Goal: Contribute content: Contribute content

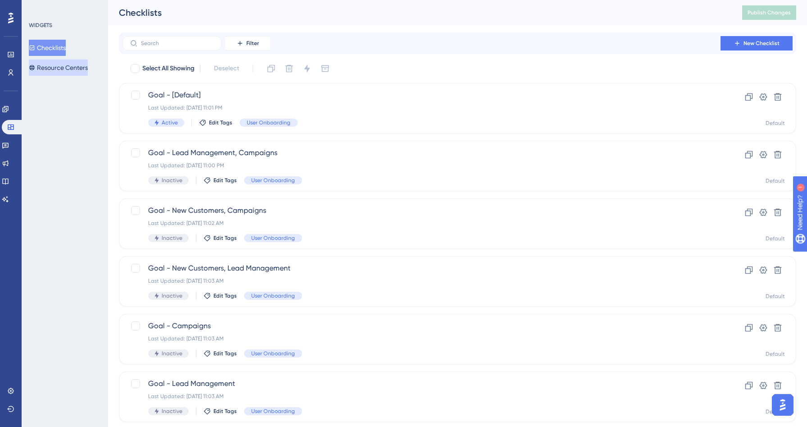
click at [82, 72] on button "Resource Centers" at bounding box center [58, 67] width 59 height 16
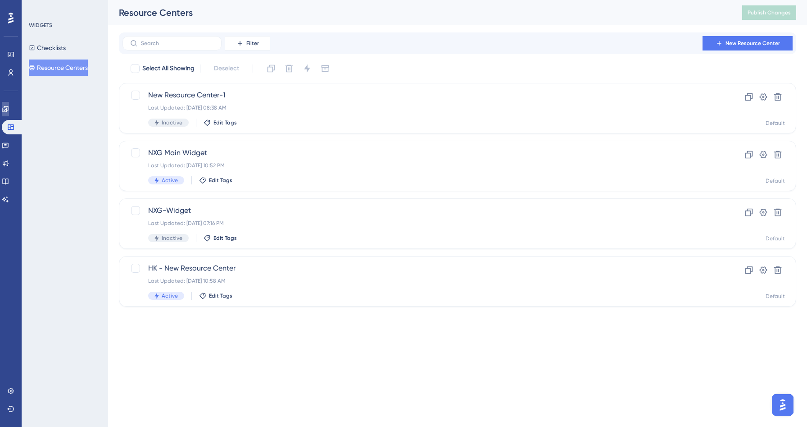
click at [9, 111] on link at bounding box center [5, 109] width 7 height 14
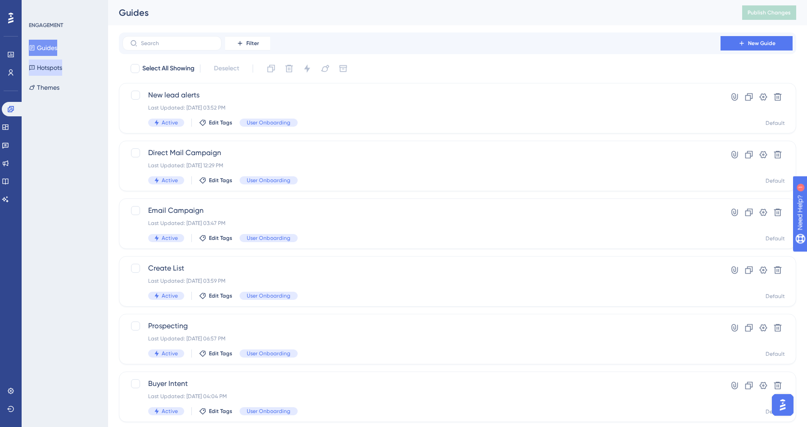
click at [36, 71] on button "Hotspots" at bounding box center [45, 67] width 33 height 16
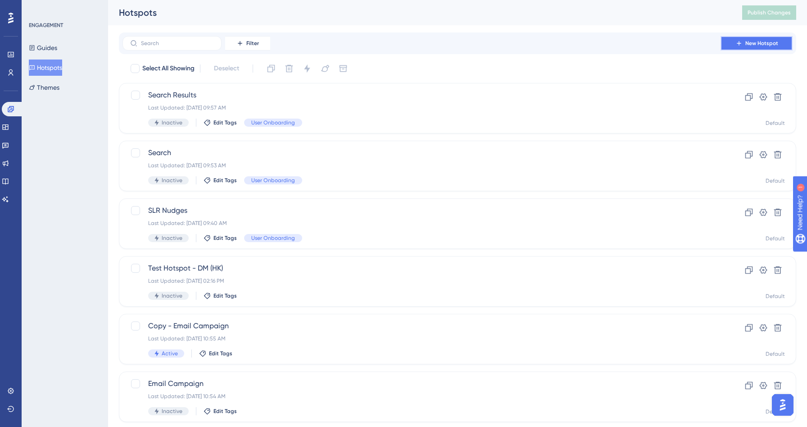
click at [755, 44] on span "New Hotspot" at bounding box center [762, 43] width 33 height 7
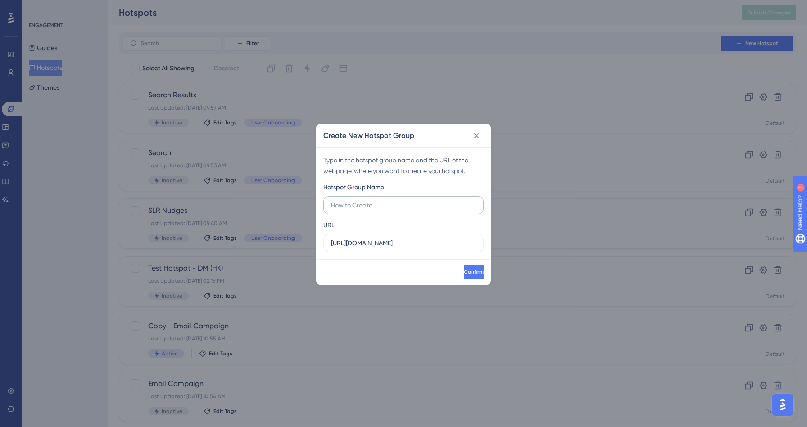
type input "D"
click at [387, 205] on input "Save List Dropoff - Activation 1" at bounding box center [403, 205] width 145 height 10
type input "Save List Dropoff - Activation 1"
click at [470, 275] on button "Confirm" at bounding box center [474, 271] width 20 height 14
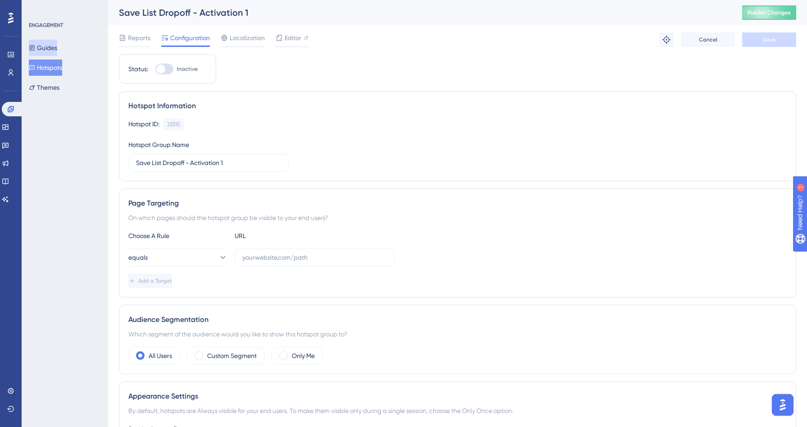
click at [57, 43] on button "Guides" at bounding box center [43, 48] width 28 height 16
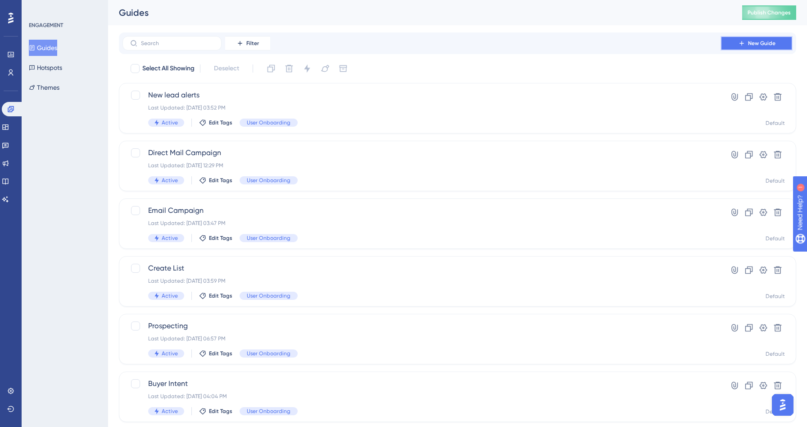
click at [765, 43] on span "New Guide" at bounding box center [761, 43] width 27 height 7
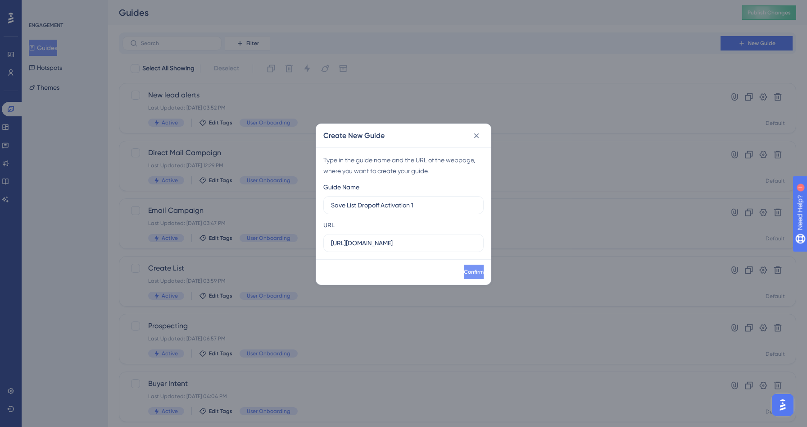
type input "Save List Dropoff Activation 1"
click at [462, 274] on button "Confirm" at bounding box center [473, 271] width 22 height 14
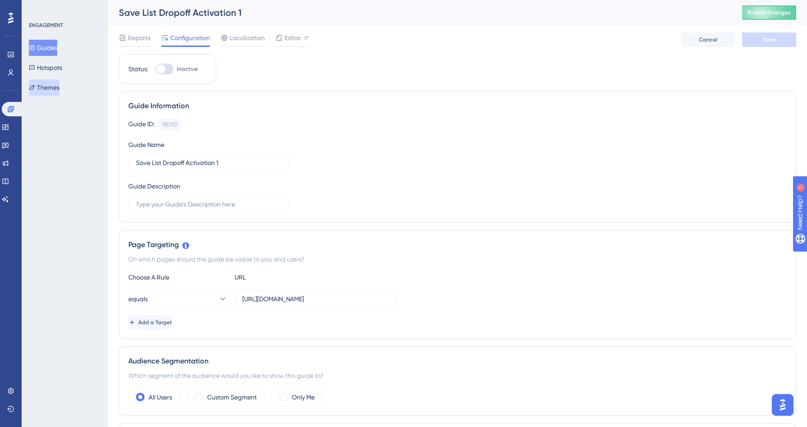
click at [55, 82] on button "Themes" at bounding box center [44, 87] width 31 height 16
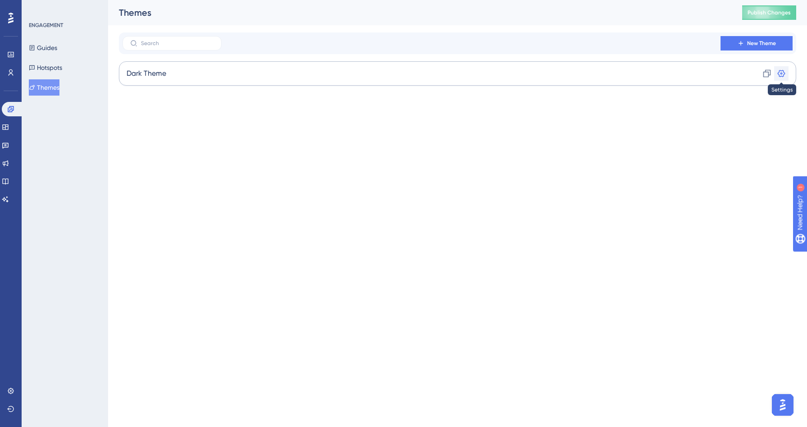
click at [784, 74] on icon at bounding box center [782, 73] width 8 height 7
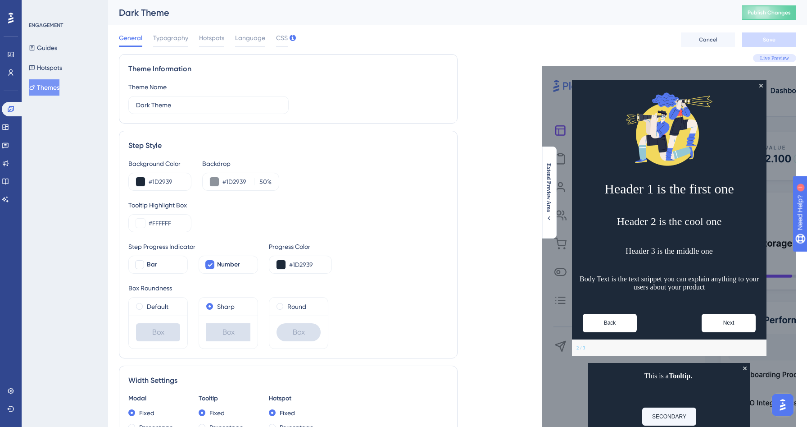
click at [239, 150] on div "Step Style" at bounding box center [288, 145] width 320 height 11
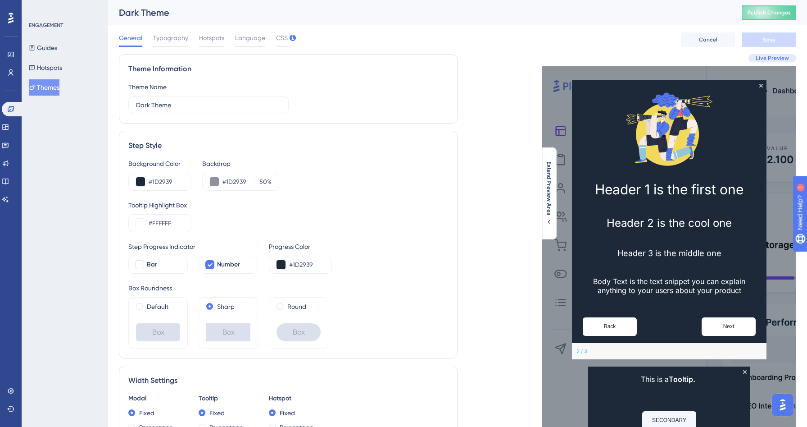
click at [53, 91] on button "Themes" at bounding box center [44, 87] width 31 height 16
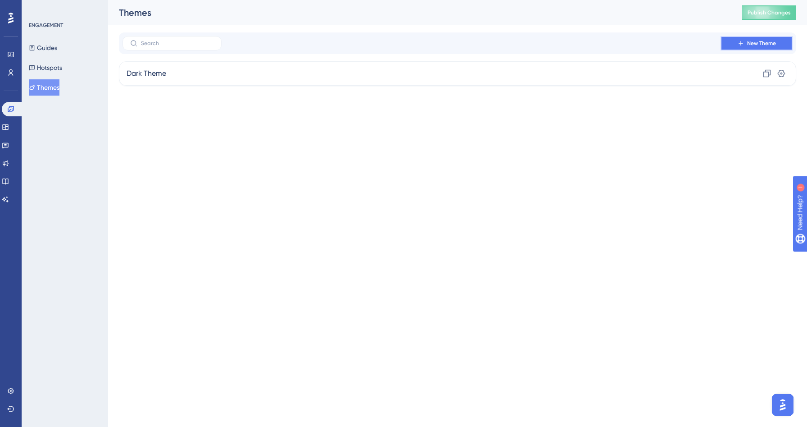
click at [754, 44] on span "New Theme" at bounding box center [761, 43] width 29 height 7
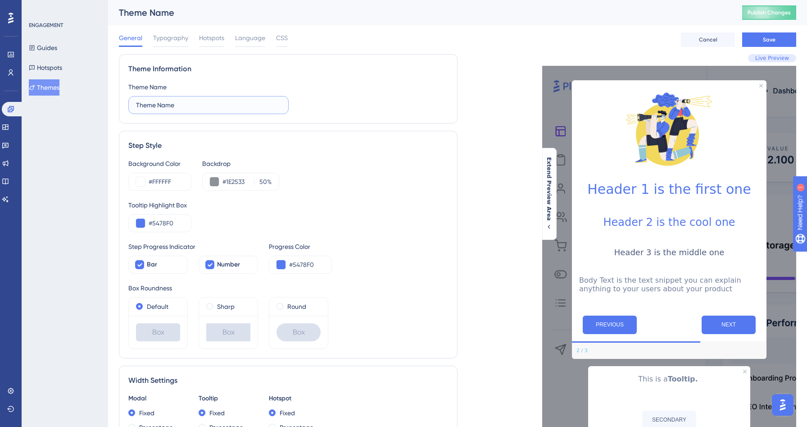
drag, startPoint x: 185, startPoint y: 109, endPoint x: 106, endPoint y: 98, distance: 79.6
click at [108, 98] on div "Performance Users Engagement Widgets Feedback Product Updates Knowledge Base AI…" at bounding box center [457, 411] width 699 height 823
click at [143, 105] on input "Modals, Coachmarks -" at bounding box center [208, 105] width 145 height 10
click at [224, 105] on input "Side Modals, Coachmarks -" at bounding box center [208, 105] width 145 height 10
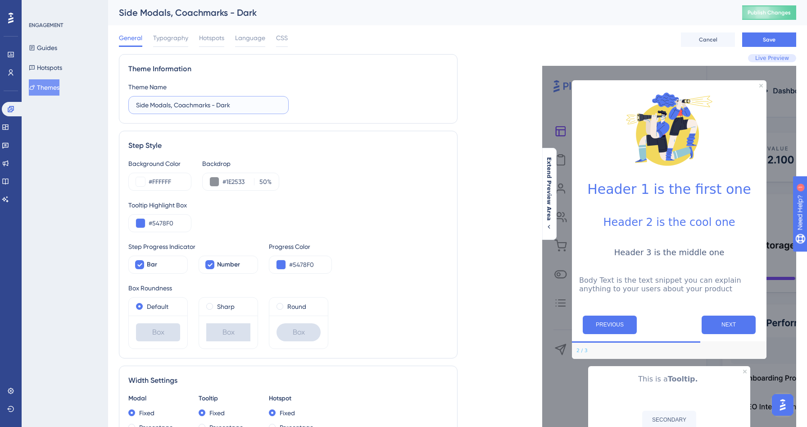
type input "Side Modals, Coachmarks - Dark"
click at [302, 150] on div "Step Style" at bounding box center [288, 145] width 320 height 11
click at [162, 181] on input "#FFFFFF" at bounding box center [166, 181] width 35 height 11
paste input "1D2939"
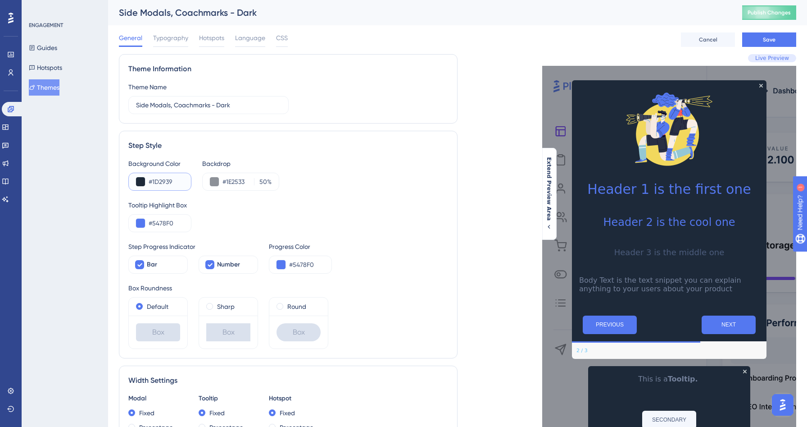
type input "#1D2939"
click at [316, 120] on div "Theme Information Theme Name Side Modals, Coachmarks - Dark" at bounding box center [288, 88] width 339 height 69
click at [237, 184] on input "#1E2533" at bounding box center [237, 181] width 28 height 11
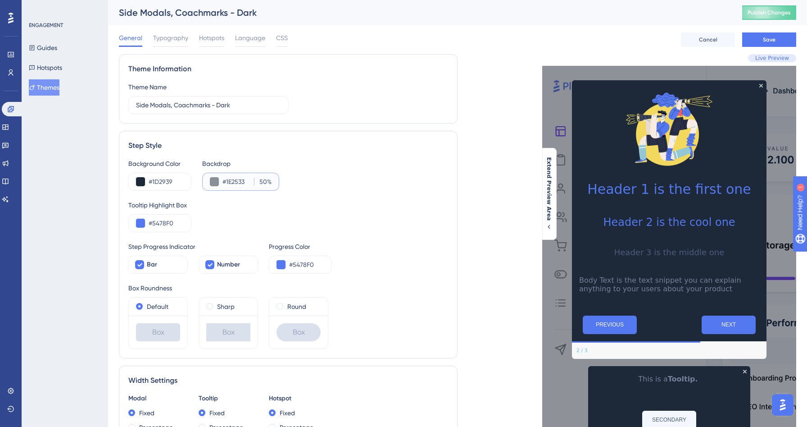
paste input "344054"
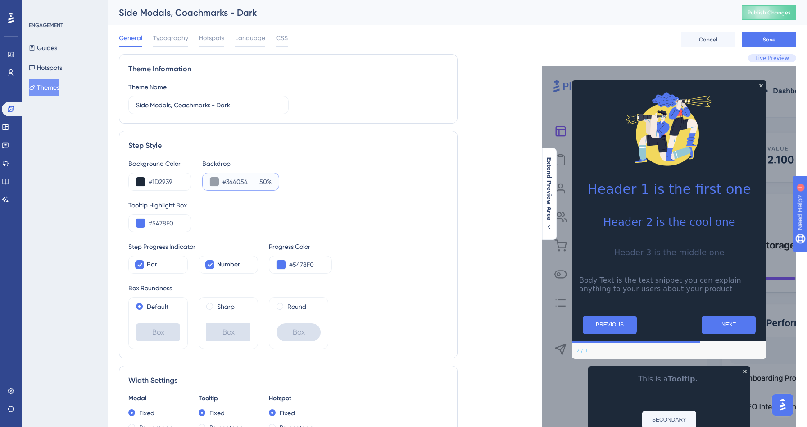
type input "#344054"
click at [267, 180] on label "50 %" at bounding box center [263, 181] width 18 height 11
click at [267, 180] on input "50" at bounding box center [262, 181] width 10 height 11
click at [262, 182] on input "50" at bounding box center [262, 181] width 10 height 11
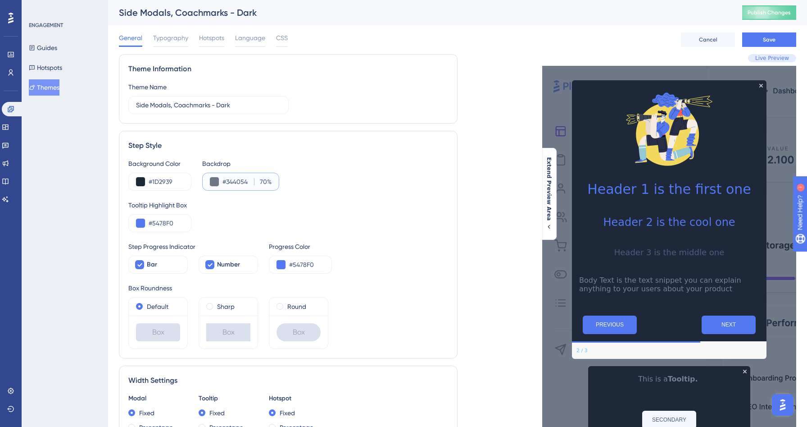
type input "70"
click at [438, 55] on div "Theme Information Theme Name Side Modals, Coachmarks - Dark" at bounding box center [288, 88] width 339 height 69
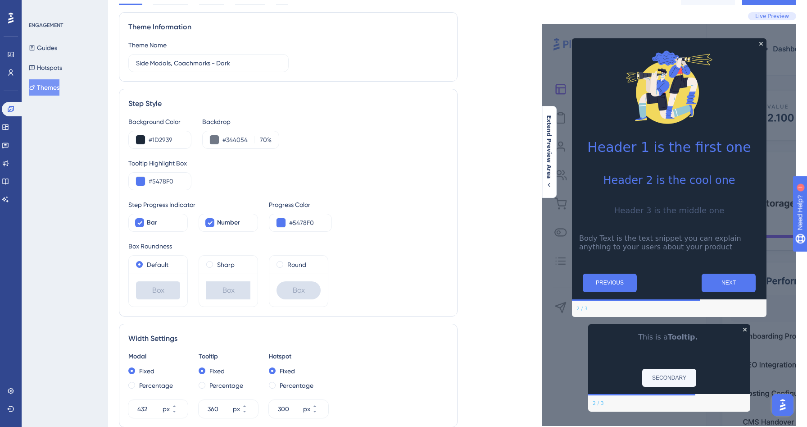
scroll to position [46, 0]
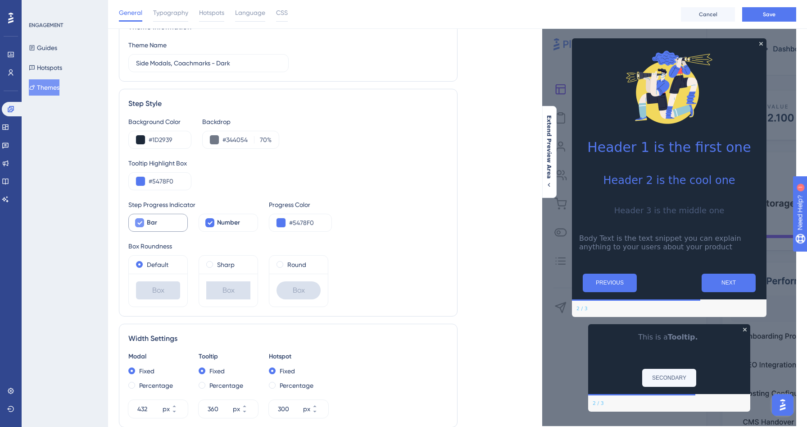
click at [147, 222] on span "Bar" at bounding box center [152, 222] width 10 height 11
checkbox input "false"
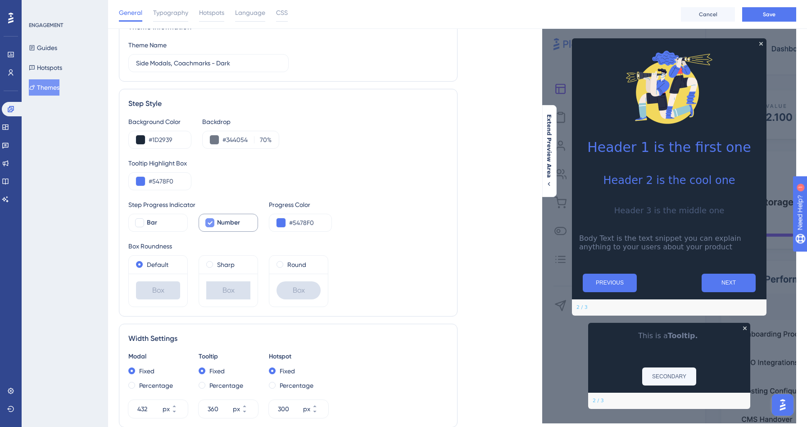
click at [205, 225] on div at bounding box center [209, 222] width 9 height 9
checkbox input "false"
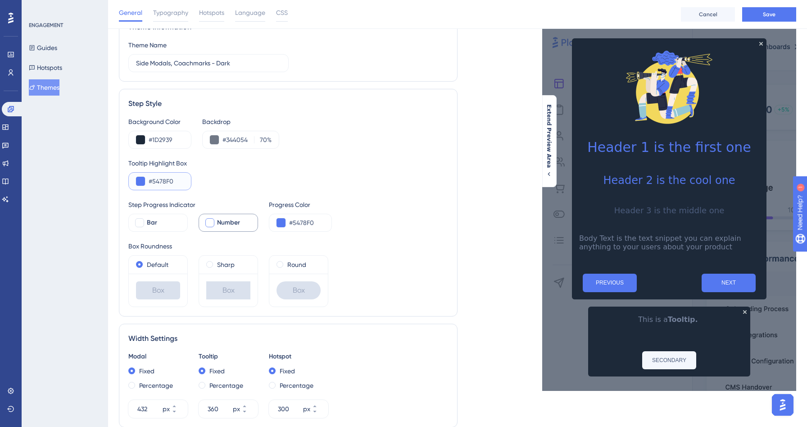
click at [162, 180] on input "#5478F0" at bounding box center [166, 181] width 35 height 11
paste input "008DC3"
type input "#008DC3"
click at [425, 150] on div "Background Color #1D2939 Backdrop #344054 70 % Tooltip Highlight Box #008DC3 St…" at bounding box center [288, 211] width 320 height 191
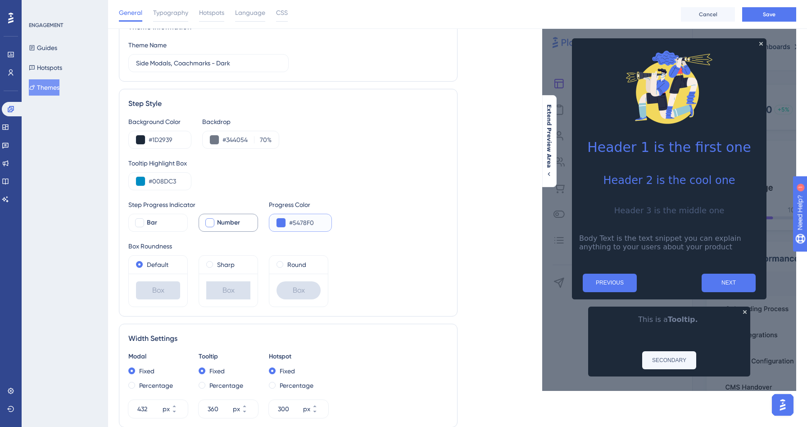
click at [299, 219] on input "#5478F0" at bounding box center [306, 222] width 35 height 11
paste input "008DC3"
type input "#008DC3"
click at [460, 192] on div "Live Preview Header 1 is the first one Header 2 is the cool one Header 3 is the…" at bounding box center [627, 389] width 339 height 754
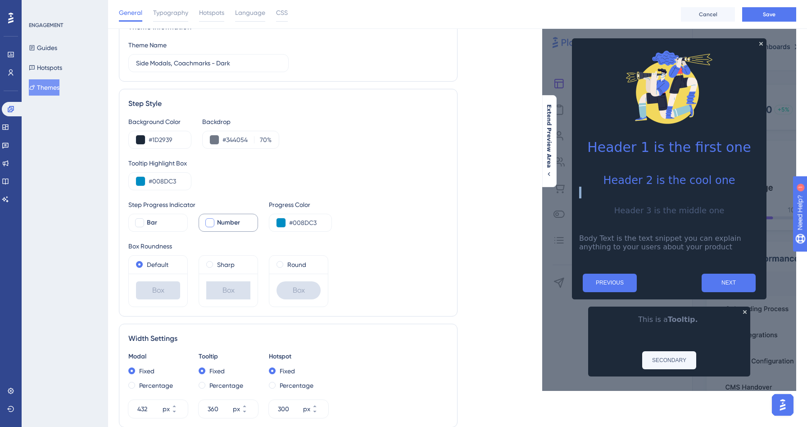
click at [460, 192] on div "Live Preview Header 1 is the first one Header 2 is the cool one Header 3 is the…" at bounding box center [627, 389] width 339 height 754
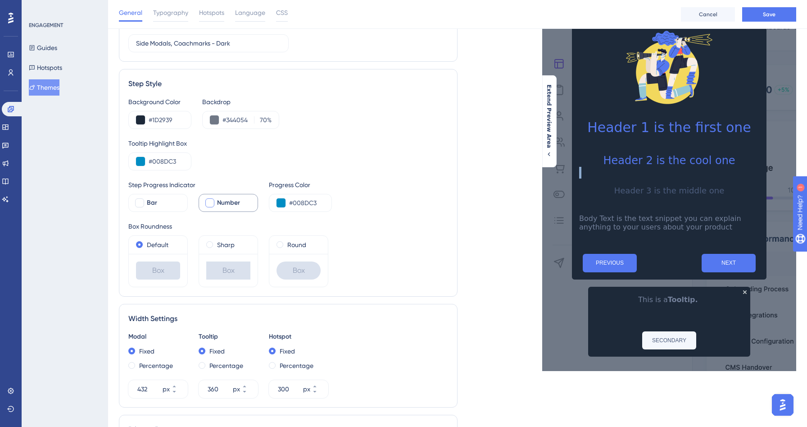
scroll to position [68, 0]
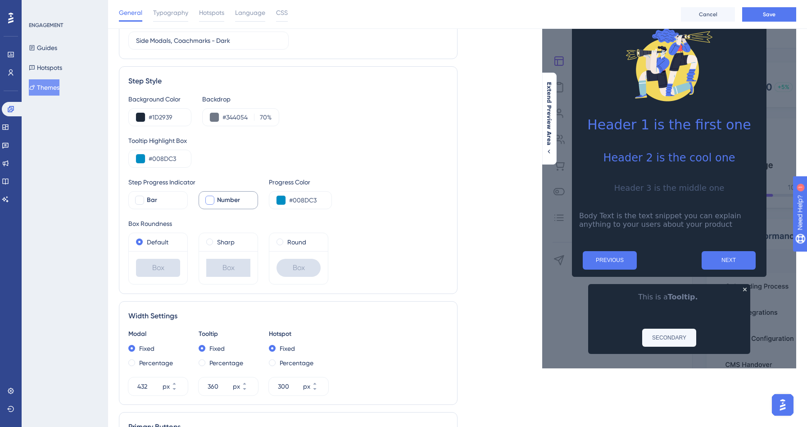
click at [502, 227] on div "Live Preview Header 1 is the first one Header 2 is the cool one Header 3 is the…" at bounding box center [627, 367] width 339 height 754
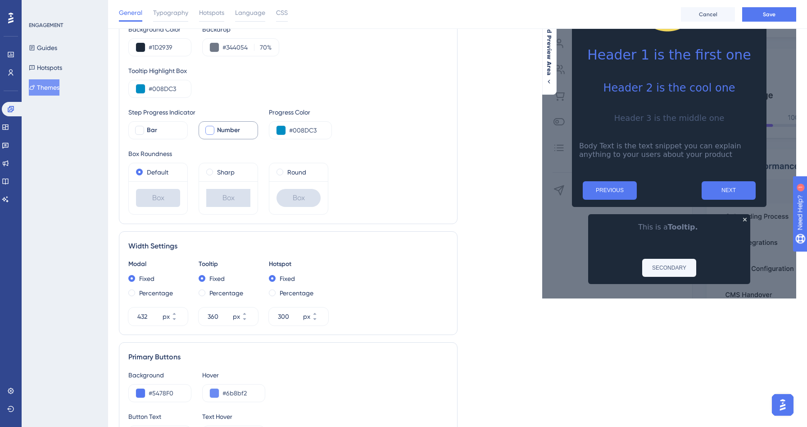
scroll to position [229, 0]
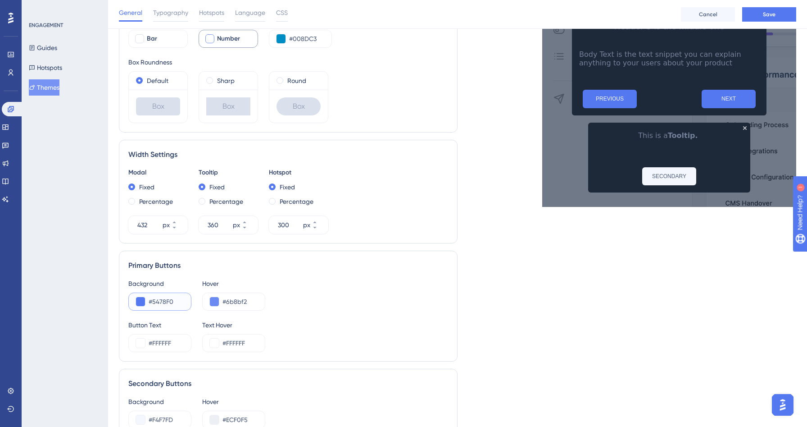
click at [162, 300] on input "#5478F0" at bounding box center [166, 301] width 35 height 11
paste input "008DC3"
type input "#008DC3"
click at [263, 276] on div "Primary Buttons Background #008DC3 Hover #6b8bf2 Button Text #FFFFFF Text Hover…" at bounding box center [288, 305] width 339 height 111
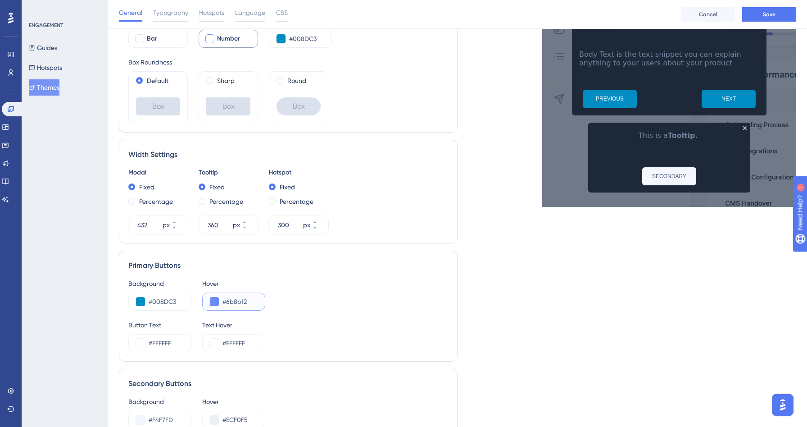
click at [237, 300] on input "#6b8bf2" at bounding box center [240, 301] width 35 height 11
click at [239, 299] on input "#6b8bf2" at bounding box center [240, 301] width 35 height 11
paste input "00729F"
type input "#00729F"
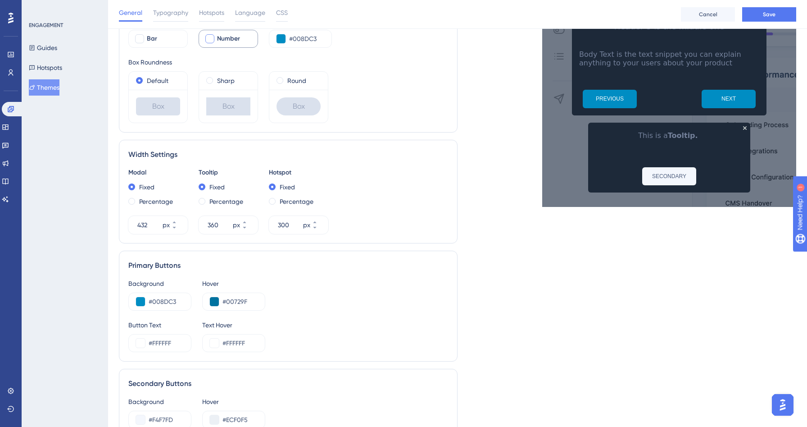
click at [394, 302] on div "Background #008DC3 Hover #00729F" at bounding box center [288, 294] width 320 height 32
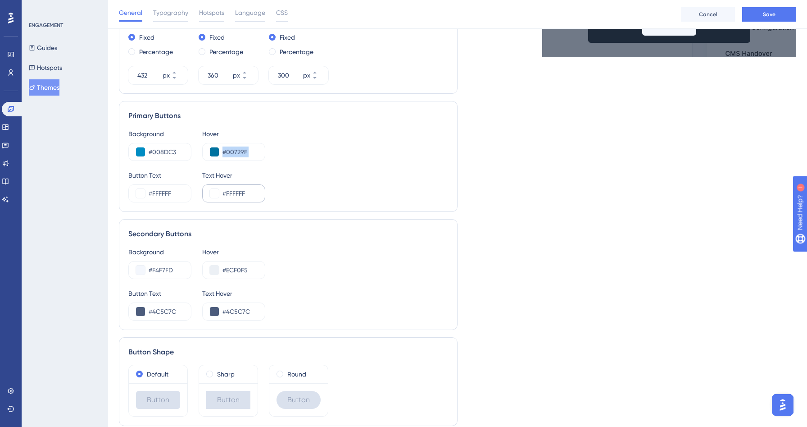
scroll to position [384, 0]
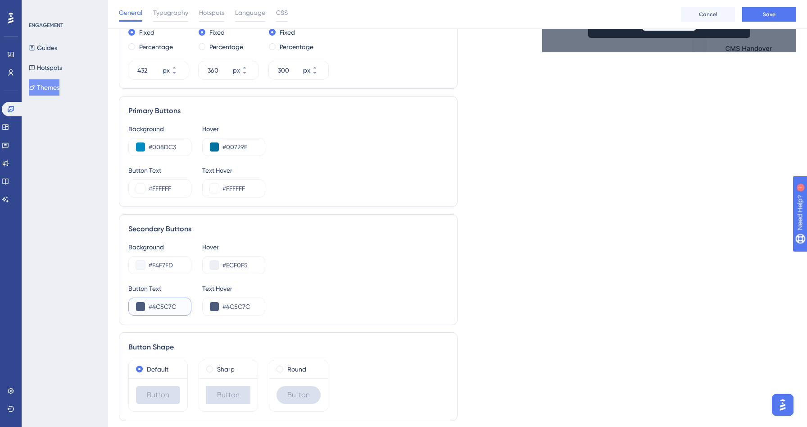
click at [168, 303] on input "#4C5C7C" at bounding box center [166, 306] width 35 height 11
paste input "75467"
type input "#475467"
click at [319, 284] on div "Button Text #475467 Text Hover #4C5C7C" at bounding box center [288, 299] width 320 height 32
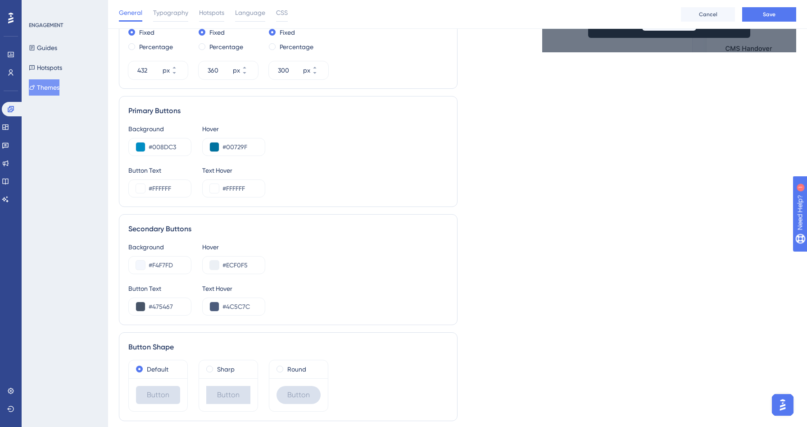
click at [319, 284] on div "Button Text #475467 Text Hover #4C5C7C" at bounding box center [288, 299] width 320 height 32
click at [164, 264] on input "#F4F7FD" at bounding box center [166, 265] width 35 height 11
click at [238, 263] on input "#ECF0F5" at bounding box center [240, 265] width 35 height 11
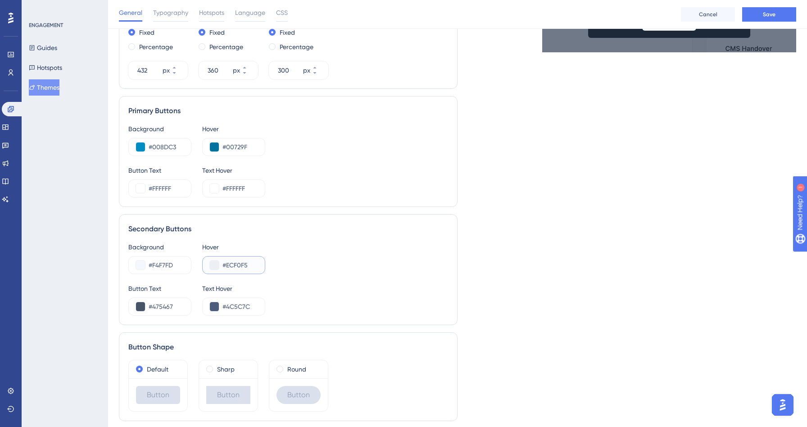
paste input "F2F4F7"
type input "#F2F4F7"
click at [401, 253] on div "Background #F4F7FD Hover #F2F4F7" at bounding box center [288, 257] width 320 height 32
click at [162, 263] on input "#F4F7FD" at bounding box center [166, 265] width 35 height 11
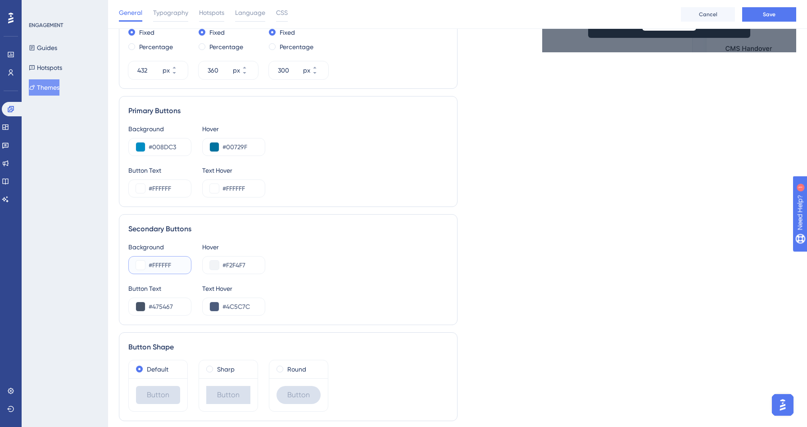
type input "#FFFFFF"
click at [355, 266] on div "Background #FFFFFF Hover #F2F4F7" at bounding box center [288, 257] width 320 height 32
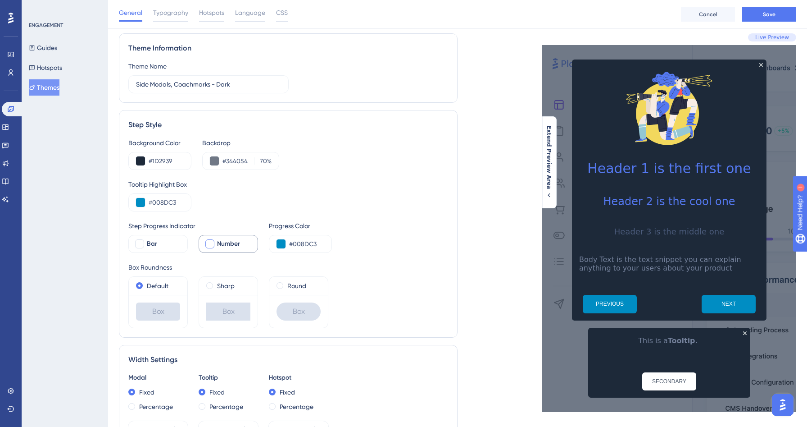
scroll to position [0, 0]
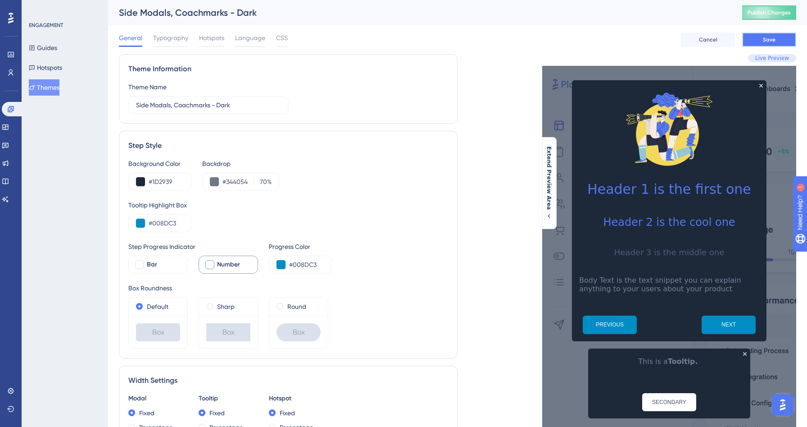
click at [767, 40] on span "Save" at bounding box center [769, 39] width 13 height 7
click at [162, 38] on span "Typography" at bounding box center [170, 37] width 35 height 11
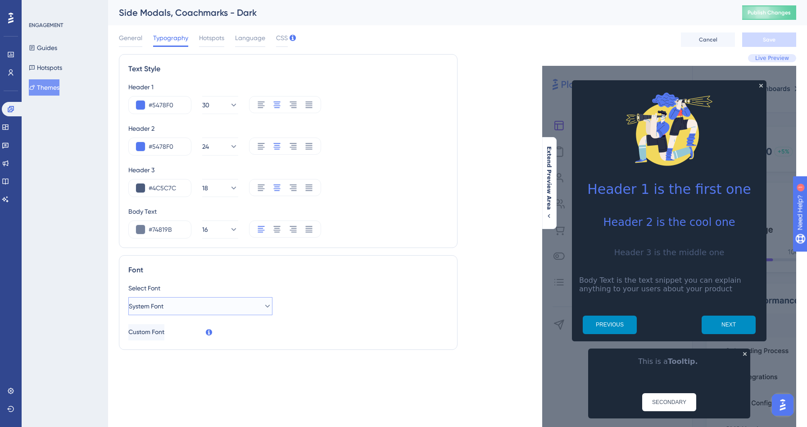
click at [183, 308] on button "System Font" at bounding box center [200, 306] width 144 height 18
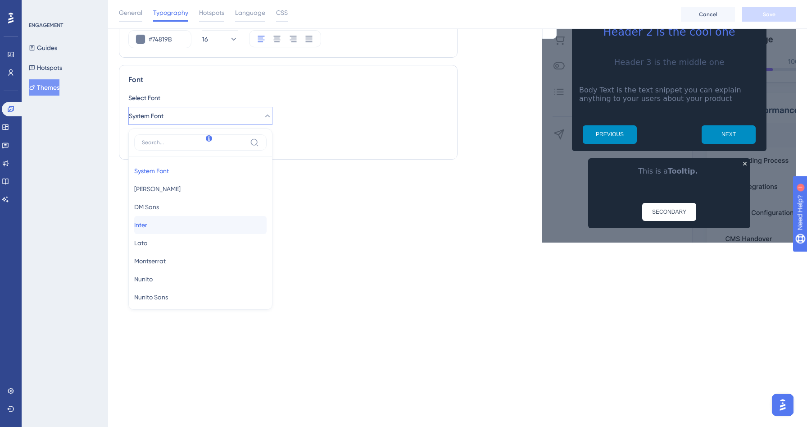
click at [179, 227] on button "Inter Inter" at bounding box center [200, 225] width 132 height 18
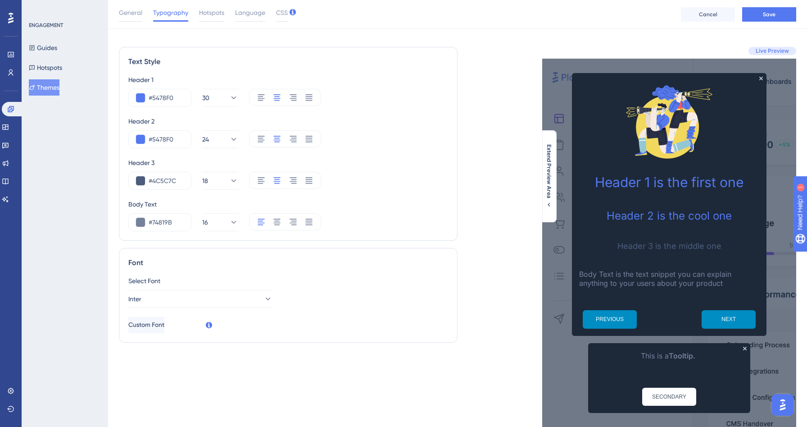
scroll to position [0, 0]
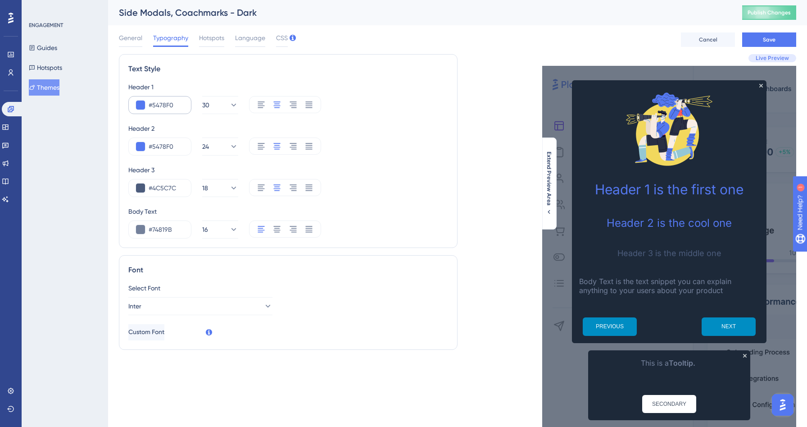
click at [184, 106] on div "#5478F0" at bounding box center [159, 105] width 63 height 18
click at [229, 106] on icon at bounding box center [233, 104] width 9 height 9
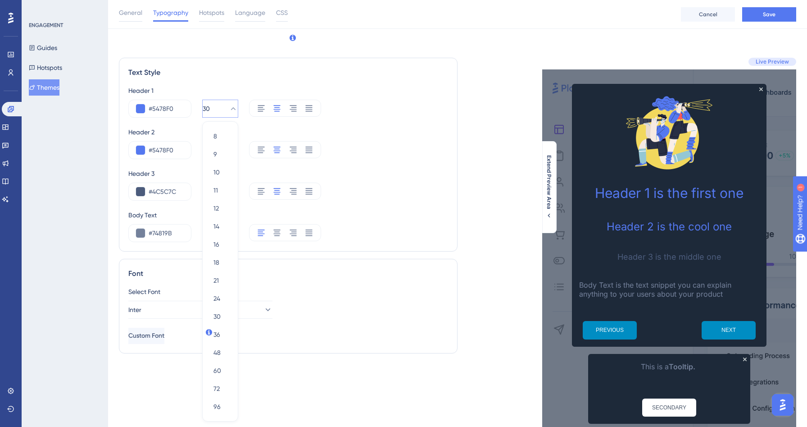
scroll to position [37, 0]
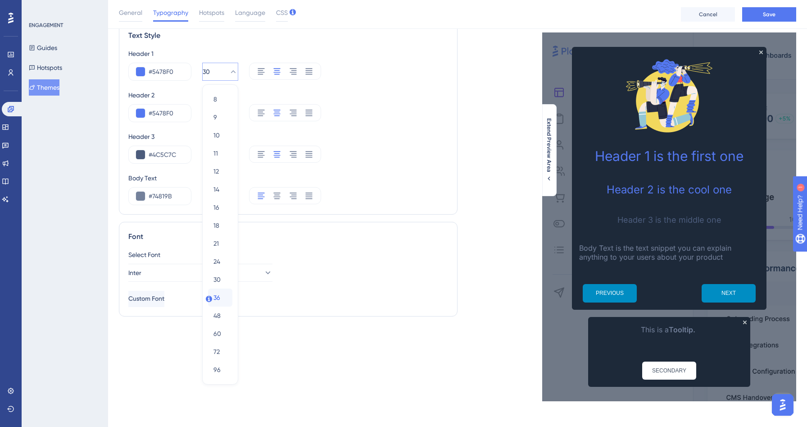
click at [219, 296] on span "36" at bounding box center [217, 297] width 7 height 11
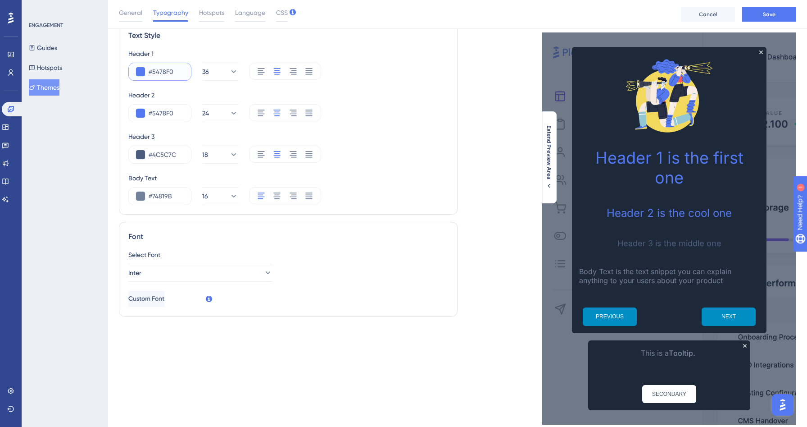
click at [159, 70] on input "#5478F0" at bounding box center [166, 71] width 35 height 11
type input "#FFFFFF"
click at [328, 40] on div "Text Style" at bounding box center [288, 35] width 320 height 11
click at [164, 115] on input "#5478F0" at bounding box center [166, 113] width 35 height 11
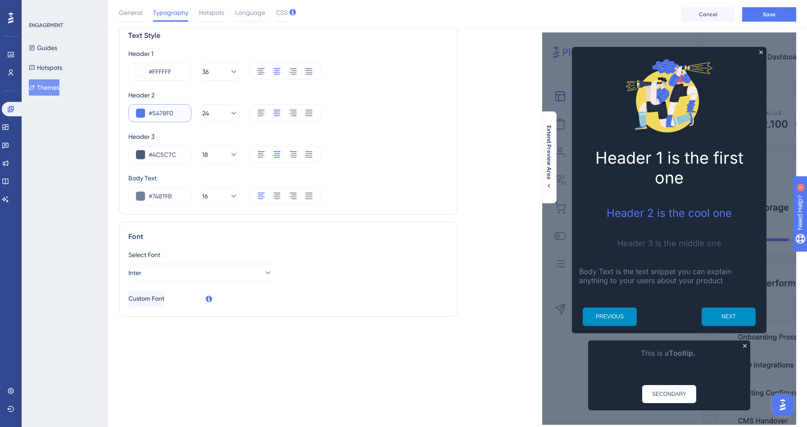
click at [164, 115] on input "#5478F0" at bounding box center [166, 113] width 35 height 11
type input "#FFFFFF"
click at [167, 152] on input "#4C5C7C" at bounding box center [166, 154] width 35 height 11
type input "#FFFFFF"
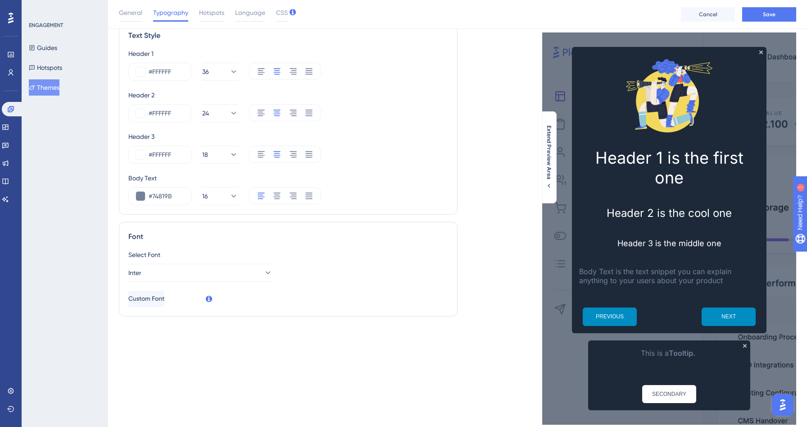
click at [255, 171] on div "Header 1 #FFFFFF 36 Header 2 #FFFFFF 24 Header 3 #FFFFFF 18 Body Text #74819B 16" at bounding box center [288, 126] width 320 height 157
click at [162, 199] on input "#74819B" at bounding box center [166, 196] width 35 height 11
paste input "F9FAF"
type input "#F9FAFB"
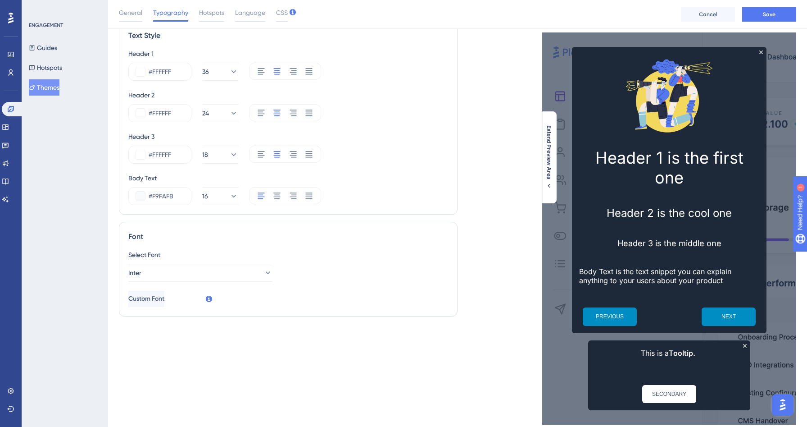
click at [335, 233] on div "Font" at bounding box center [288, 236] width 320 height 11
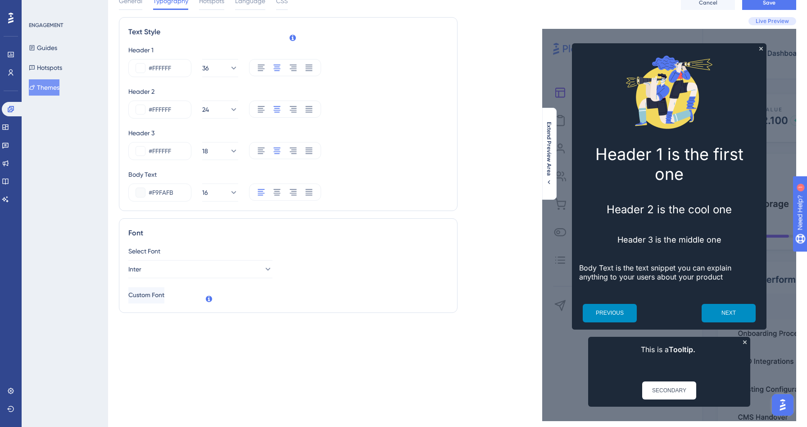
scroll to position [0, 0]
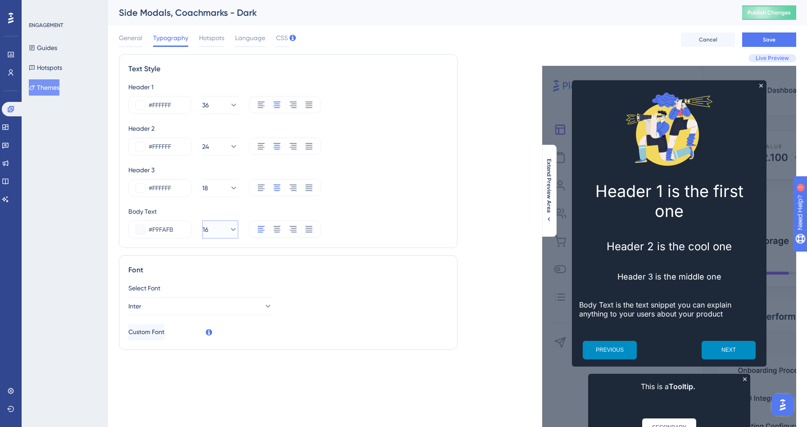
click at [213, 235] on button "16" at bounding box center [220, 229] width 36 height 18
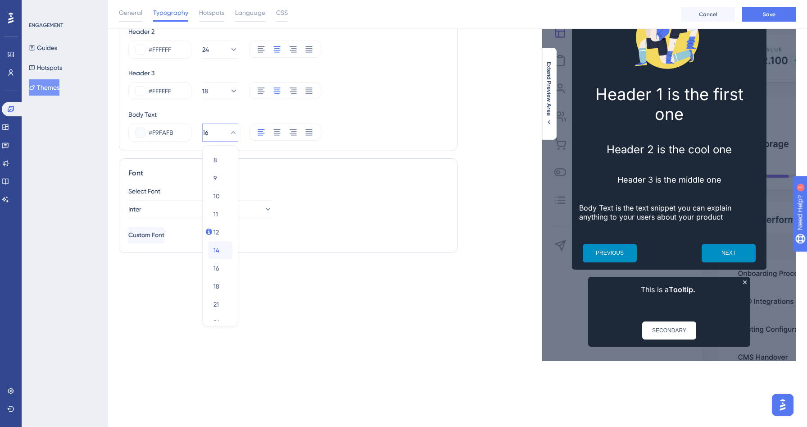
click at [221, 250] on div "14 14" at bounding box center [221, 250] width 14 height 18
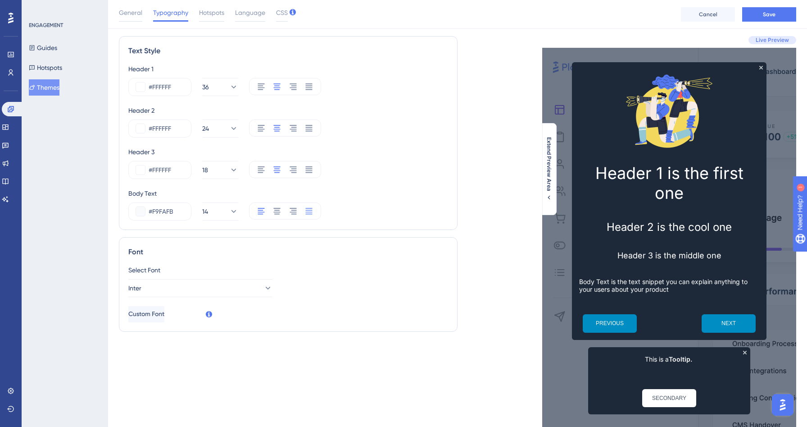
scroll to position [0, 0]
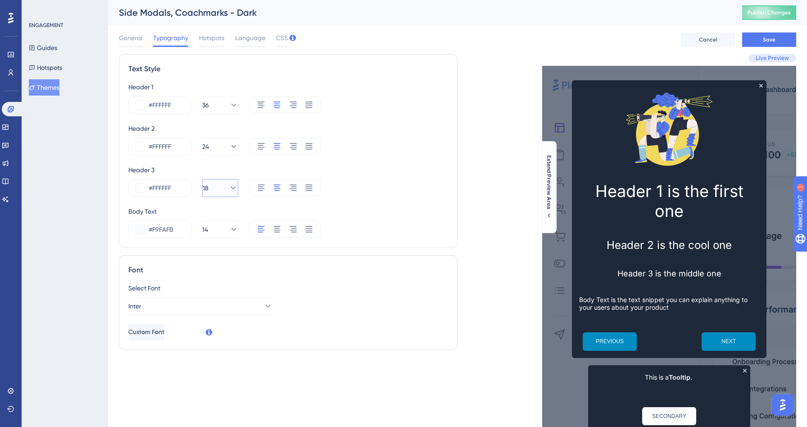
click at [229, 190] on icon at bounding box center [233, 187] width 9 height 9
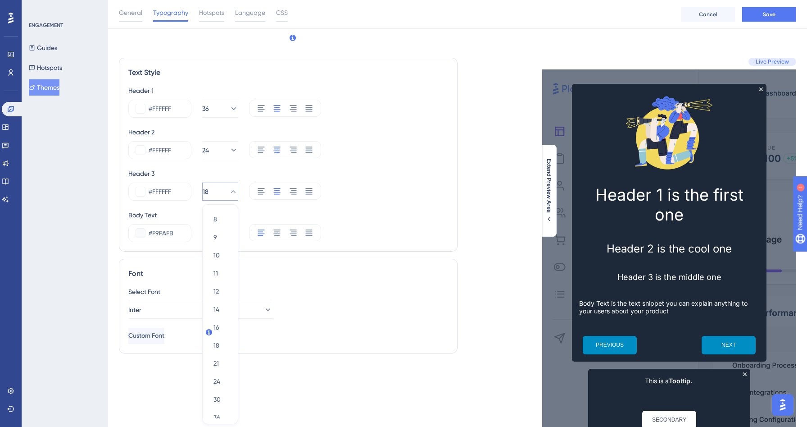
scroll to position [59, 0]
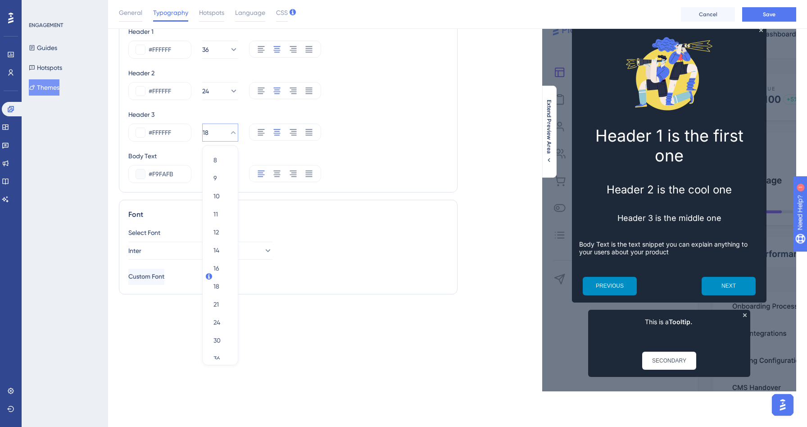
click at [209, 134] on span "18" at bounding box center [206, 132] width 6 height 11
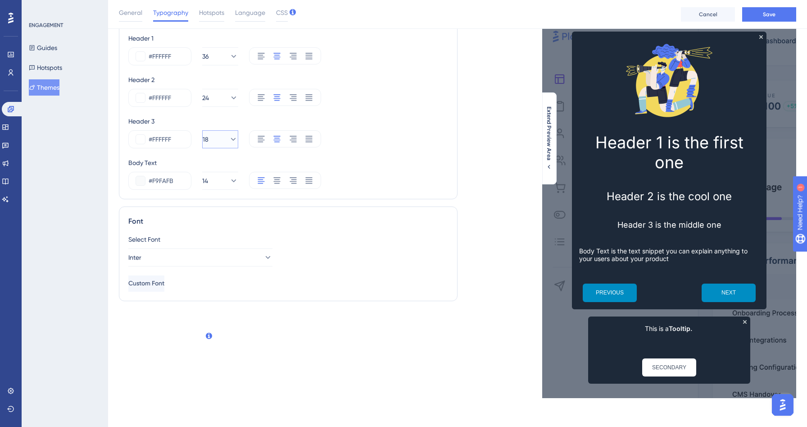
scroll to position [52, 0]
click at [221, 149] on div "Header 1 #FFFFFF 36 Header 2 #FFFFFF 24 Header 3 #FFFFFF 18 Body Text #F9FAFB 14" at bounding box center [288, 111] width 320 height 157
click at [221, 144] on button "18" at bounding box center [220, 139] width 36 height 18
click at [226, 147] on button "18" at bounding box center [220, 139] width 36 height 18
click at [226, 145] on button "18" at bounding box center [220, 139] width 36 height 18
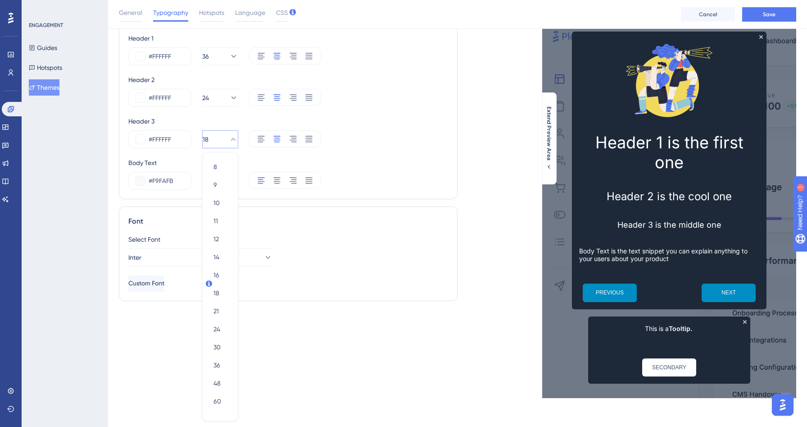
scroll to position [63, 0]
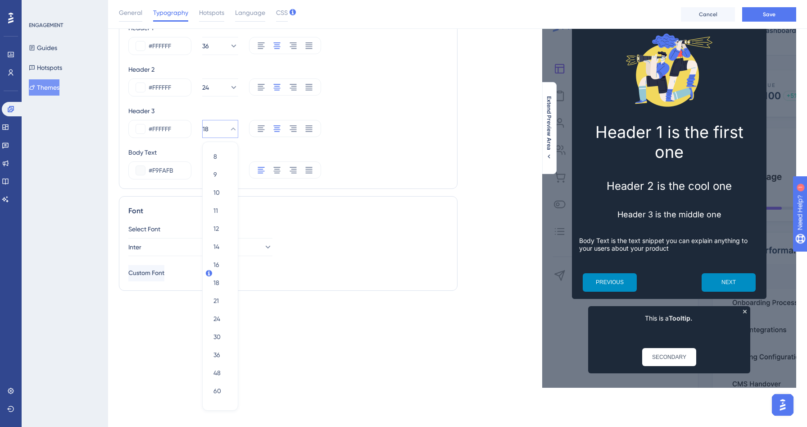
click at [351, 350] on div "Text Style Header 1 #FFFFFF 36 Header 2 #FFFFFF 24 Header 3 #FFFFFF 18 8 8 9 9 …" at bounding box center [288, 191] width 339 height 392
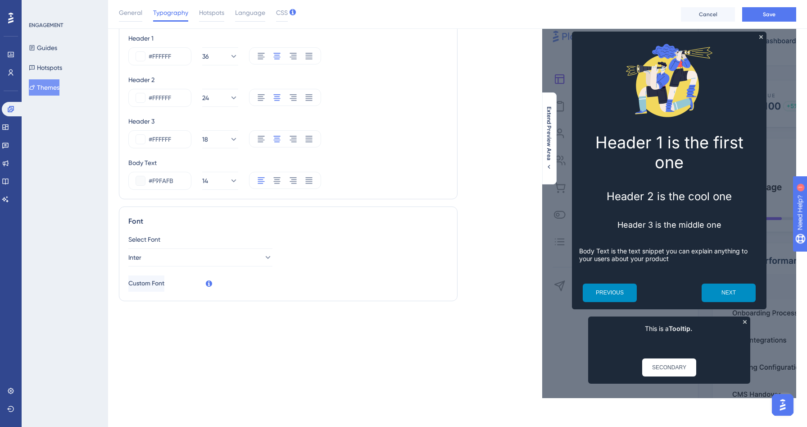
click at [351, 350] on div "Text Style Header 1 #FFFFFF 36 Header 2 #FFFFFF 24 Header 3 #FFFFFF 18 Body Tex…" at bounding box center [288, 201] width 339 height 392
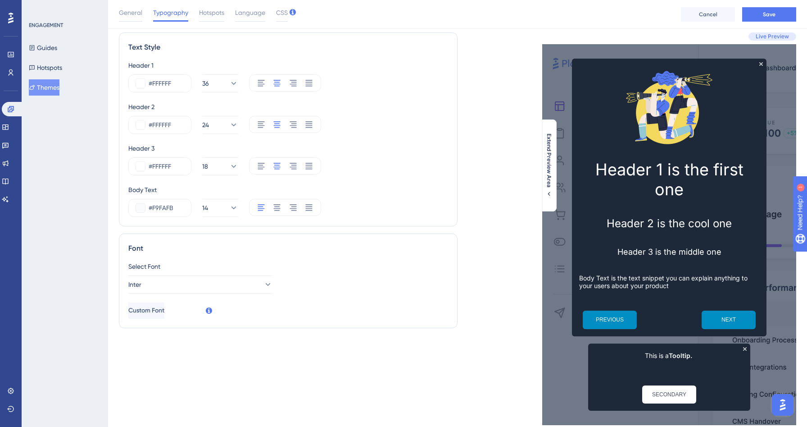
scroll to position [1, 0]
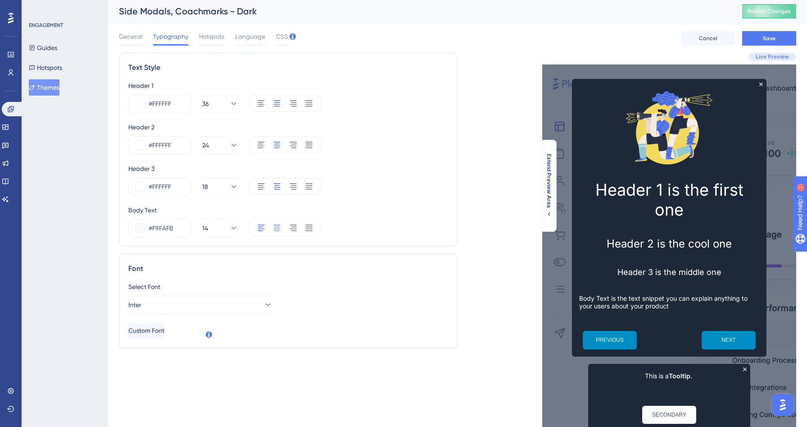
click at [279, 230] on icon at bounding box center [277, 227] width 7 height 6
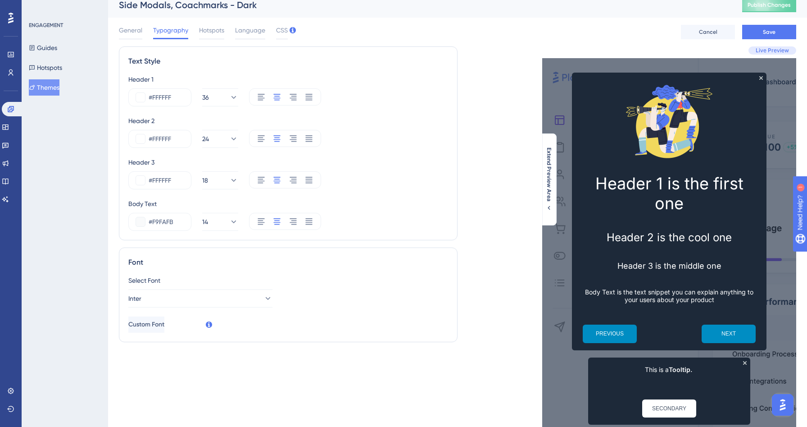
scroll to position [0, 0]
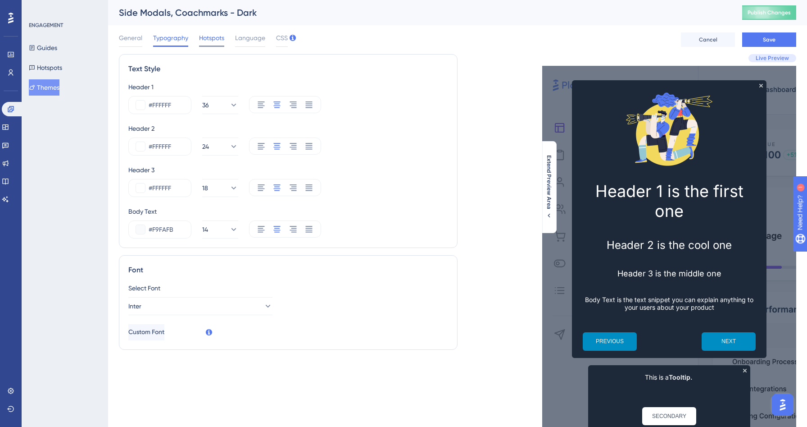
click at [210, 43] on span "Hotspots" at bounding box center [211, 37] width 25 height 11
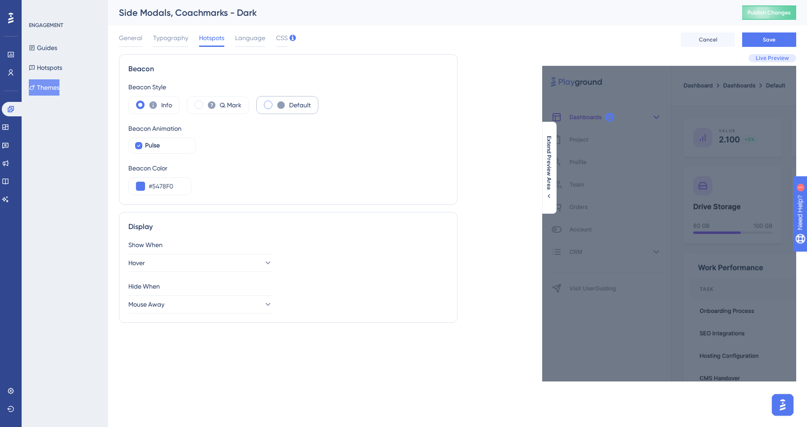
click at [269, 105] on span at bounding box center [268, 104] width 9 height 9
click at [275, 102] on input "radio" at bounding box center [275, 102] width 0 height 0
click at [169, 142] on div "Pulse" at bounding box center [166, 145] width 43 height 11
checkbox input "true"
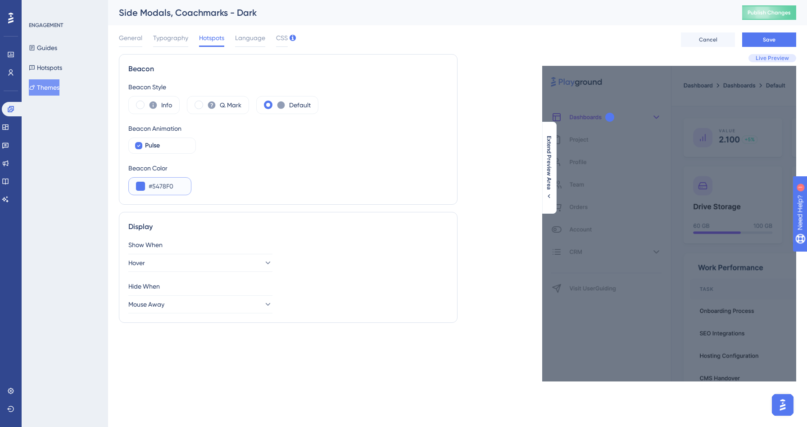
click at [167, 189] on input "#5478F0" at bounding box center [166, 186] width 35 height 11
paste input "96AE7"
type input "#596AE7"
click at [366, 105] on div "Info Q. Mark Default" at bounding box center [288, 105] width 320 height 18
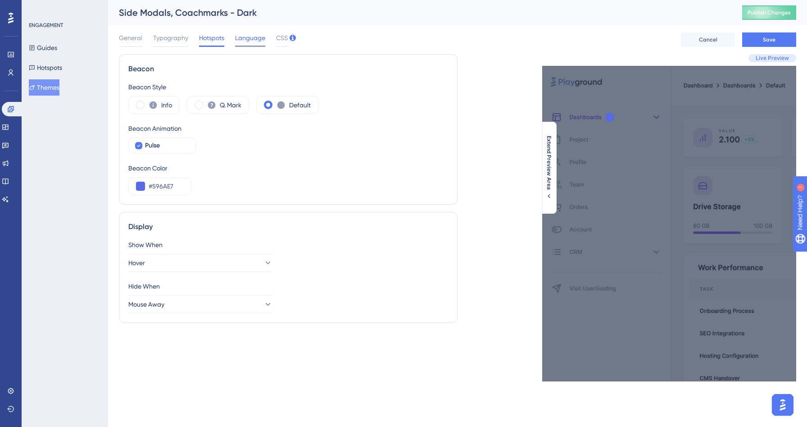
click at [252, 37] on span "Language" at bounding box center [250, 37] width 30 height 11
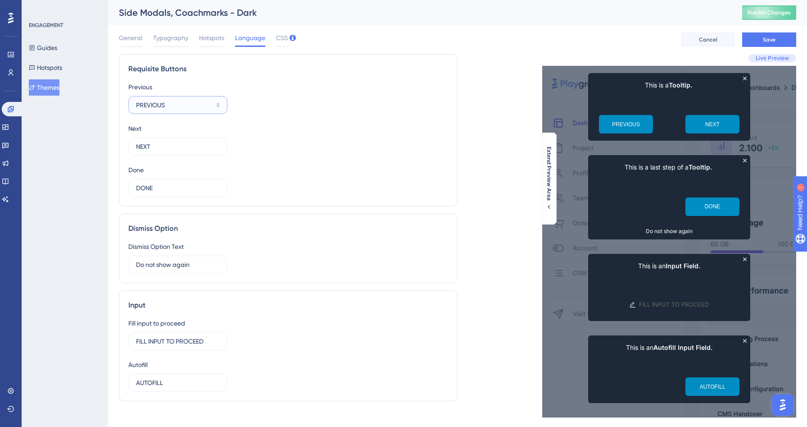
click at [152, 104] on input "PREVIOUS" at bounding box center [174, 105] width 77 height 10
type input "Previous"
click at [143, 146] on input "NEXT" at bounding box center [174, 146] width 76 height 10
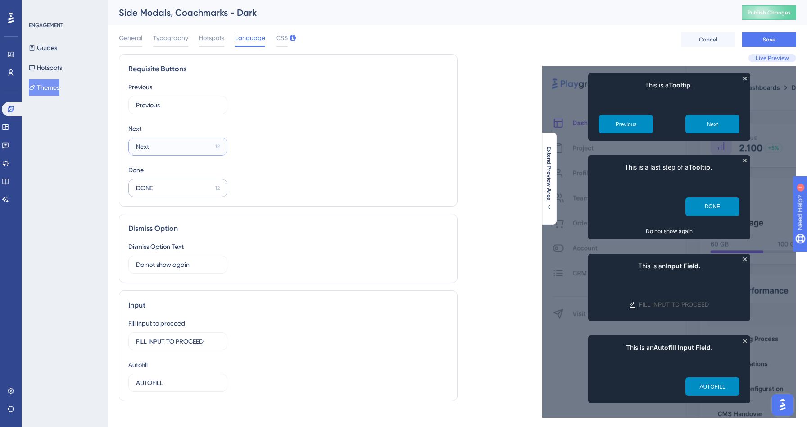
type input "Next"
click at [144, 187] on input "DONE" at bounding box center [174, 188] width 76 height 10
click at [143, 187] on input "DONE" at bounding box center [174, 188] width 76 height 10
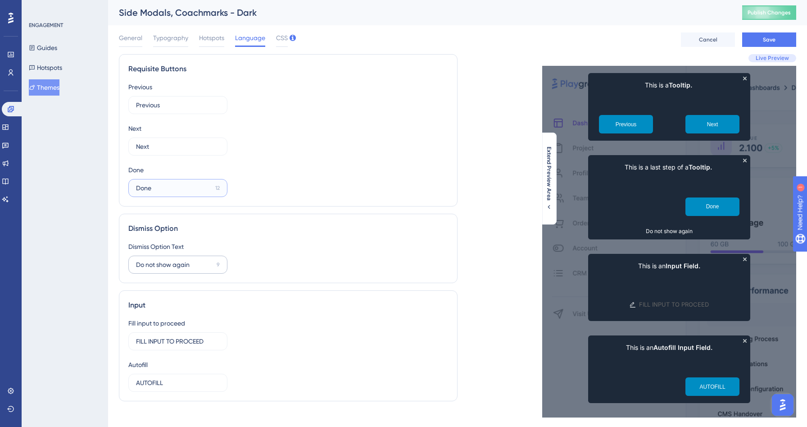
type input "Done"
click at [150, 266] on input "Do not show again" at bounding box center [174, 265] width 77 height 10
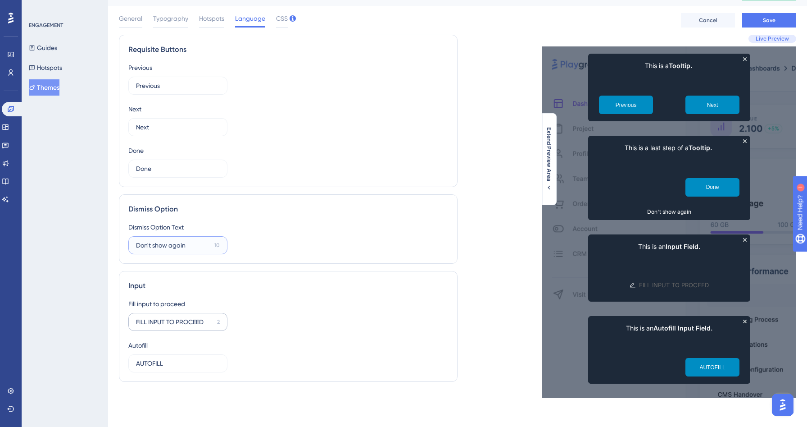
type input "Don't show again"
drag, startPoint x: 204, startPoint y: 320, endPoint x: 87, endPoint y: 317, distance: 116.7
click at [108, 317] on div "Performance Users Engagement Widgets Feedback Product Updates Knowledge Base AI…" at bounding box center [457, 197] width 699 height 432
click at [160, 323] on input "Please provide a respon" at bounding box center [174, 322] width 77 height 10
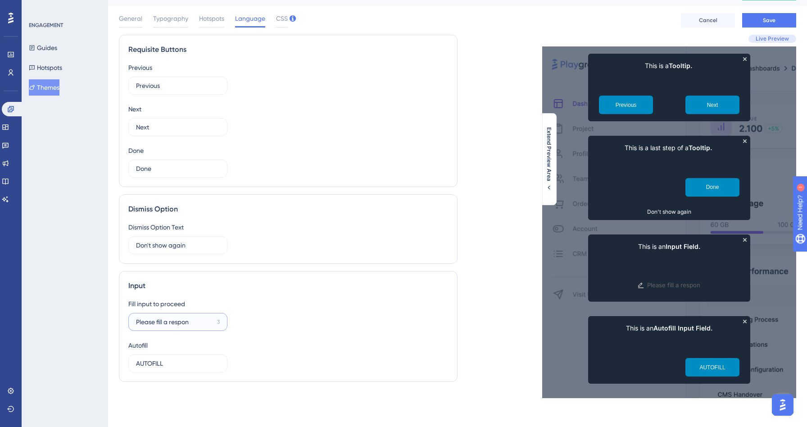
click at [195, 320] on input "Please fill a respon" at bounding box center [174, 322] width 77 height 10
type input "Please fill a response"
drag, startPoint x: 177, startPoint y: 364, endPoint x: 55, endPoint y: 350, distance: 122.6
click at [108, 350] on div "Performance Users Engagement Widgets Feedback Product Updates Knowledge Base AI…" at bounding box center [457, 197] width 699 height 432
type input "Autofill"
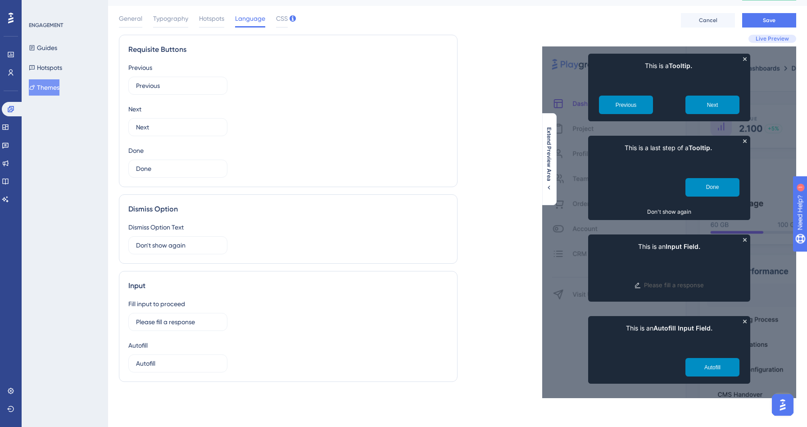
click at [334, 261] on div "Dismiss Option Dismiss Option Text Don't show again 10" at bounding box center [288, 228] width 339 height 69
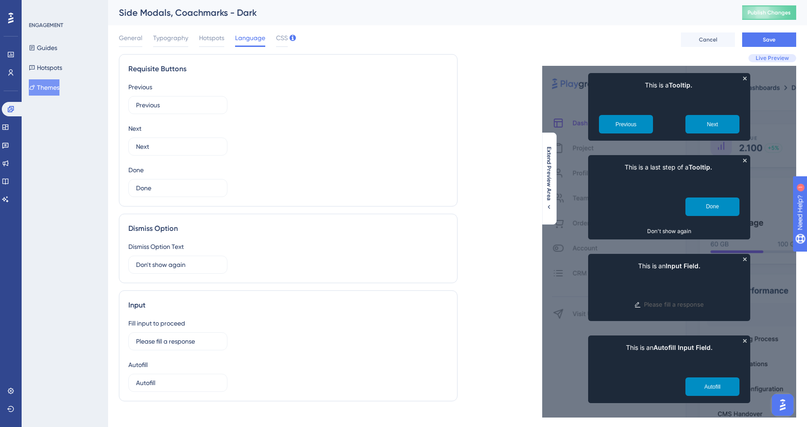
click at [145, 35] on div "General Typography Hotspots Language CSS" at bounding box center [203, 39] width 169 height 14
click at [141, 37] on span "General" at bounding box center [130, 37] width 23 height 11
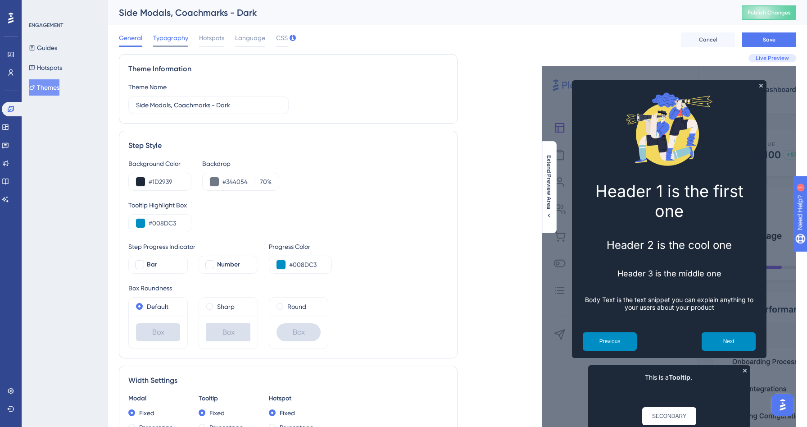
click at [175, 40] on span "Typography" at bounding box center [170, 37] width 35 height 11
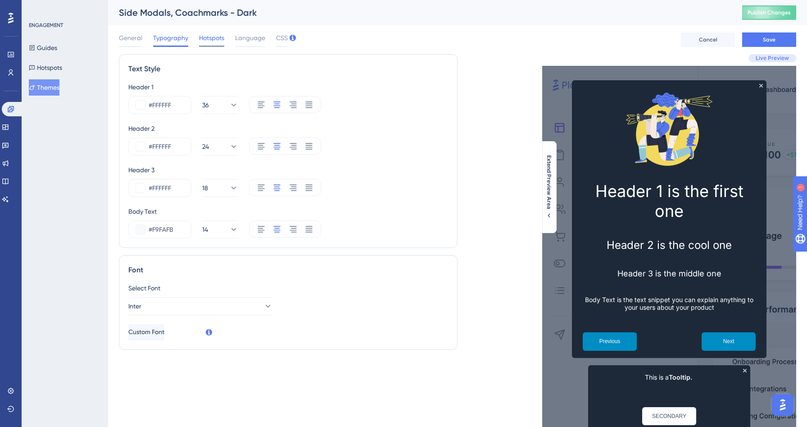
click at [217, 36] on span "Hotspots" at bounding box center [211, 37] width 25 height 11
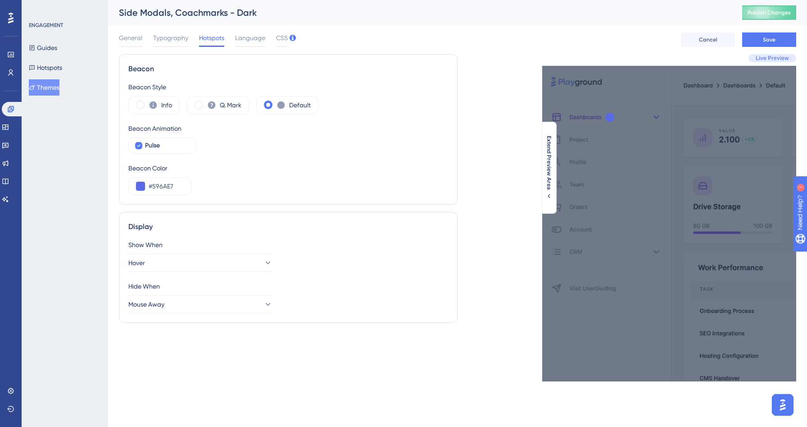
click at [287, 37] on div "General Typography Hotspots Language CSS Cancel Save" at bounding box center [458, 39] width 678 height 29
click at [284, 40] on span "CSS" at bounding box center [282, 37] width 12 height 11
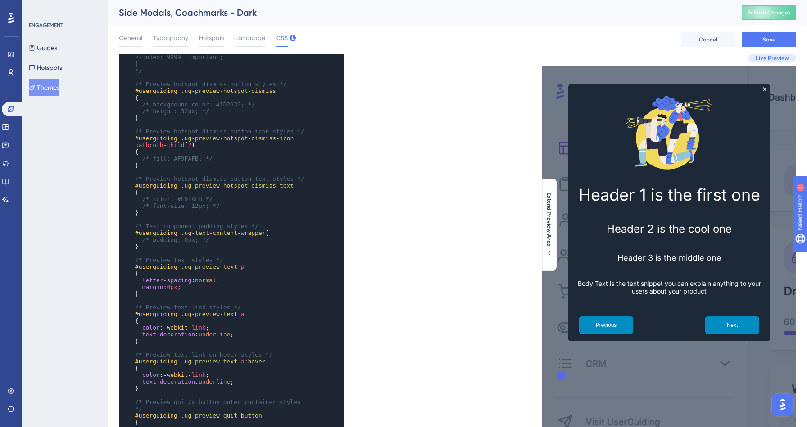
scroll to position [553, 0]
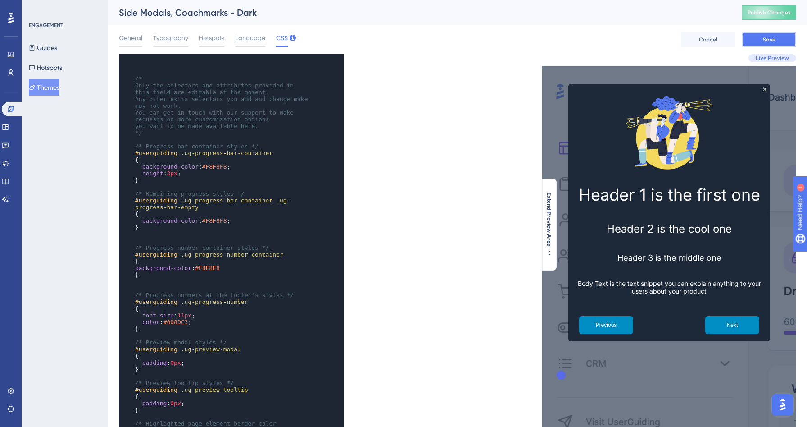
click at [787, 43] on button "Save" at bounding box center [769, 39] width 54 height 14
click at [281, 18] on icon at bounding box center [279, 16] width 9 height 9
click at [9, 110] on icon at bounding box center [10, 108] width 7 height 7
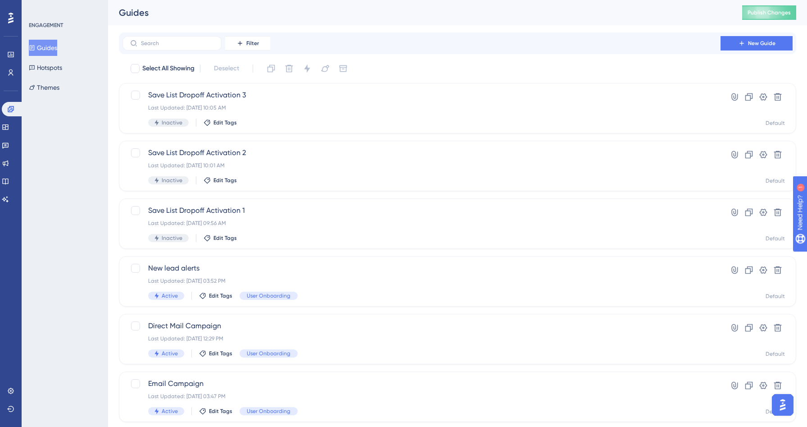
click at [50, 53] on button "Guides" at bounding box center [43, 48] width 28 height 16
click at [302, 234] on div "Inactive Edit Tags" at bounding box center [421, 238] width 547 height 8
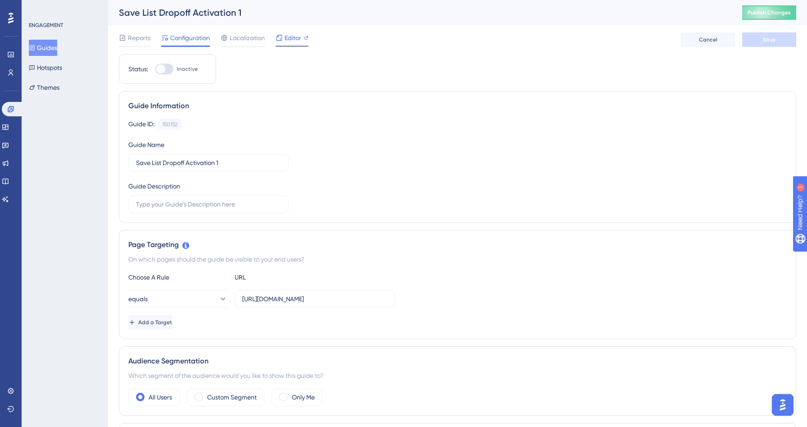
click at [289, 44] on div "Editor" at bounding box center [292, 39] width 33 height 14
click at [9, 167] on link at bounding box center [5, 163] width 7 height 14
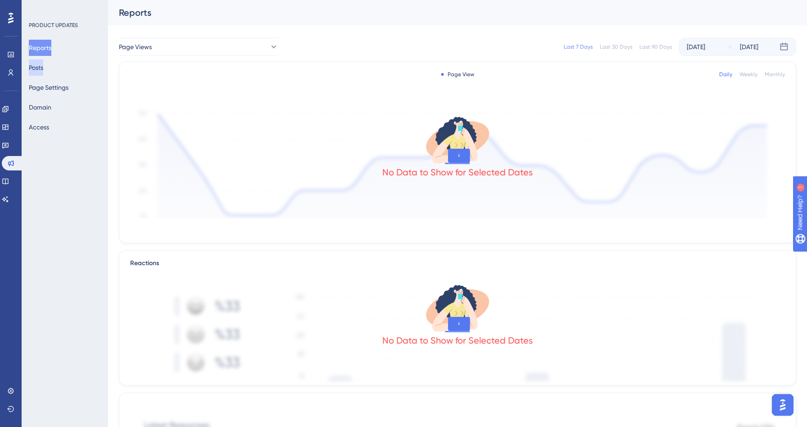
click at [43, 70] on button "Posts" at bounding box center [36, 67] width 14 height 16
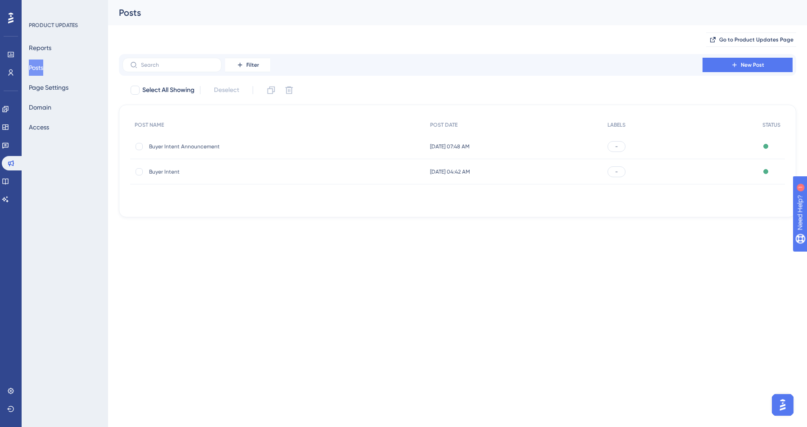
click at [406, 49] on div "Go to Product Updates Page" at bounding box center [458, 39] width 678 height 29
click at [138, 145] on div at bounding box center [139, 146] width 7 height 7
checkbox input "true"
click at [726, 69] on button "New Post" at bounding box center [748, 65] width 90 height 14
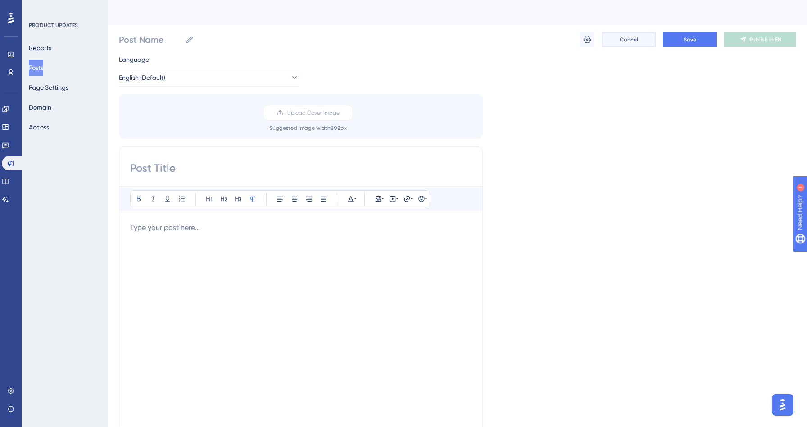
click at [632, 44] on button "Cancel" at bounding box center [629, 39] width 54 height 14
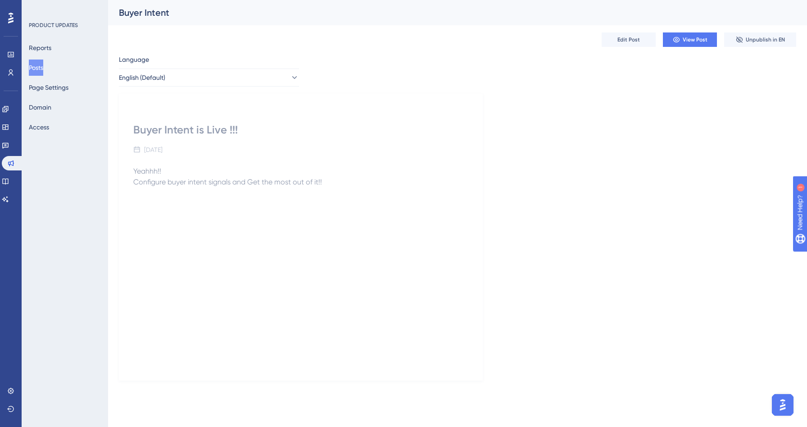
click at [445, 189] on p "Yeahhh!! Configure buyer intent signals and Get the most out of it!!" at bounding box center [300, 182] width 335 height 32
click at [43, 62] on button "Posts" at bounding box center [36, 67] width 14 height 16
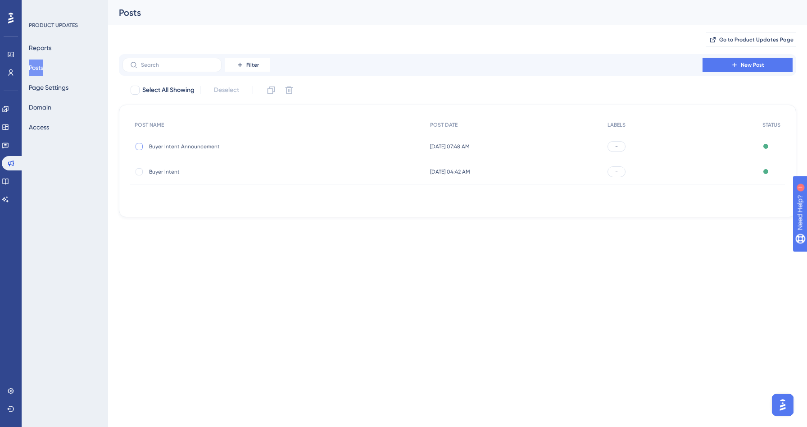
click at [138, 146] on div at bounding box center [139, 146] width 7 height 7
checkbox input "true"
click at [272, 91] on icon at bounding box center [271, 90] width 9 height 9
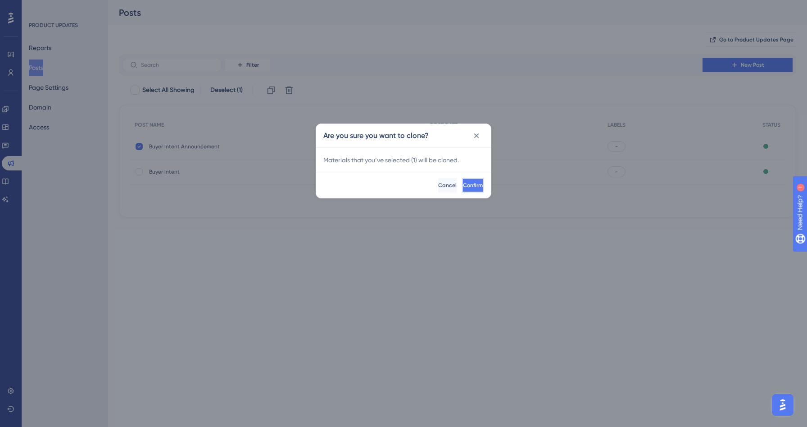
click at [463, 187] on span "Confirm" at bounding box center [473, 185] width 20 height 7
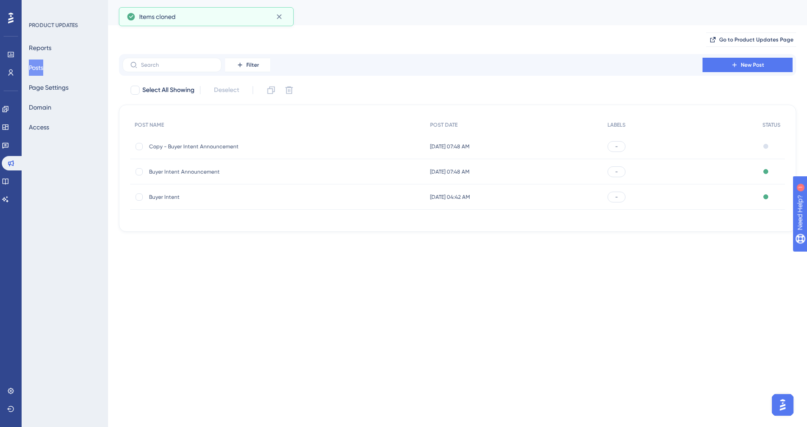
click at [212, 170] on span "Buyer Intent Announcement" at bounding box center [221, 171] width 144 height 7
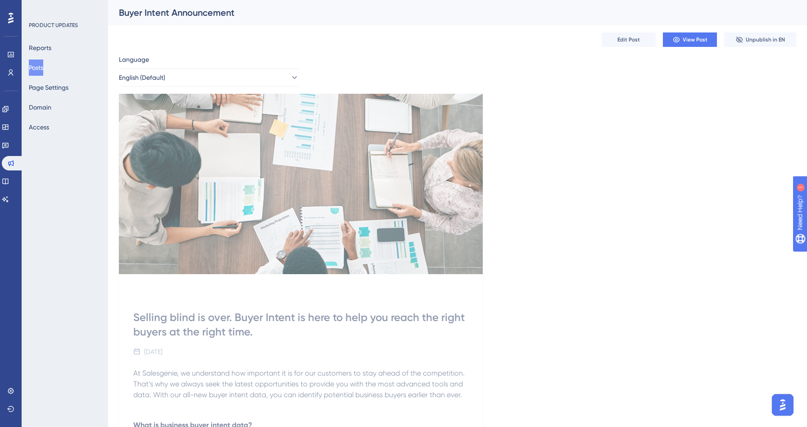
click at [226, 333] on div "Selling blind is over. Buyer Intent is here to help you reach the right buyers …" at bounding box center [300, 324] width 335 height 29
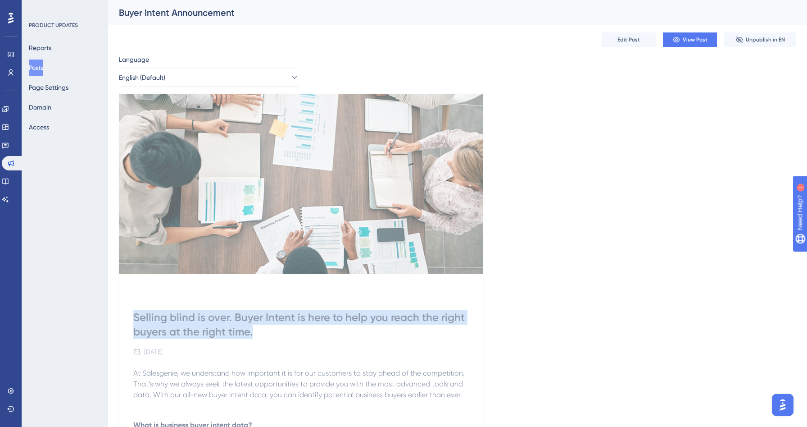
drag, startPoint x: 256, startPoint y: 333, endPoint x: 134, endPoint y: 303, distance: 125.8
copy div "Selling blind is over. Buyer Intent is here to help you reach the right buyers …"
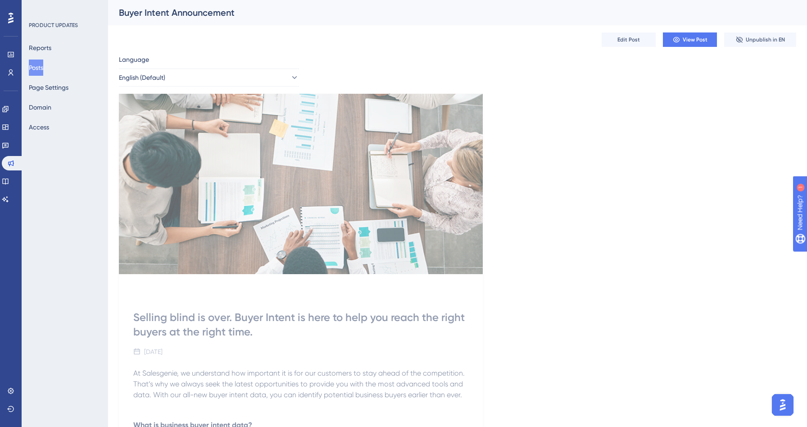
click at [249, 334] on div "Selling blind is over. Buyer Intent is here to help you reach the right buyers …" at bounding box center [300, 324] width 335 height 29
click at [251, 324] on div "Selling blind is over. Buyer Intent is here to help you reach the right buyers …" at bounding box center [300, 324] width 335 height 29
click at [644, 33] on button "Edit Post" at bounding box center [629, 39] width 54 height 14
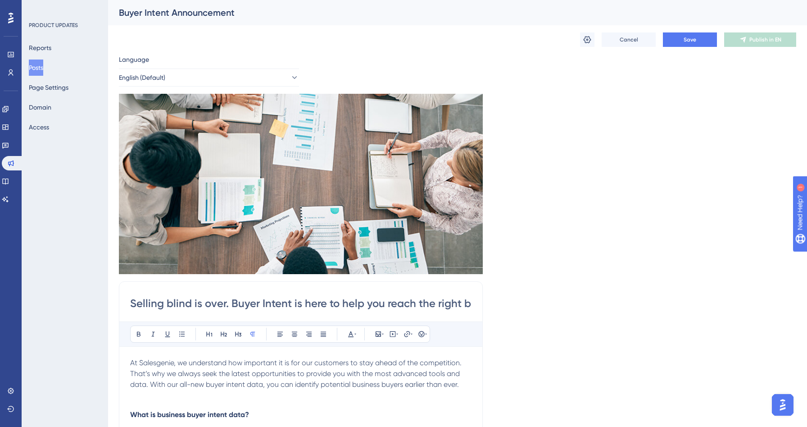
click at [189, 305] on input "Selling blind is over. Buyer Intent is here to help you reach the right buyers …" at bounding box center [301, 303] width 342 height 14
paste input "top selling in the dark. Transactional Signals for consumers are now liv"
type input "Stop selling in the dark. Transactional Signals for consumers are now live."
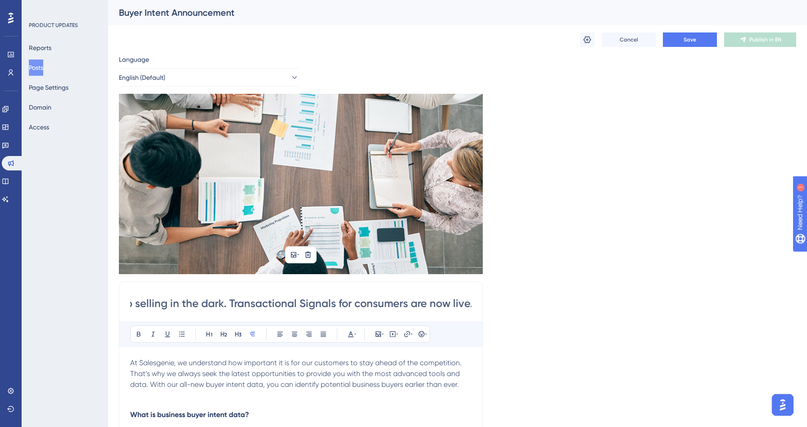
scroll to position [0, 0]
click at [479, 245] on img at bounding box center [301, 184] width 364 height 180
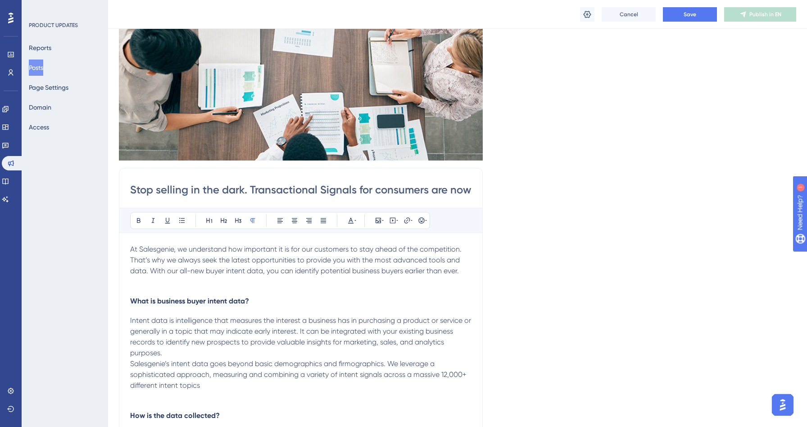
scroll to position [108, 0]
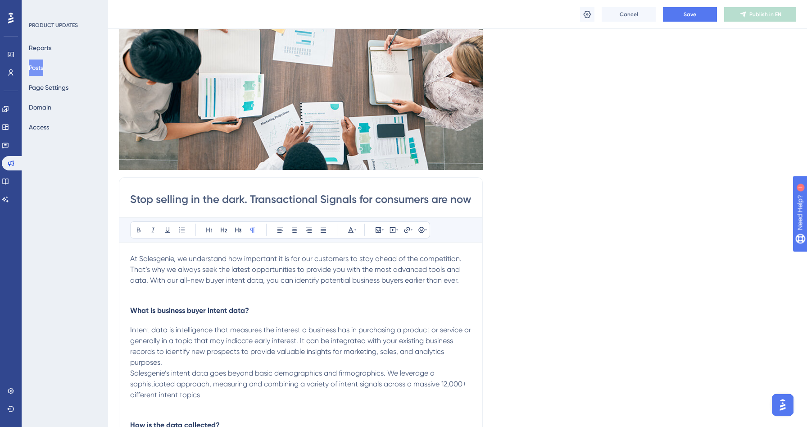
click at [287, 204] on input "Stop selling in the dark. Transactional Signals for consumers are now live." at bounding box center [301, 199] width 342 height 14
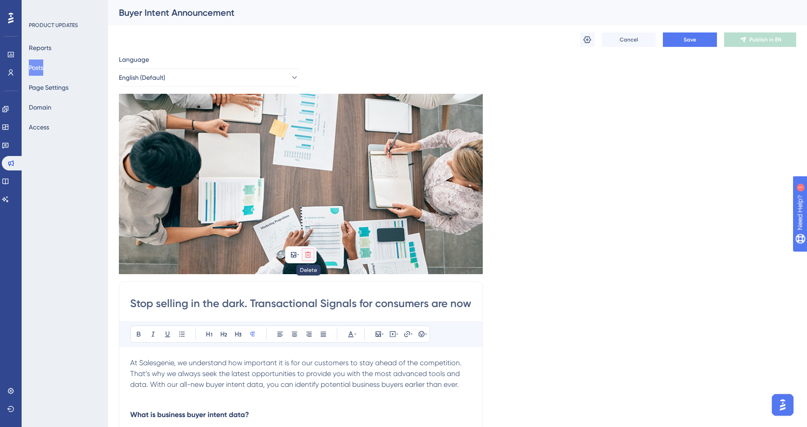
click at [306, 254] on icon at bounding box center [308, 254] width 6 height 6
click at [312, 278] on icon at bounding box center [308, 275] width 9 height 9
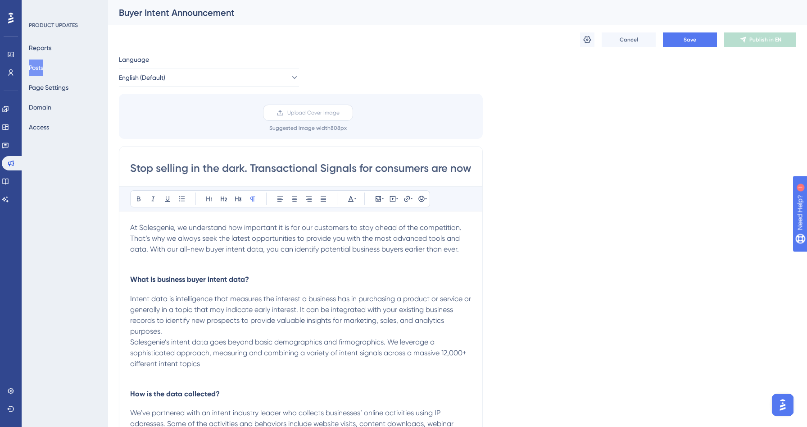
click at [296, 115] on span "Upload Cover Image" at bounding box center [313, 112] width 52 height 7
click at [340, 113] on input "Upload Cover Image" at bounding box center [340, 113] width 0 height 0
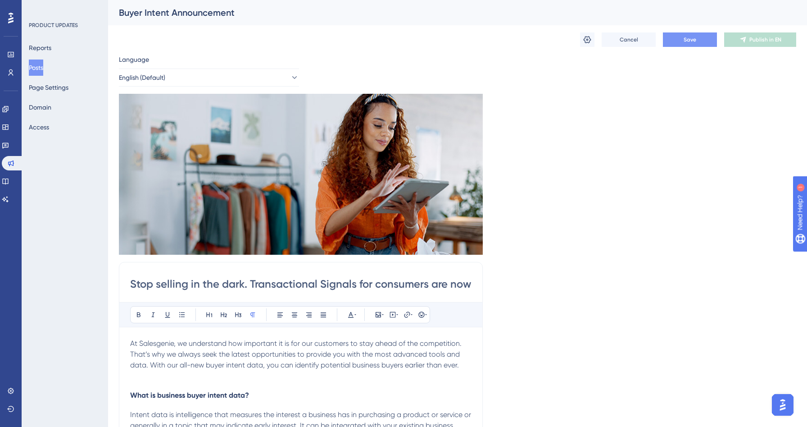
click at [692, 42] on span "Save" at bounding box center [690, 39] width 13 height 7
click at [43, 68] on button "Posts" at bounding box center [36, 67] width 14 height 16
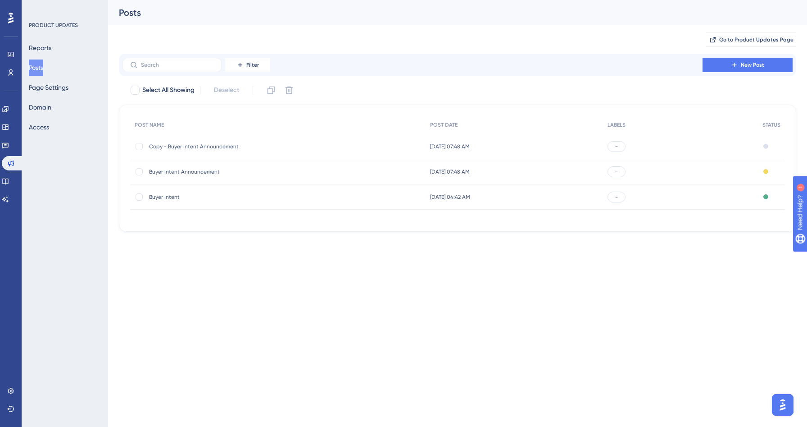
click at [191, 144] on span "Copy - Buyer Intent Announcement" at bounding box center [221, 146] width 144 height 7
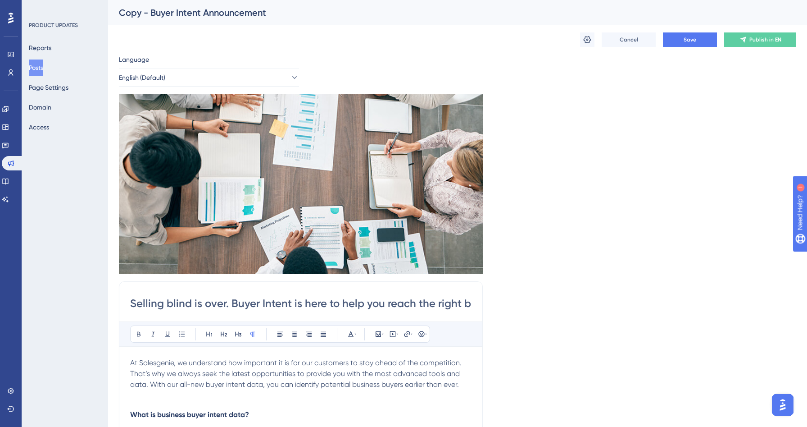
click at [177, 16] on div "Copy - Buyer Intent Announcement" at bounding box center [446, 12] width 655 height 13
click at [148, 12] on div "Copy - Buyer Intent Announcement" at bounding box center [446, 12] width 655 height 13
drag, startPoint x: 129, startPoint y: 11, endPoint x: 416, endPoint y: 12, distance: 287.0
click at [416, 12] on div "Copy - Buyer Intent Announcement" at bounding box center [446, 12] width 655 height 13
click at [338, 12] on div "Copy - Buyer Intent Announcement" at bounding box center [446, 12] width 655 height 13
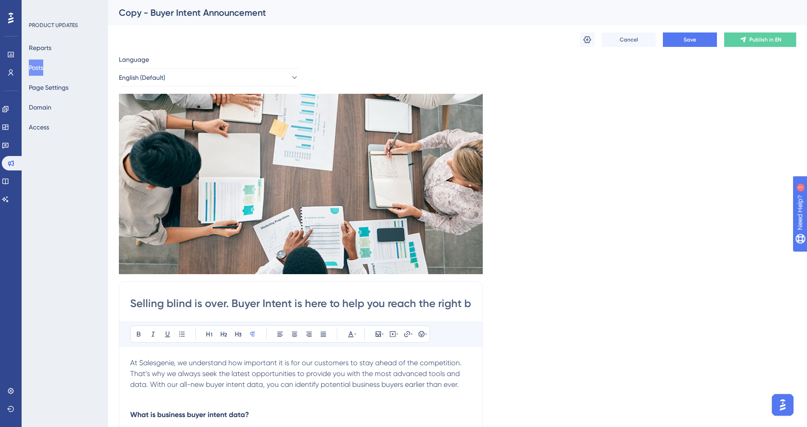
click at [37, 71] on button "Posts" at bounding box center [36, 67] width 14 height 16
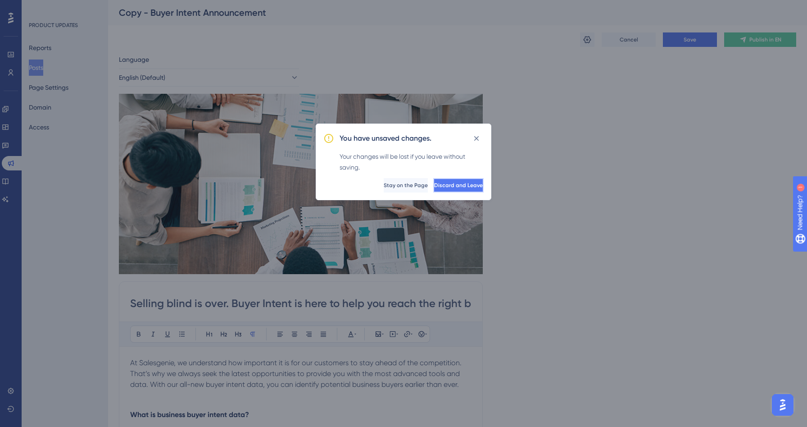
click at [456, 184] on span "Discard and Leave" at bounding box center [458, 185] width 49 height 7
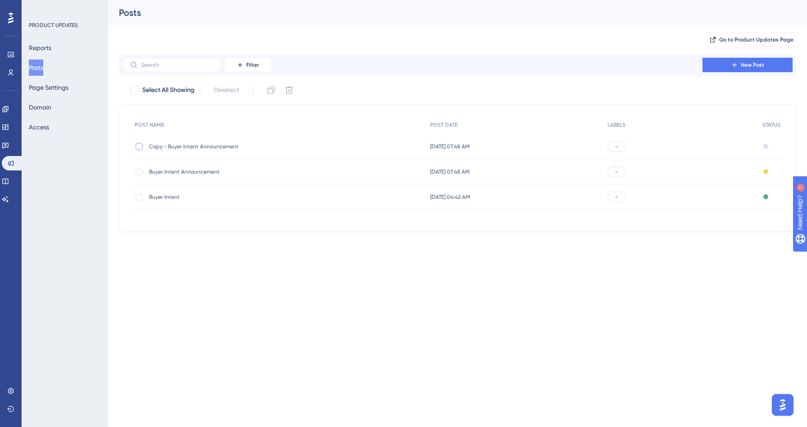
click at [138, 145] on div at bounding box center [139, 146] width 7 height 7
click at [144, 146] on label at bounding box center [140, 146] width 11 height 9
checkbox input "false"
click at [174, 146] on span "Copy - Buyer Intent Announcement" at bounding box center [221, 146] width 144 height 7
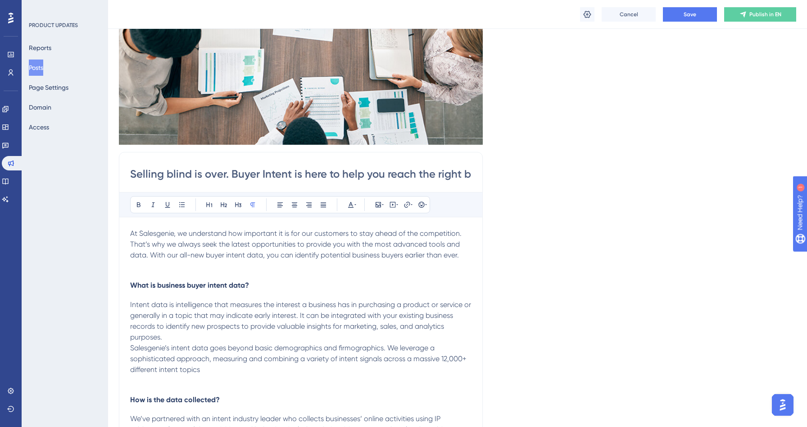
scroll to position [102, 0]
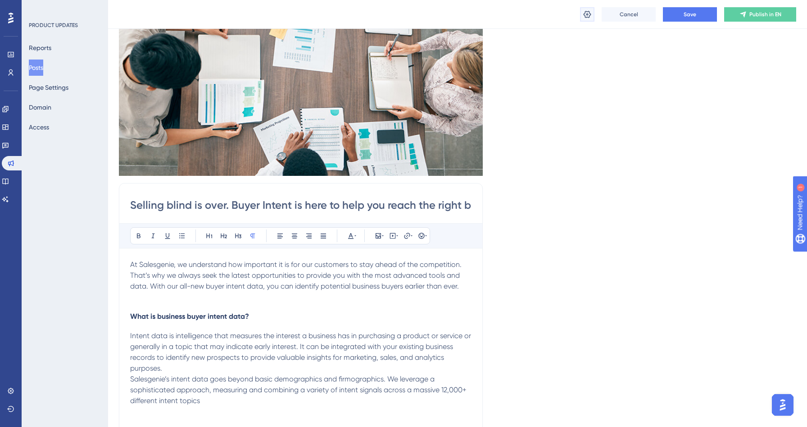
click at [586, 11] on icon at bounding box center [588, 13] width 8 height 7
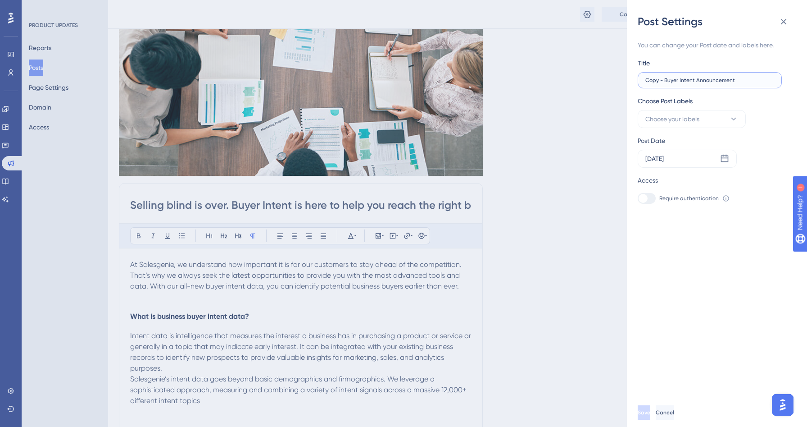
drag, startPoint x: 745, startPoint y: 79, endPoint x: 579, endPoint y: 76, distance: 165.8
click at [579, 76] on div "Post Settings You can change your Post date and labels here. Title Copy - Buyer…" at bounding box center [403, 213] width 807 height 427
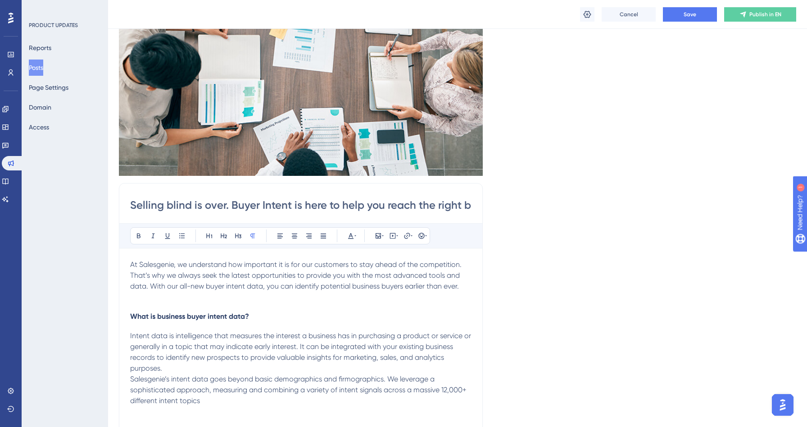
click at [566, 13] on div "Cancel Save Publish in EN" at bounding box center [457, 14] width 699 height 29
click at [592, 13] on icon at bounding box center [587, 14] width 9 height 9
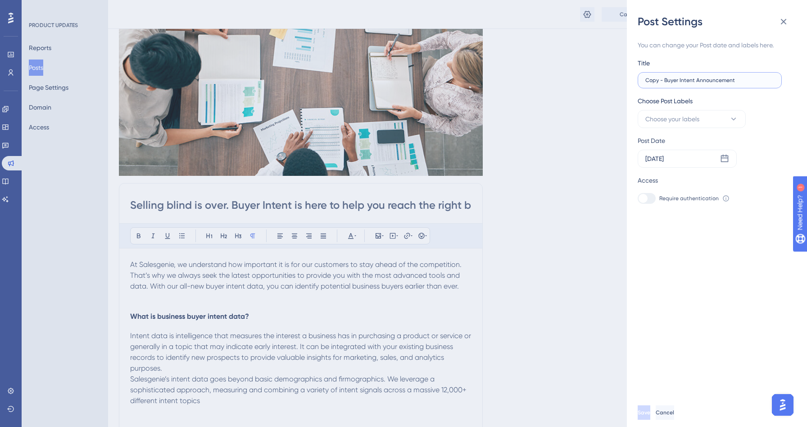
click at [687, 77] on input "Copy - Buyer Intent Announcement" at bounding box center [710, 80] width 129 height 6
drag, startPoint x: 694, startPoint y: 80, endPoint x: 615, endPoint y: 78, distance: 79.3
click at [615, 78] on div "Post Settings You can change your Post date and labels here. Title Copy - Buyer…" at bounding box center [403, 213] width 807 height 427
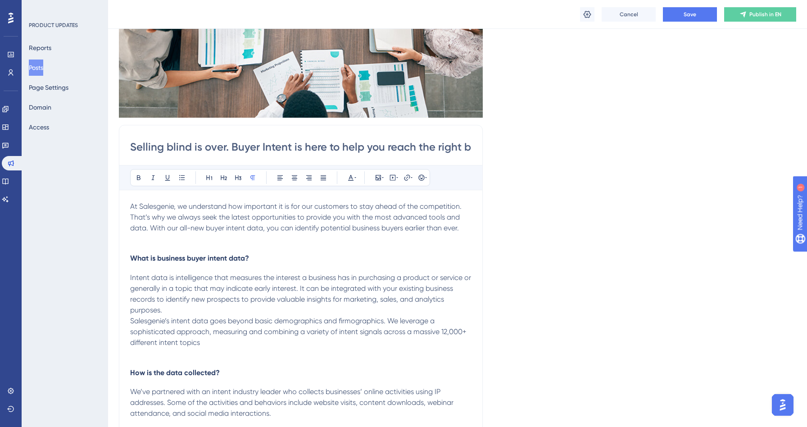
scroll to position [0, 0]
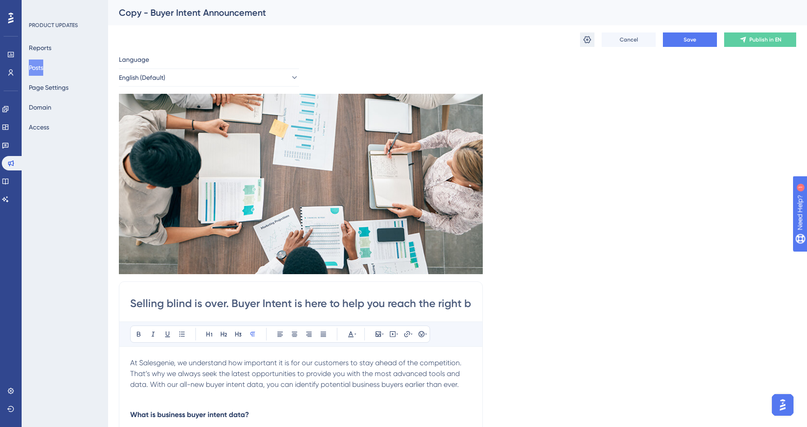
click at [587, 37] on icon at bounding box center [588, 39] width 8 height 7
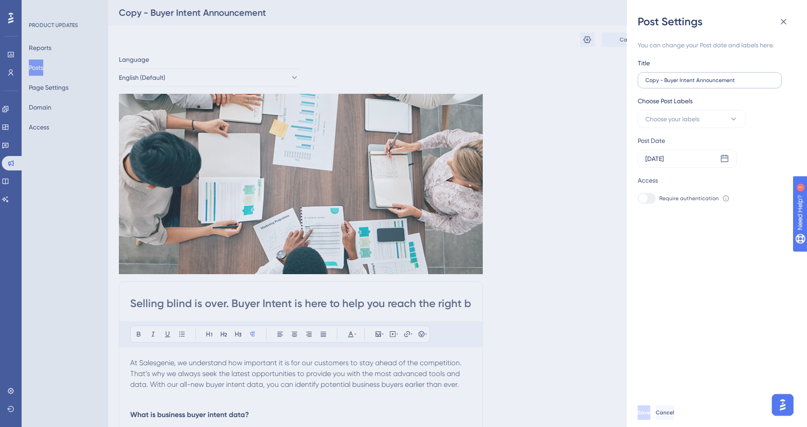
click at [780, 84] on label "Copy - Buyer Intent Announcement" at bounding box center [710, 80] width 144 height 16
click at [774, 83] on input "Copy - Buyer Intent Announcement" at bounding box center [710, 80] width 129 height 6
click at [770, 78] on input "Copy - Buyer Intent Announcement" at bounding box center [710, 80] width 129 height 6
click at [770, 79] on input "Copy - Buyer Intent Announcement" at bounding box center [710, 80] width 129 height 6
type input "Consumer Transactional Announcement"
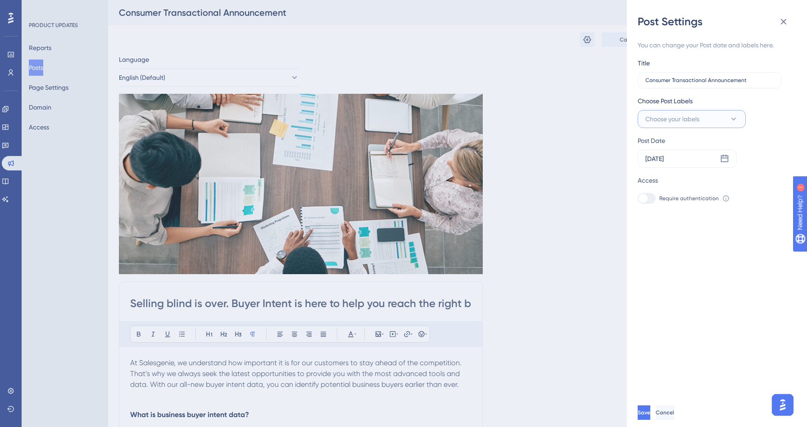
click at [724, 119] on button "Choose your labels" at bounding box center [692, 119] width 108 height 18
click at [759, 145] on div "Post Date" at bounding box center [711, 140] width 147 height 11
click at [724, 160] on icon at bounding box center [724, 158] width 9 height 9
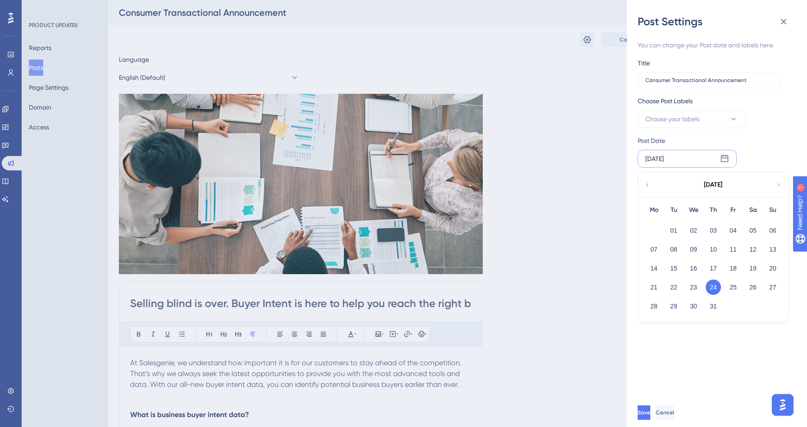
click at [774, 186] on div "July 2025" at bounding box center [713, 184] width 149 height 25
click at [776, 185] on icon at bounding box center [779, 185] width 6 height 8
click at [737, 230] on button "01" at bounding box center [733, 230] width 15 height 15
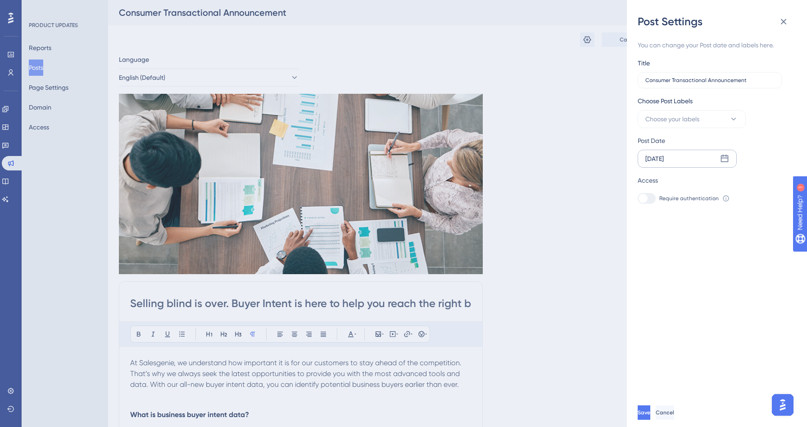
click at [764, 304] on div "You can change your Post date and labels here. Title Consumer Transactional Ann…" at bounding box center [721, 213] width 166 height 369
click at [651, 413] on span "Save" at bounding box center [645, 412] width 13 height 7
click at [580, 51] on div "Post Settings You can change your Post date and labels here. Title Consumer Tra…" at bounding box center [403, 213] width 807 height 427
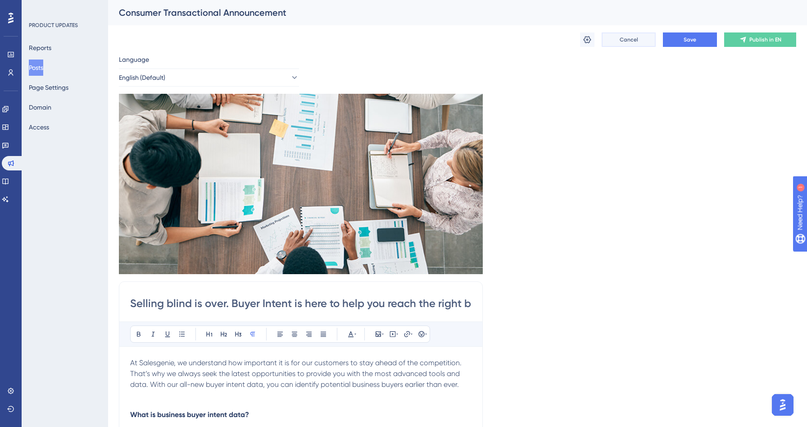
click at [637, 40] on span "Cancel" at bounding box center [629, 39] width 18 height 7
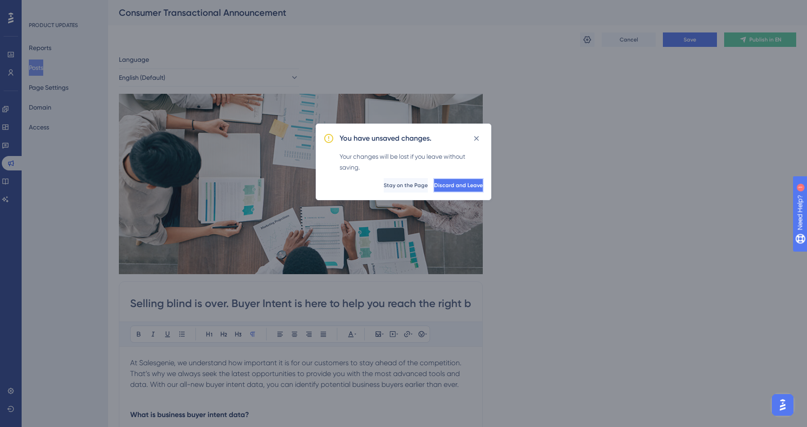
click at [434, 182] on span "Discard and Leave" at bounding box center [458, 185] width 49 height 7
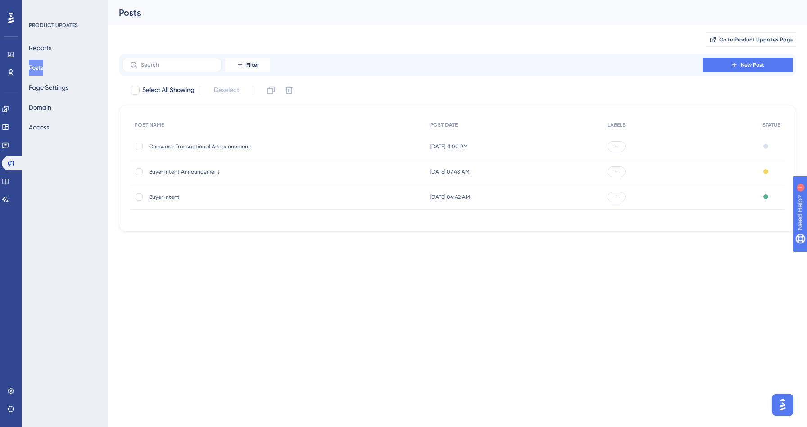
click at [268, 151] on div "Consumer Transactional Announcement Consumer Transactional Announcement" at bounding box center [221, 146] width 144 height 25
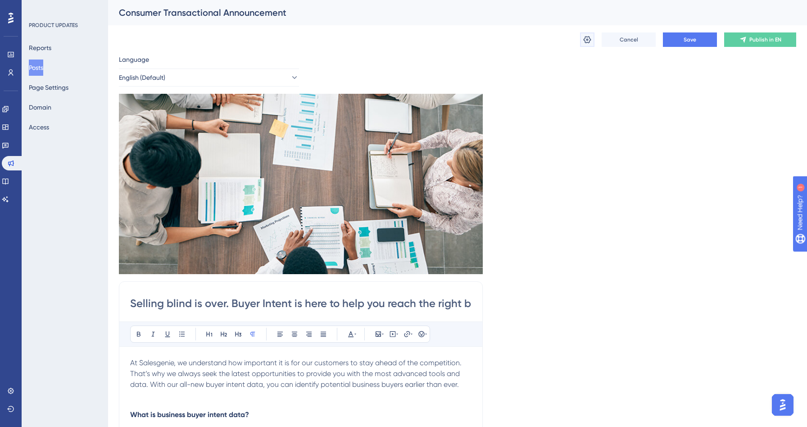
click at [593, 41] on button at bounding box center [587, 39] width 14 height 14
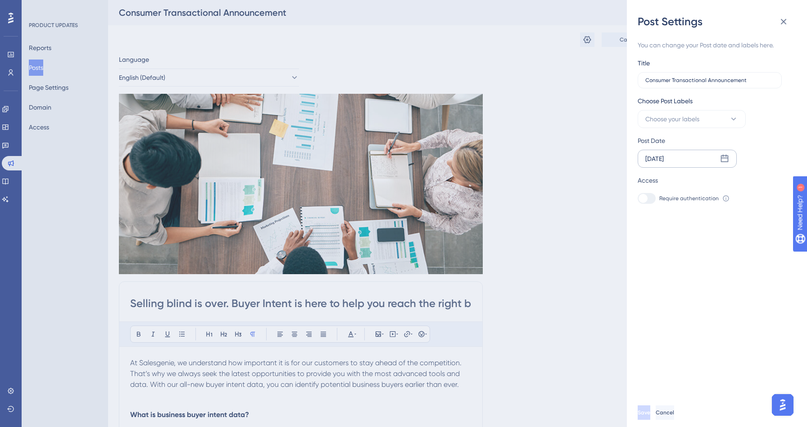
click at [724, 159] on icon at bounding box center [724, 158] width 9 height 9
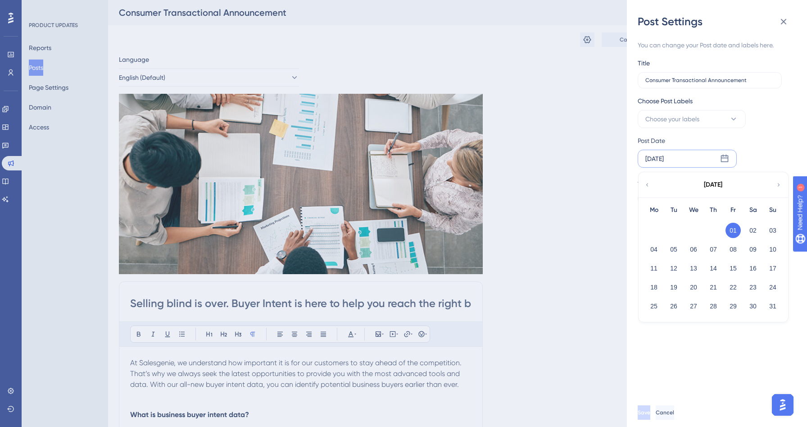
click at [648, 184] on icon at bounding box center [647, 185] width 6 height 8
click at [709, 288] on button "24" at bounding box center [713, 286] width 15 height 15
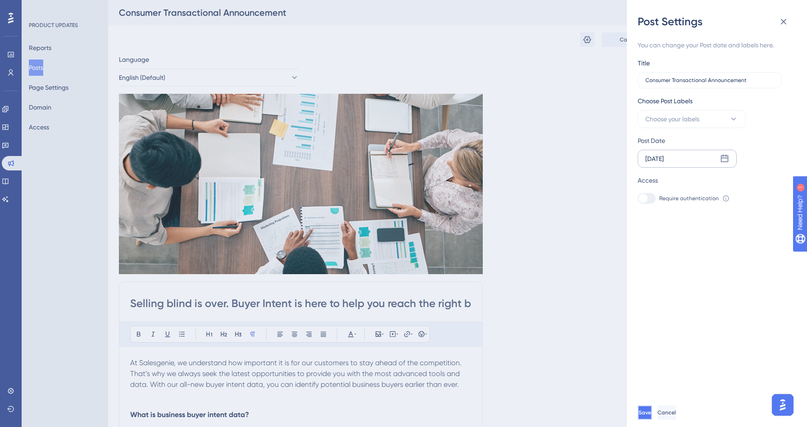
drag, startPoint x: 653, startPoint y: 413, endPoint x: 755, endPoint y: 159, distance: 273.7
click at [755, 159] on div "Post Settings You can change your Post date and labels here. Title Consumer Tra…" at bounding box center [717, 213] width 180 height 427
click at [702, 76] on label "Consumer Transactional Announcement" at bounding box center [710, 80] width 144 height 16
click at [702, 77] on input "Consumer Transactional Announcement" at bounding box center [710, 80] width 129 height 6
click at [687, 88] on div "You can change your Post date and labels here. Title Consumer Transactional Ann…" at bounding box center [713, 122] width 151 height 164
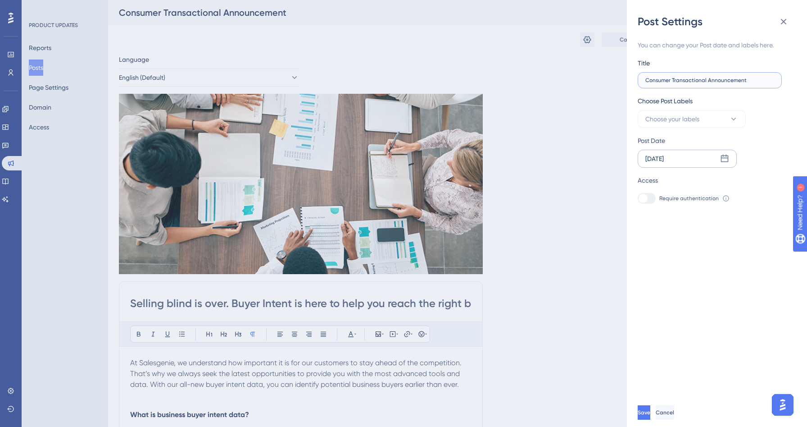
click at [687, 83] on input "Consumer Transactional Announcement" at bounding box center [710, 80] width 129 height 6
click at [687, 79] on input "Consumer Transactional Announcement" at bounding box center [710, 80] width 129 height 6
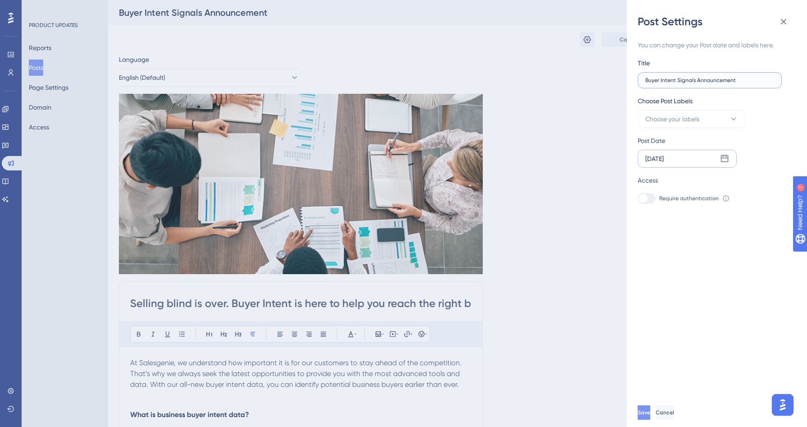
type input "Buyer Intent Signals Announcement"
click at [643, 417] on button "Save" at bounding box center [645, 412] width 14 height 14
click at [781, 20] on icon at bounding box center [784, 21] width 11 height 11
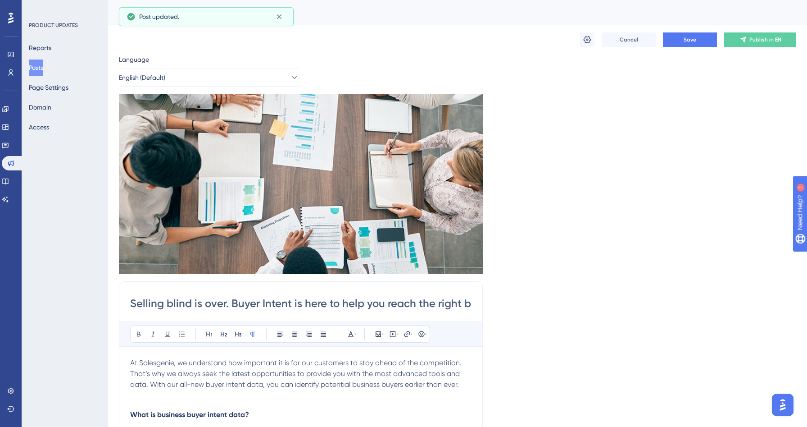
click at [43, 64] on button "Posts" at bounding box center [36, 67] width 14 height 16
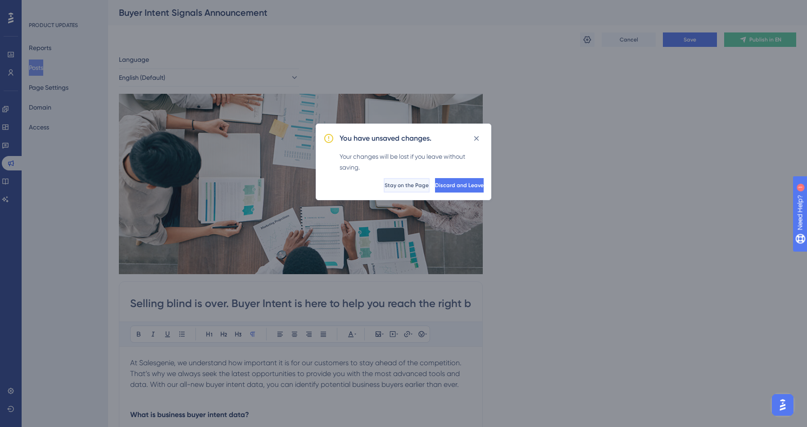
click at [386, 178] on button "Stay on the Page" at bounding box center [407, 185] width 46 height 14
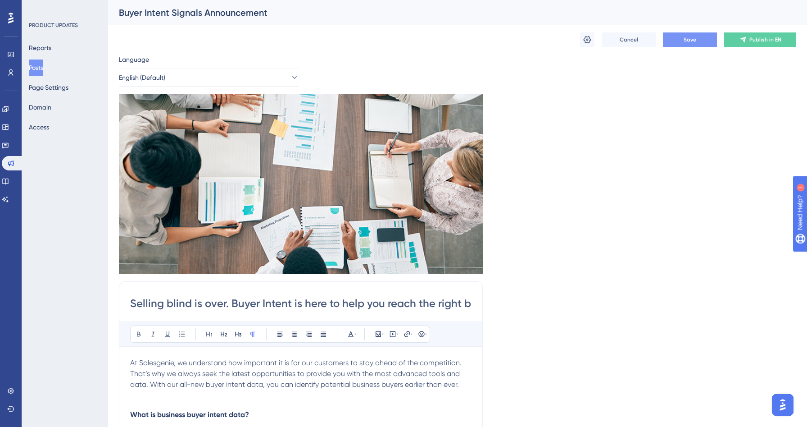
click at [690, 40] on span "Save" at bounding box center [690, 39] width 13 height 7
click at [43, 70] on button "Posts" at bounding box center [36, 67] width 14 height 16
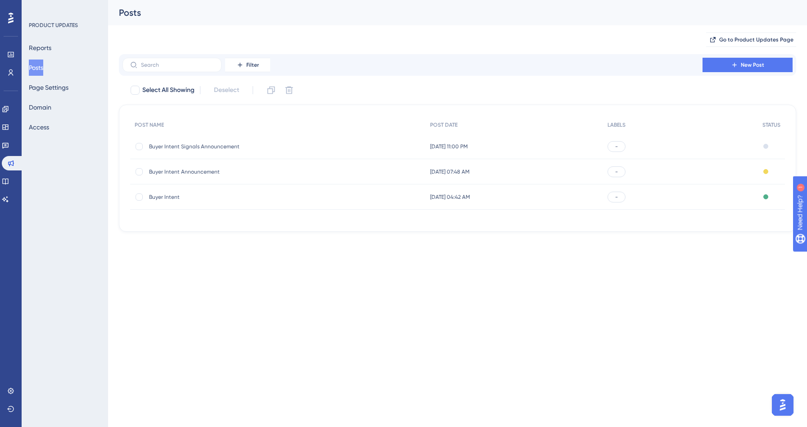
click at [589, 162] on div "Jul 24 2025, 07:48 AM Jul 24 2025, 07:48 AM" at bounding box center [514, 171] width 177 height 25
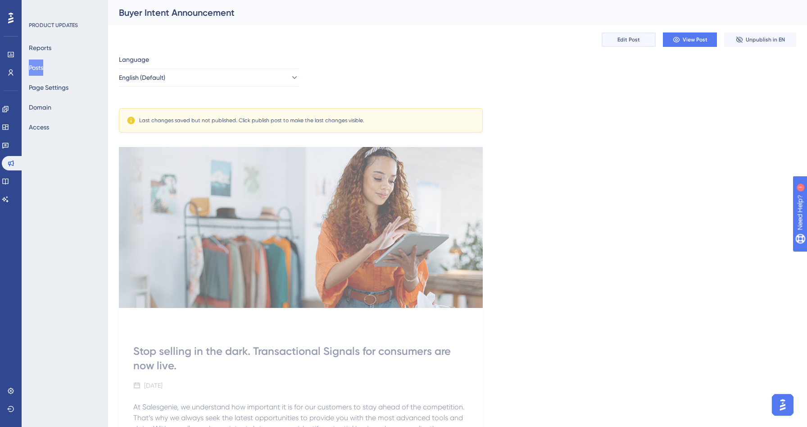
click at [623, 41] on span "Edit Post" at bounding box center [629, 39] width 23 height 7
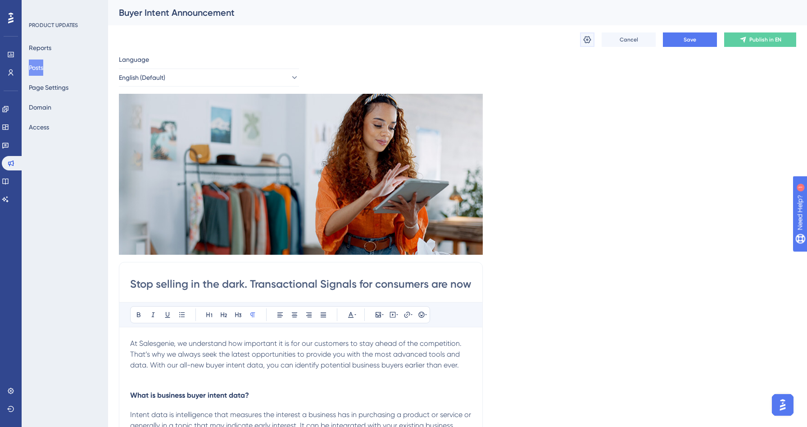
click at [589, 39] on icon at bounding box center [587, 39] width 9 height 9
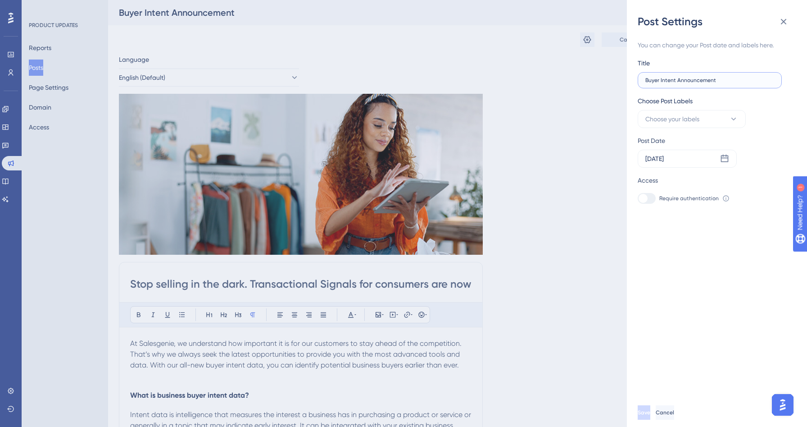
click at [724, 81] on input "Buyer Intent Announcement" at bounding box center [710, 80] width 129 height 6
click at [670, 82] on input "Buyer Intent Announcement" at bounding box center [710, 80] width 129 height 6
click at [705, 80] on input "Consumer Transacyional Announcement" at bounding box center [710, 80] width 129 height 6
click at [687, 80] on input "Consumer Transacyional Announcement" at bounding box center [710, 80] width 129 height 6
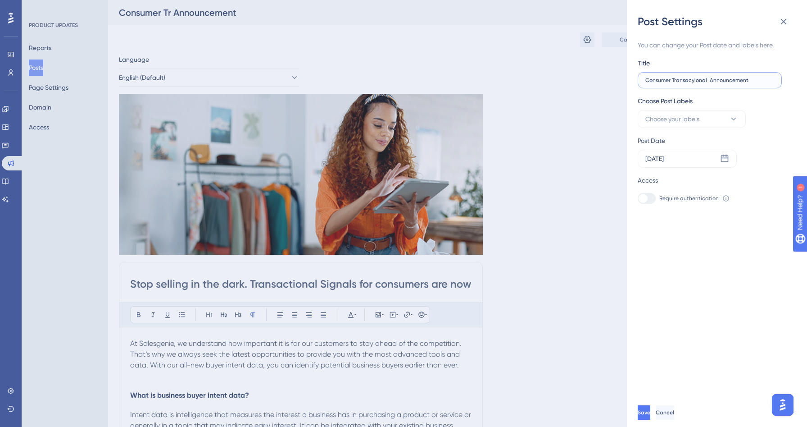
click at [705, 80] on input "Consumer Transacyional Announcement" at bounding box center [710, 80] width 129 height 6
click at [733, 80] on input "Consumer Transacyional Announcement" at bounding box center [710, 80] width 129 height 6
click at [696, 79] on input "Consumer Transacyional Announcement" at bounding box center [710, 80] width 129 height 6
type input "Consumer Transactional Announcement"
click at [720, 159] on icon at bounding box center [724, 158] width 9 height 9
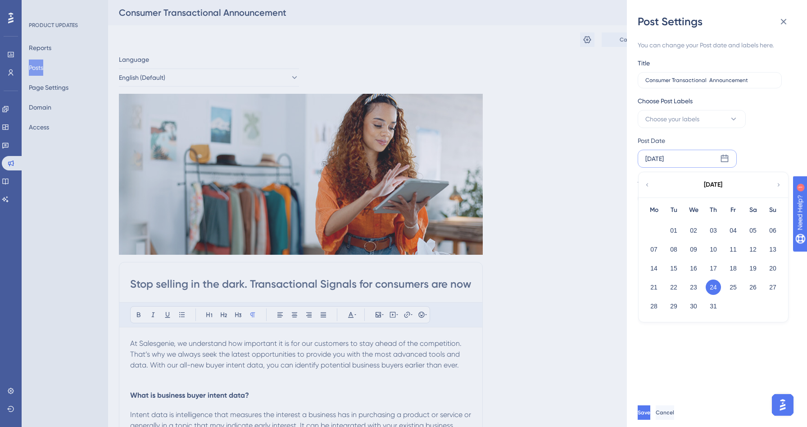
click at [778, 190] on div "July 2025" at bounding box center [713, 184] width 149 height 25
click at [776, 185] on icon at bounding box center [779, 185] width 6 height 8
click at [733, 225] on button "01" at bounding box center [733, 230] width 15 height 15
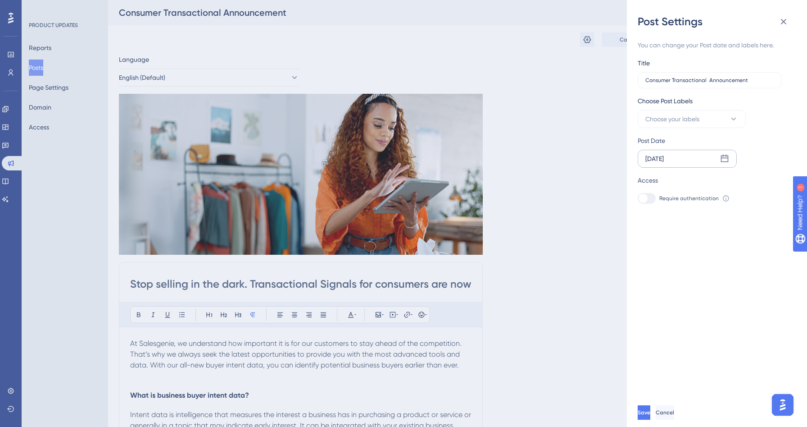
click at [733, 231] on div "You can change your Post date and labels here. Title Consumer Transactional Ann…" at bounding box center [721, 213] width 166 height 369
click at [651, 410] on span "Save" at bounding box center [645, 412] width 13 height 7
click at [786, 18] on icon at bounding box center [784, 21] width 11 height 11
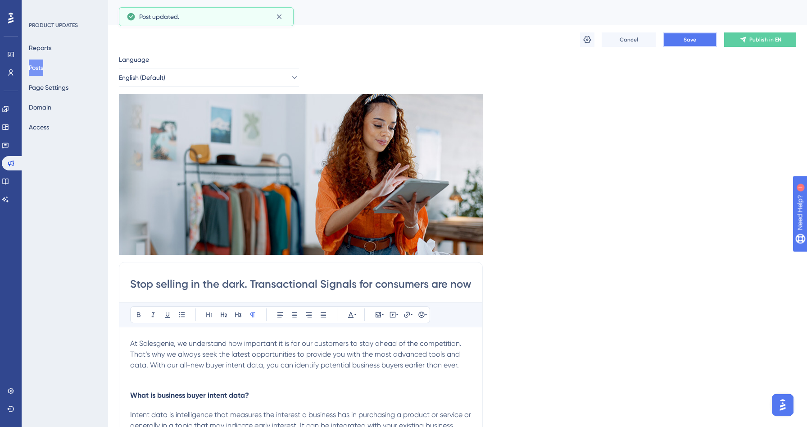
click at [694, 38] on span "Save" at bounding box center [690, 39] width 13 height 7
click at [765, 39] on span "Publish in EN" at bounding box center [766, 39] width 32 height 7
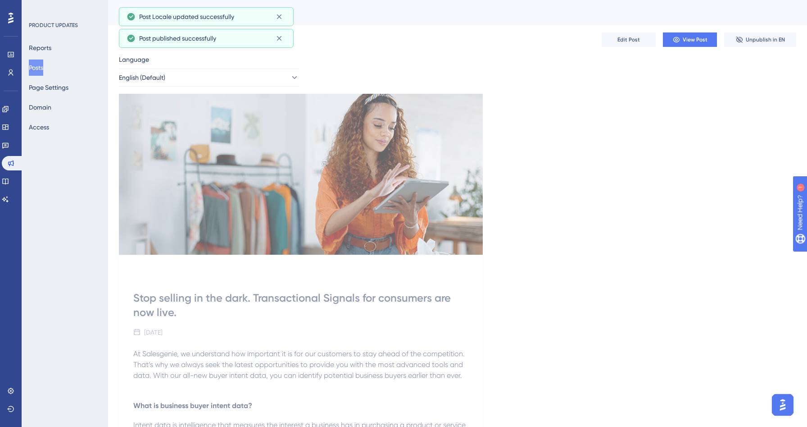
click at [43, 68] on button "Posts" at bounding box center [36, 67] width 14 height 16
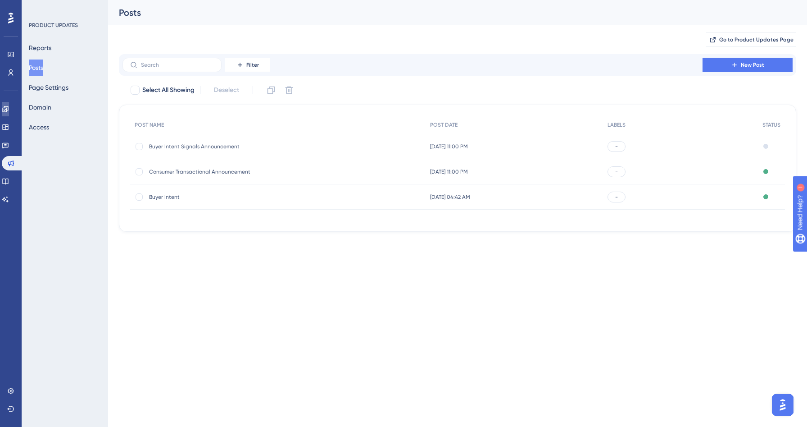
click at [9, 110] on icon at bounding box center [5, 108] width 7 height 7
click at [5, 110] on link at bounding box center [5, 109] width 7 height 14
click at [8, 110] on icon at bounding box center [5, 109] width 6 height 6
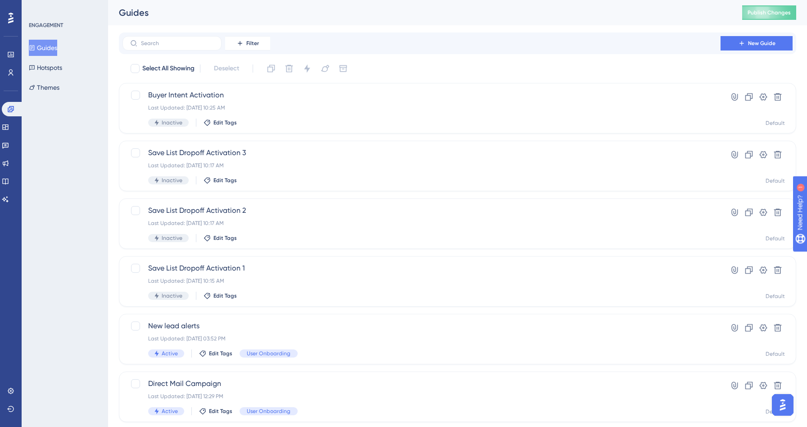
click at [776, 25] on div "Performance Users Engagement Widgets Feedback Product Updates Knowledge Base AI…" at bounding box center [457, 342] width 699 height 685
click at [776, 13] on span "Publish Changes" at bounding box center [769, 12] width 43 height 7
click at [9, 125] on link at bounding box center [5, 127] width 7 height 14
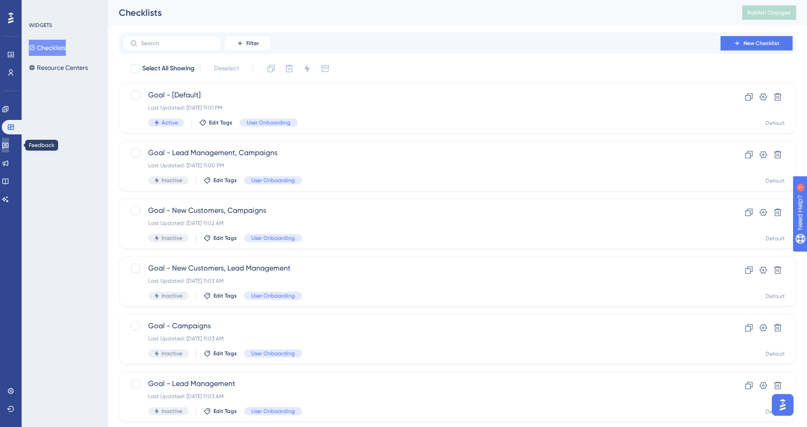
click at [9, 147] on icon at bounding box center [5, 144] width 7 height 7
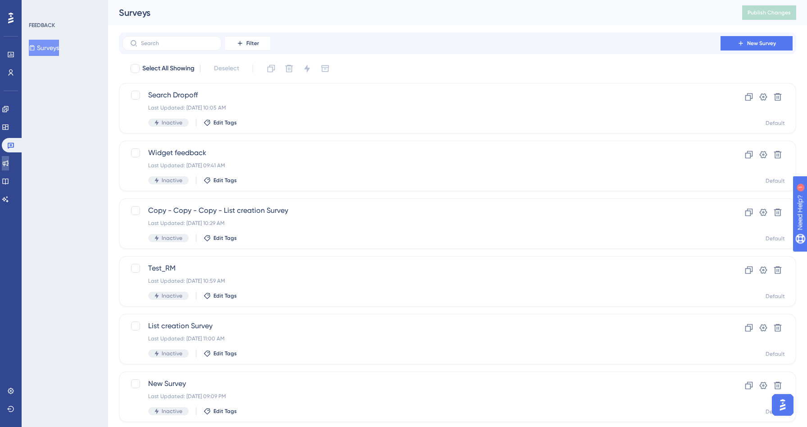
click at [9, 163] on icon at bounding box center [6, 163] width 6 height 6
click at [8, 164] on icon at bounding box center [5, 162] width 7 height 7
click at [9, 164] on icon at bounding box center [5, 162] width 7 height 7
click at [65, 157] on div "FEEDBACK Surveys" at bounding box center [65, 213] width 87 height 427
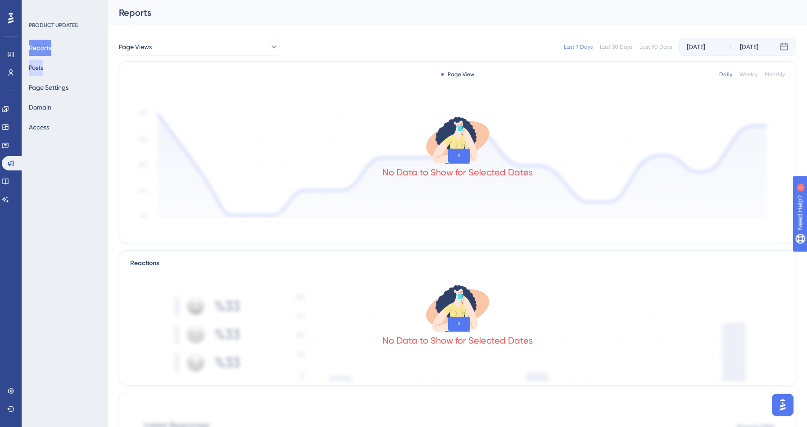
click at [43, 70] on button "Posts" at bounding box center [36, 67] width 14 height 16
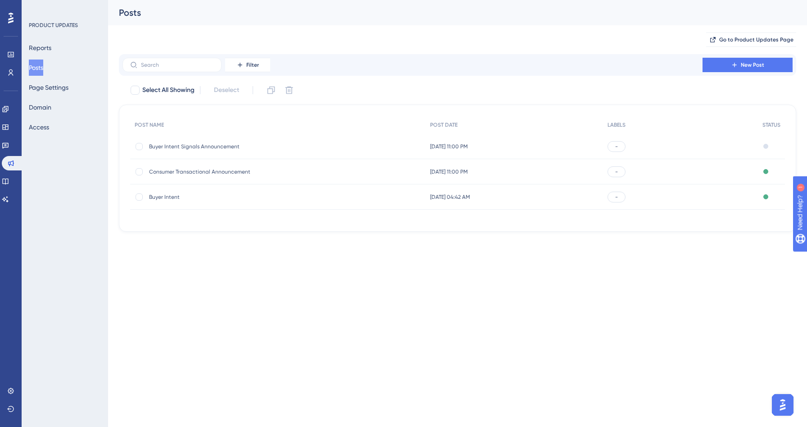
click at [173, 143] on span "Buyer Intent Signals Announcement" at bounding box center [221, 146] width 144 height 7
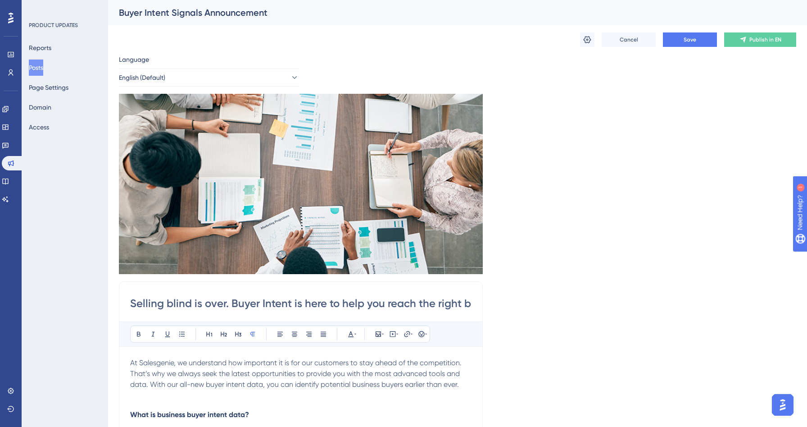
drag, startPoint x: 230, startPoint y: 306, endPoint x: 124, endPoint y: 291, distance: 106.9
click at [193, 307] on input "Buyer Intent is here to help you reach the right buyers at the right time." at bounding box center [301, 303] width 342 height 14
type input "Buyer Intent for business data is here to help you reach the right buyers at th…"
click at [691, 39] on span "Save" at bounding box center [690, 39] width 13 height 7
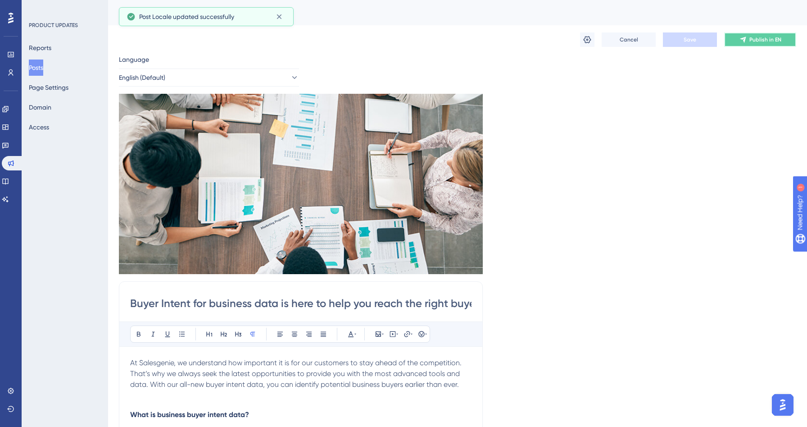
click at [764, 43] on button "Publish in EN" at bounding box center [760, 39] width 72 height 14
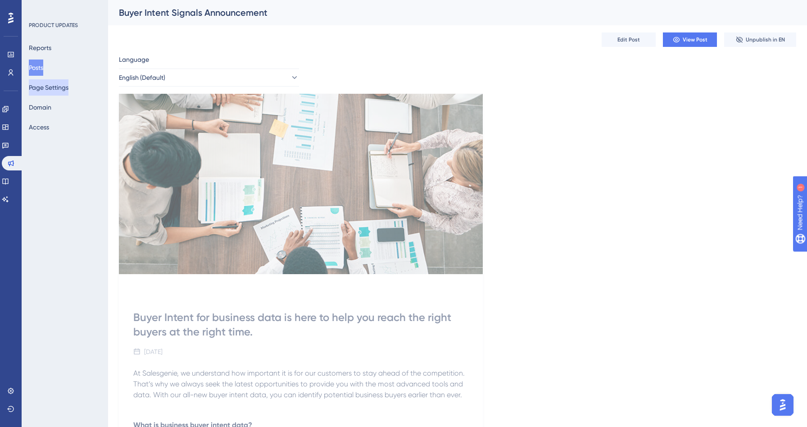
click at [50, 85] on button "Page Settings" at bounding box center [49, 87] width 40 height 16
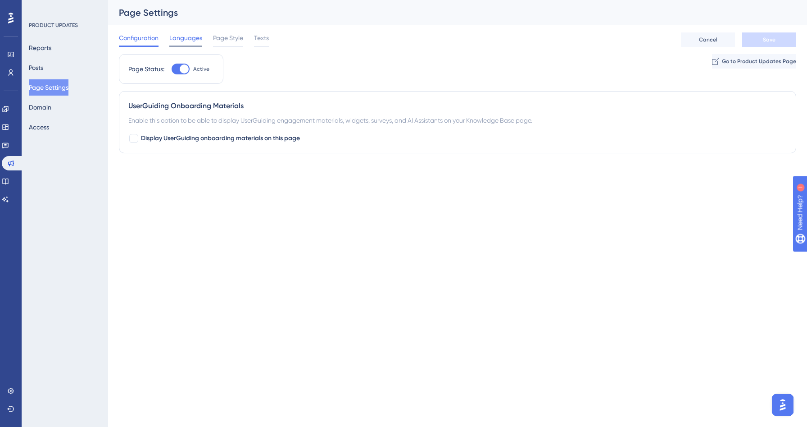
click at [179, 36] on span "Languages" at bounding box center [185, 37] width 33 height 11
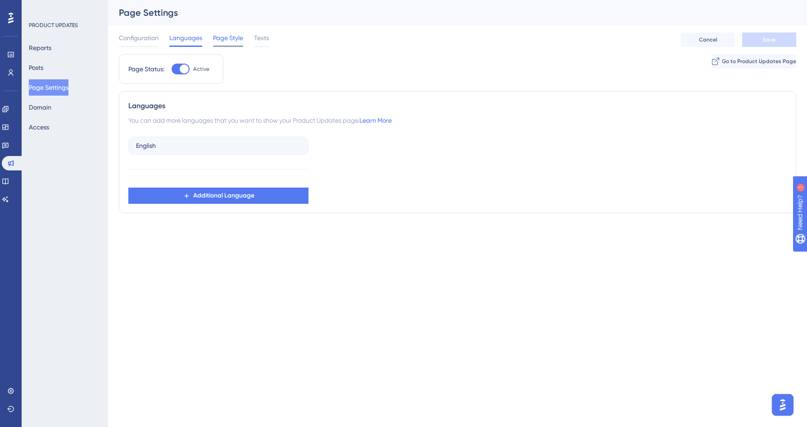
click at [226, 36] on span "Page Style" at bounding box center [228, 37] width 30 height 11
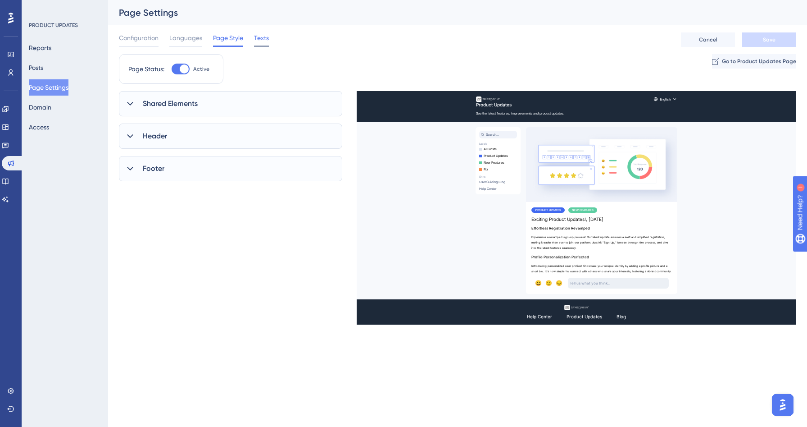
click at [262, 36] on span "Texts" at bounding box center [261, 37] width 15 height 11
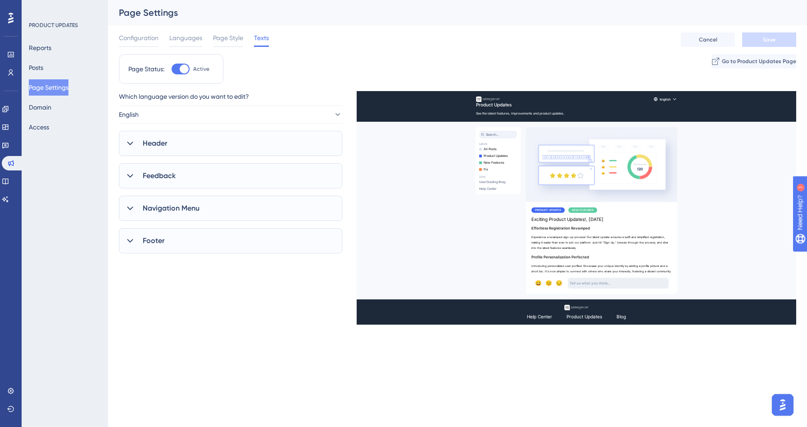
click at [194, 139] on div "Header" at bounding box center [230, 143] width 223 height 25
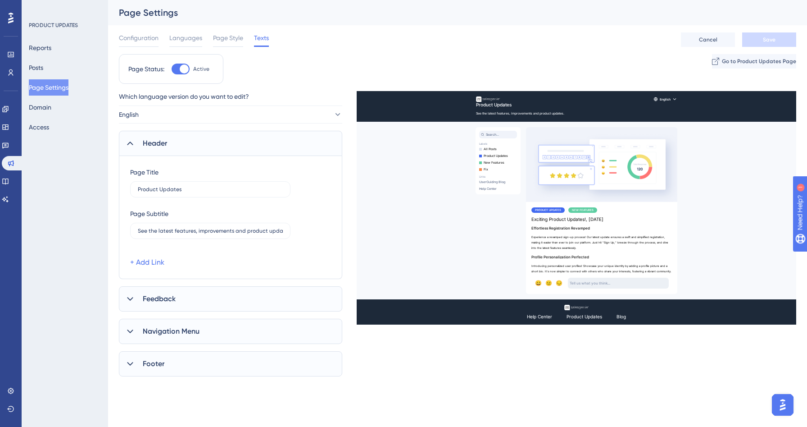
click at [194, 139] on div "Header" at bounding box center [230, 143] width 223 height 25
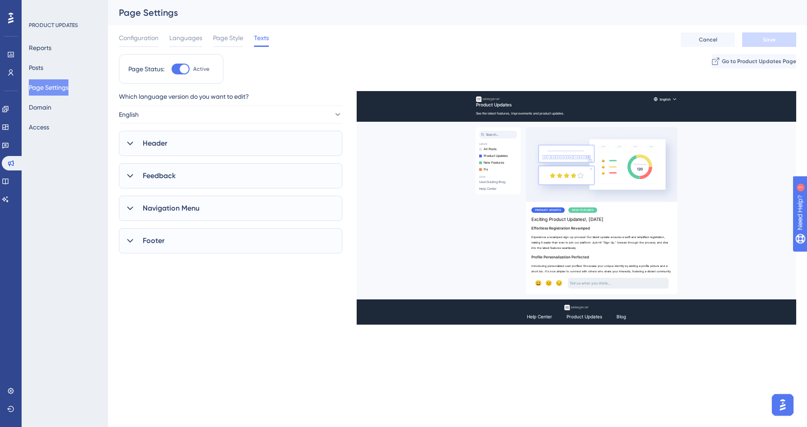
click at [189, 177] on div "Feedback" at bounding box center [230, 175] width 223 height 25
click at [186, 209] on span "Navigation Menu" at bounding box center [171, 208] width 57 height 11
click at [186, 181] on div "Feedback" at bounding box center [230, 175] width 223 height 25
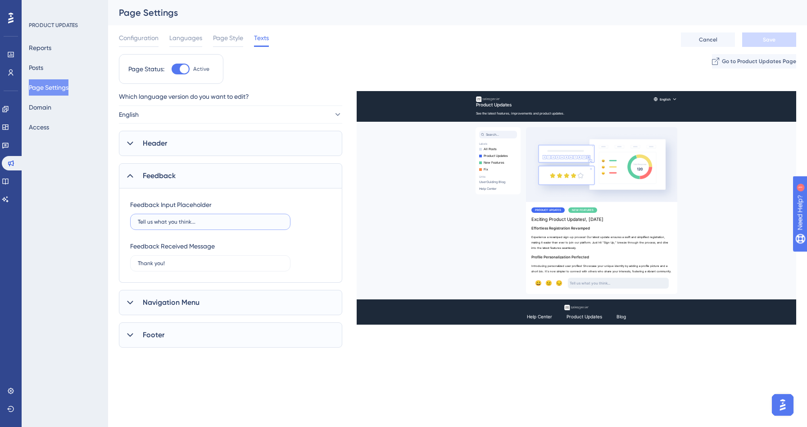
drag, startPoint x: 199, startPoint y: 220, endPoint x: 78, endPoint y: 199, distance: 123.0
click at [108, 199] on div "Performance Users Engagement Widgets Feedback Product Updates Knowledge Base AI…" at bounding box center [457, 181] width 699 height 362
click at [171, 219] on input "text" at bounding box center [210, 222] width 145 height 6
type input "Share your thoughts"
click at [760, 42] on button "Save" at bounding box center [769, 39] width 54 height 14
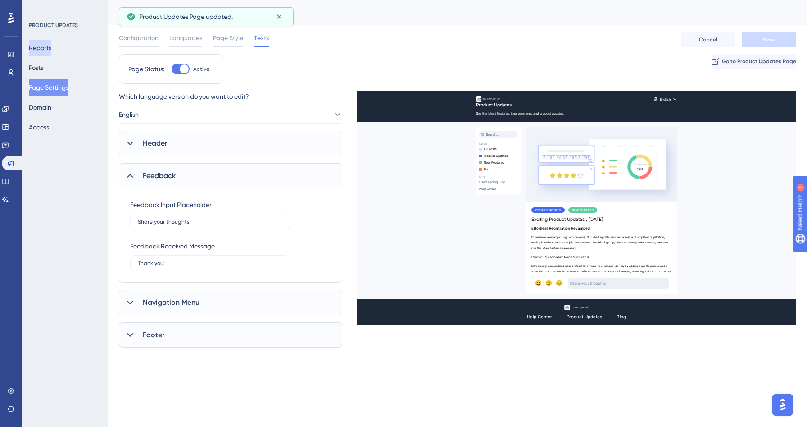
click at [51, 55] on button "Reports" at bounding box center [40, 48] width 23 height 16
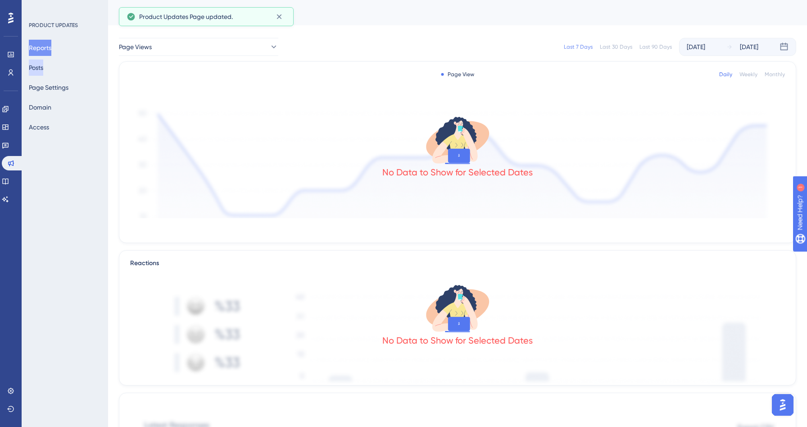
click at [43, 70] on button "Posts" at bounding box center [36, 67] width 14 height 16
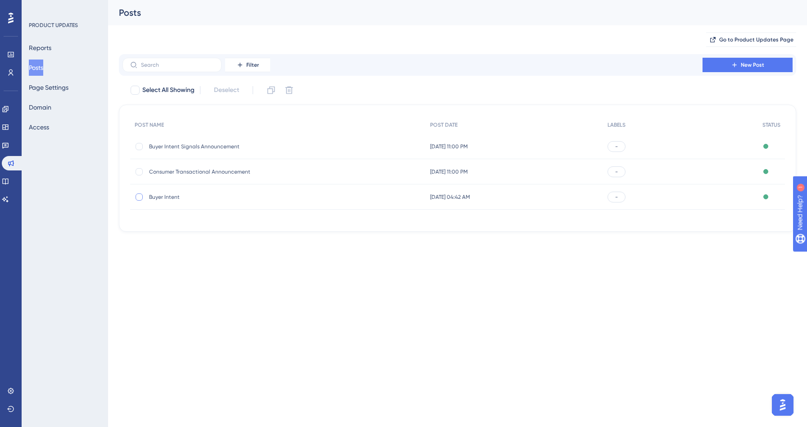
click at [140, 195] on div at bounding box center [139, 196] width 7 height 7
checkbox input "true"
click at [674, 203] on div "-" at bounding box center [680, 196] width 155 height 25
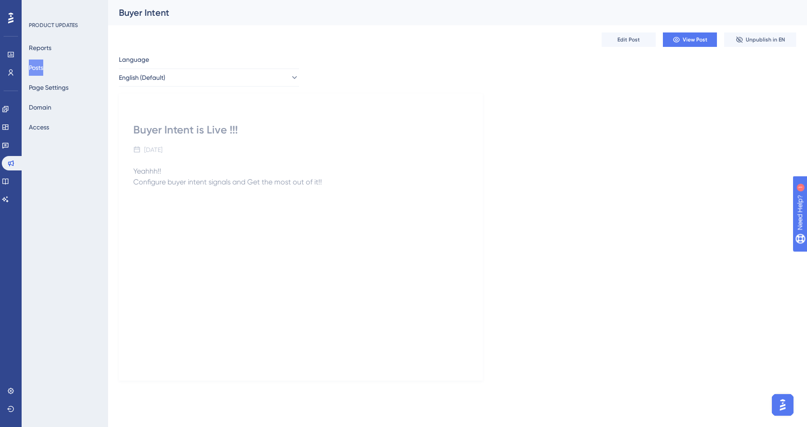
click at [43, 71] on button "Posts" at bounding box center [36, 67] width 14 height 16
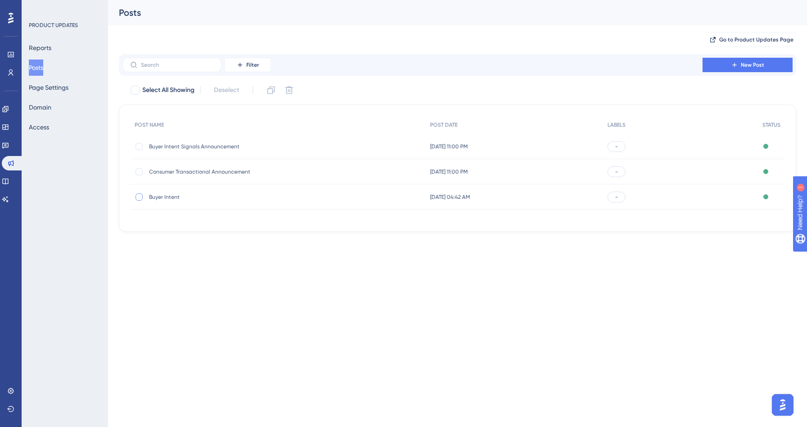
click at [137, 199] on div at bounding box center [139, 196] width 7 height 7
checkbox input "true"
click at [291, 87] on icon at bounding box center [290, 91] width 8 height 8
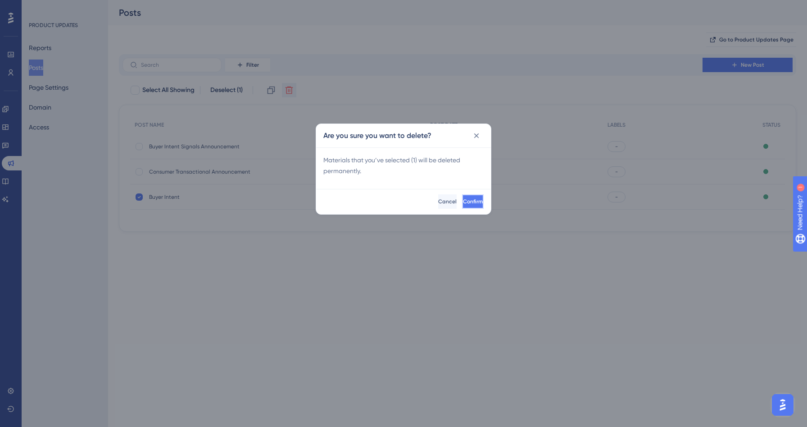
click at [463, 199] on span "Confirm" at bounding box center [473, 201] width 20 height 7
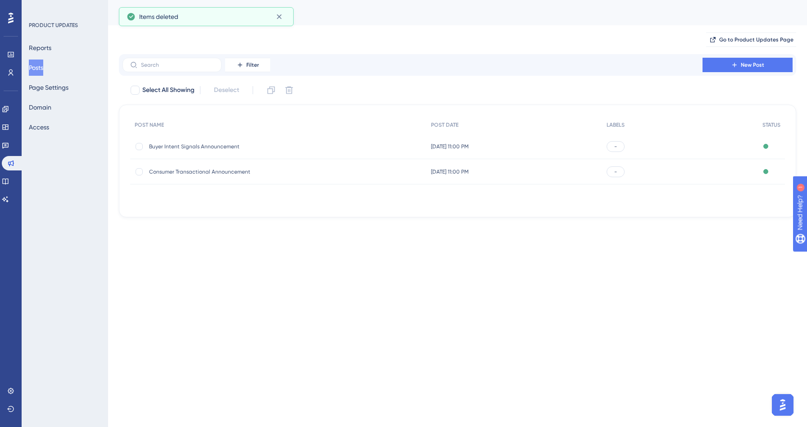
click at [625, 148] on div "-" at bounding box center [616, 146] width 18 height 11
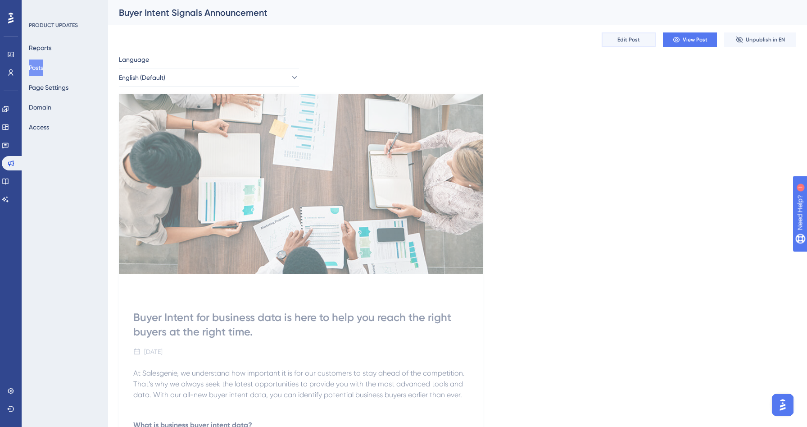
click at [640, 38] on button "Edit Post" at bounding box center [629, 39] width 54 height 14
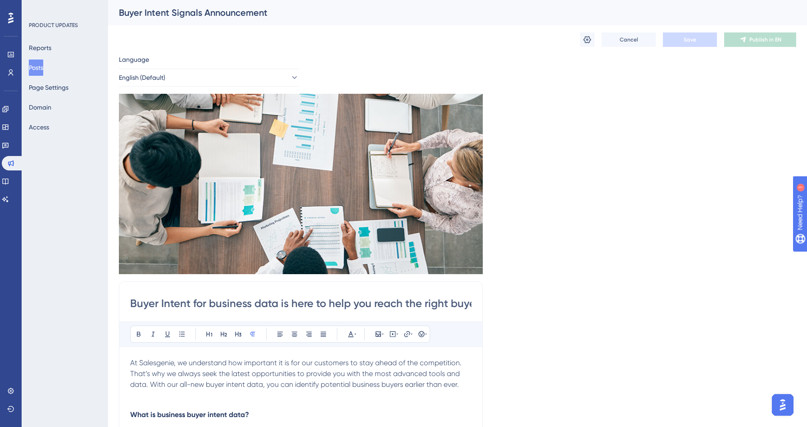
scroll to position [551, 0]
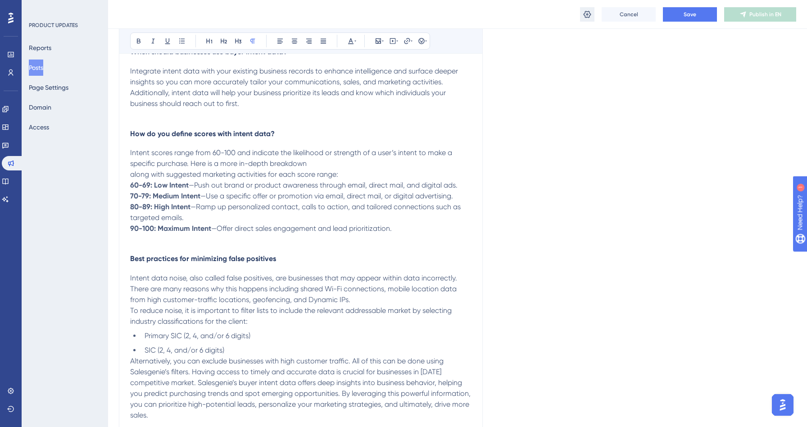
click at [582, 20] on button at bounding box center [587, 14] width 14 height 14
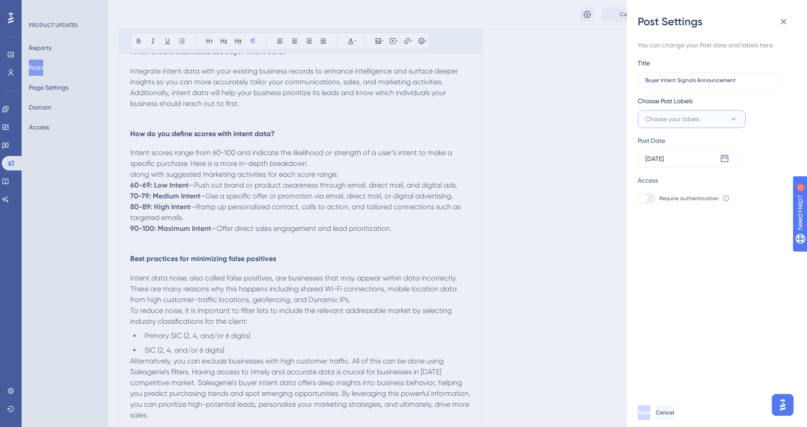
click at [712, 116] on button "Choose your labels" at bounding box center [692, 119] width 108 height 18
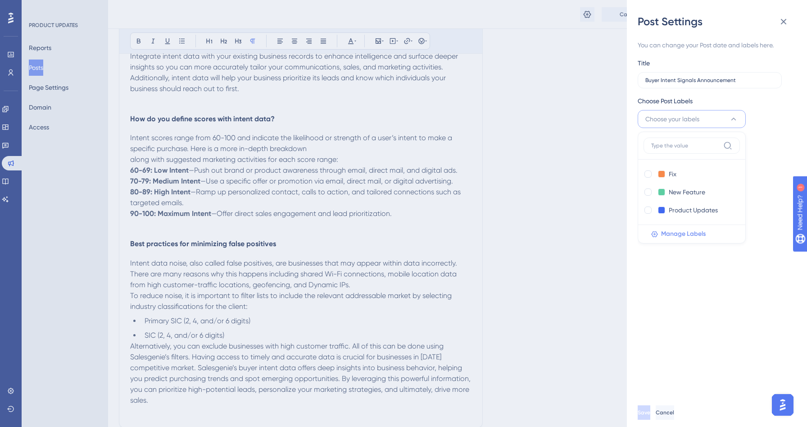
scroll to position [567, 0]
click at [681, 235] on span "Manage Labels" at bounding box center [683, 233] width 45 height 11
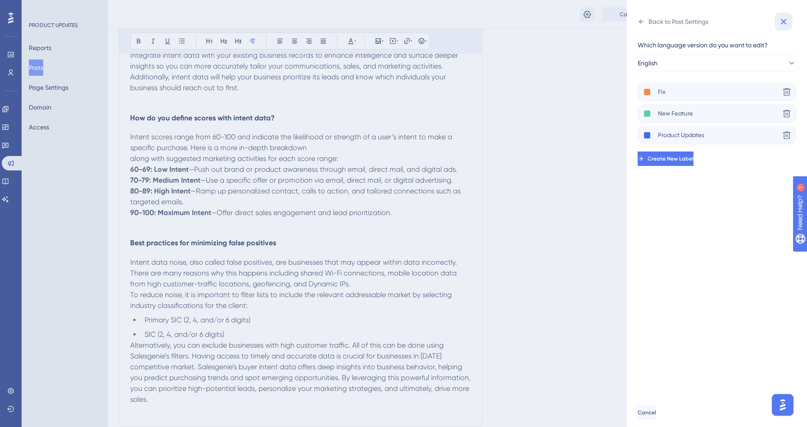
click at [784, 19] on icon at bounding box center [784, 21] width 11 height 11
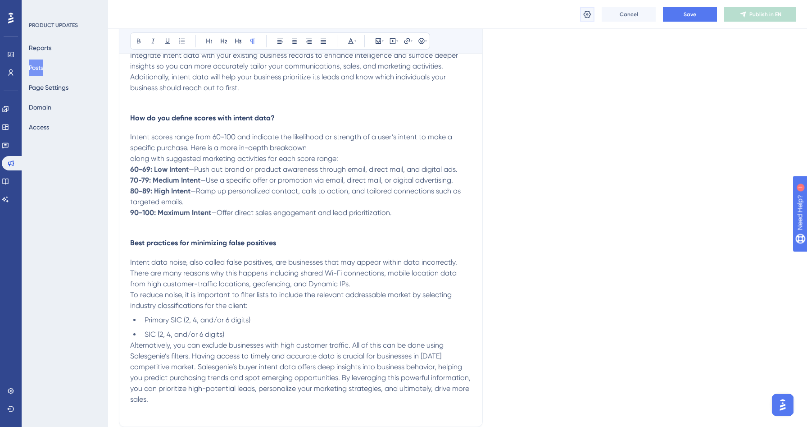
click at [587, 13] on icon at bounding box center [587, 14] width 9 height 9
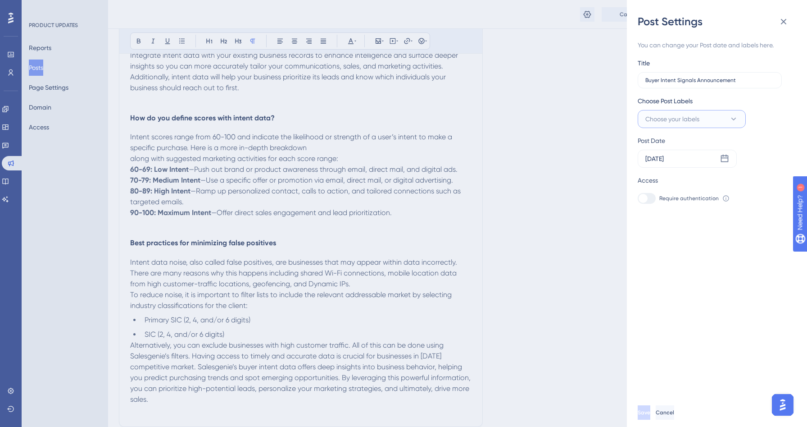
click at [699, 122] on span "Choose your labels" at bounding box center [673, 119] width 54 height 11
click at [695, 208] on input "Product Updates" at bounding box center [694, 210] width 51 height 11
click at [648, 193] on div at bounding box center [648, 191] width 7 height 7
checkbox input "true"
click at [651, 410] on span "Save" at bounding box center [644, 412] width 13 height 7
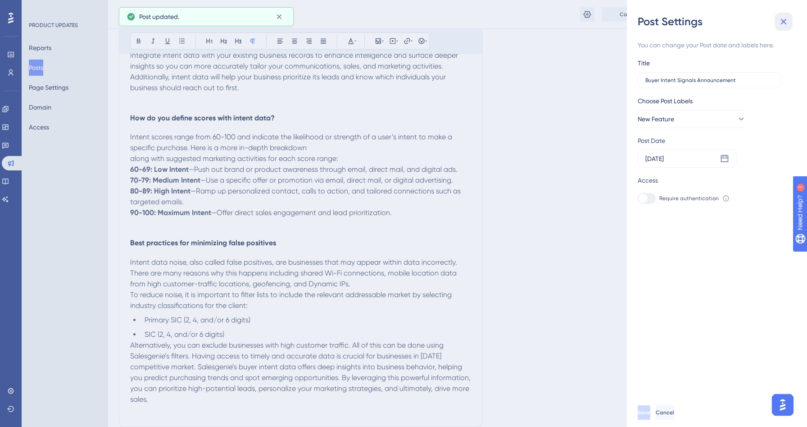
click at [790, 19] on button at bounding box center [784, 22] width 18 height 18
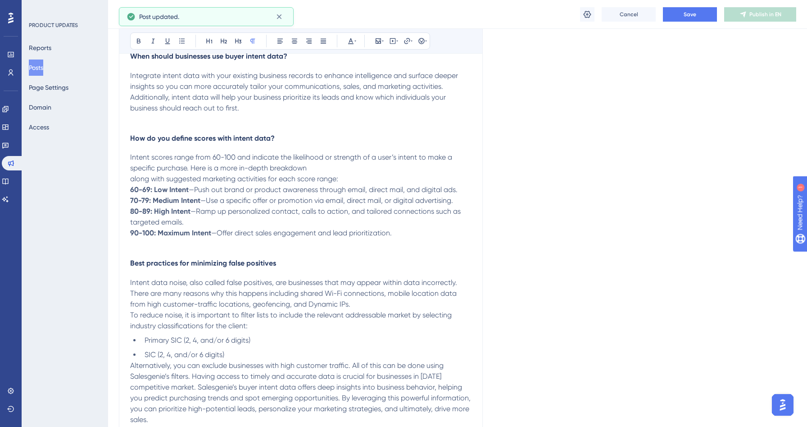
scroll to position [537, 0]
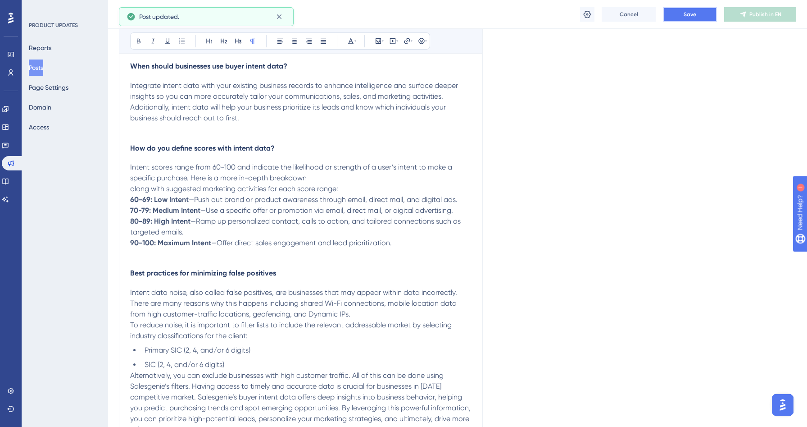
click at [686, 17] on span "Save" at bounding box center [690, 14] width 13 height 7
click at [40, 74] on button "Posts" at bounding box center [36, 67] width 14 height 16
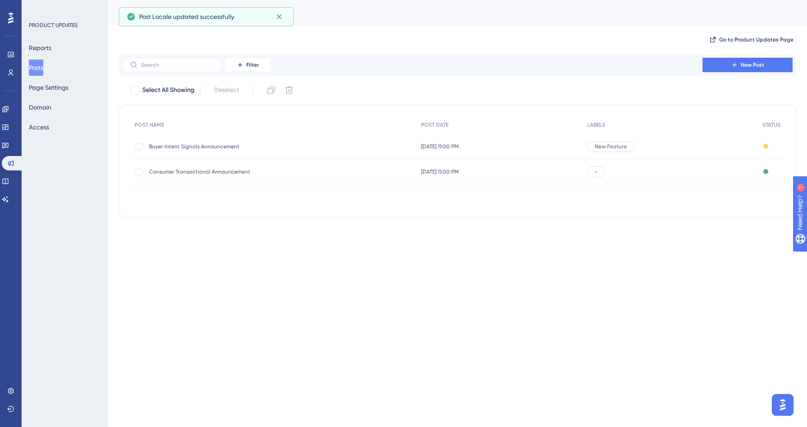
click at [603, 173] on div "-" at bounding box center [597, 171] width 18 height 11
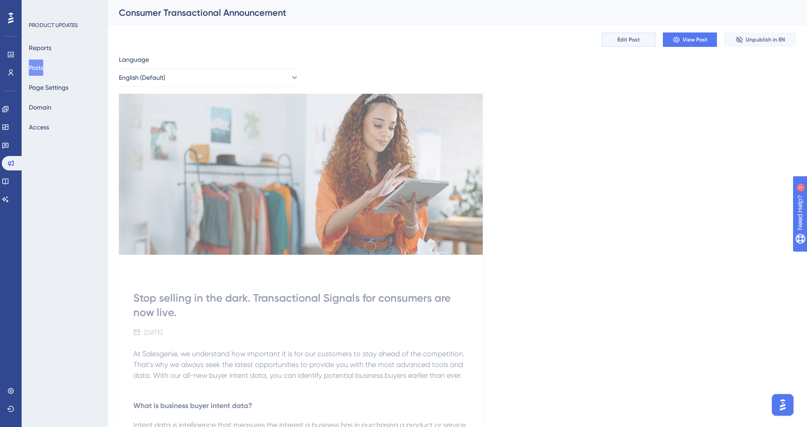
click at [635, 43] on span "Edit Post" at bounding box center [629, 39] width 23 height 7
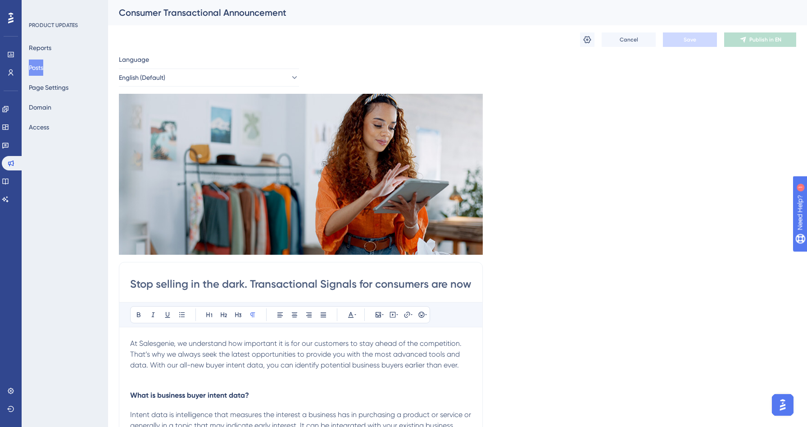
scroll to position [533, 0]
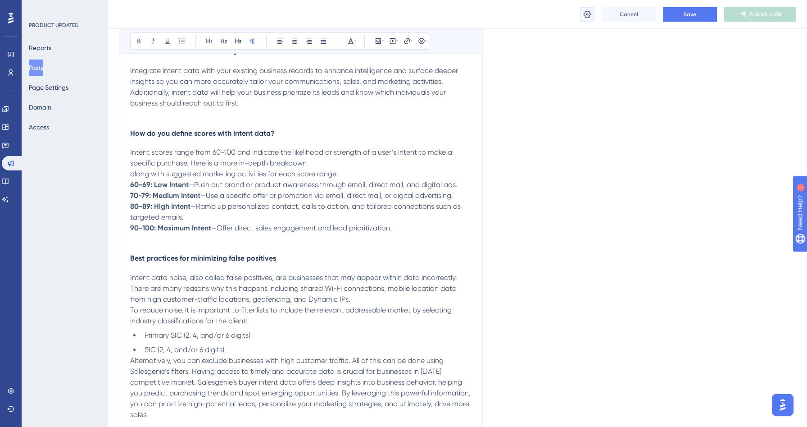
click at [585, 13] on icon at bounding box center [588, 13] width 8 height 7
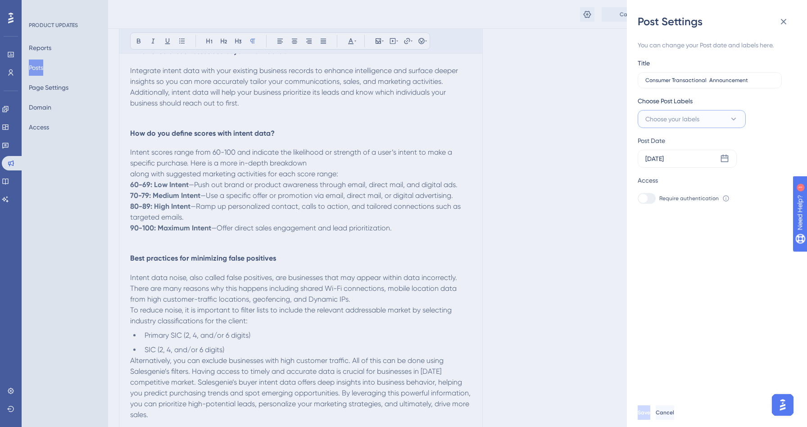
click at [699, 119] on span "Choose your labels" at bounding box center [673, 119] width 54 height 11
click at [644, 192] on div at bounding box center [648, 191] width 9 height 9
checkbox input "true"
click at [651, 412] on span "Save" at bounding box center [644, 412] width 13 height 7
click at [787, 22] on icon at bounding box center [784, 21] width 11 height 11
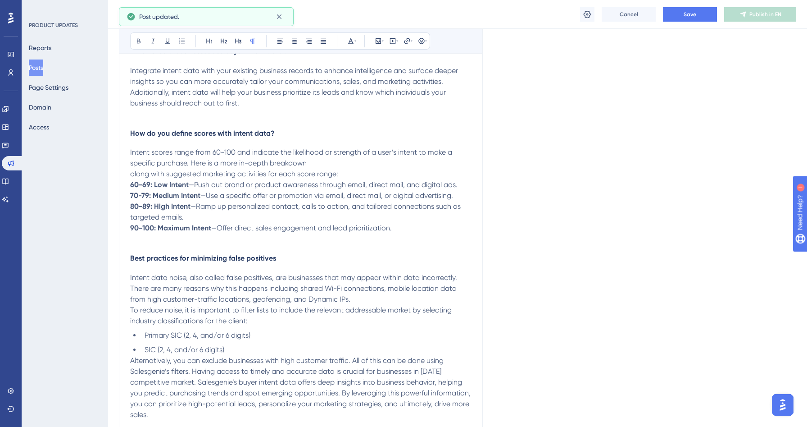
click at [42, 69] on button "Posts" at bounding box center [36, 67] width 14 height 16
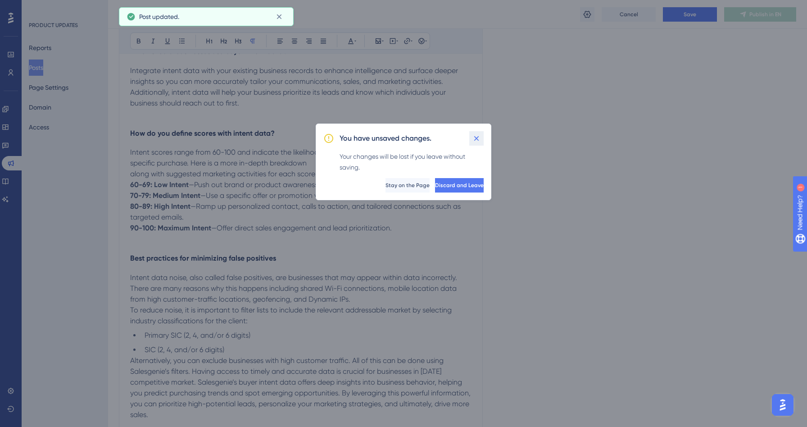
click at [475, 141] on icon at bounding box center [476, 138] width 9 height 9
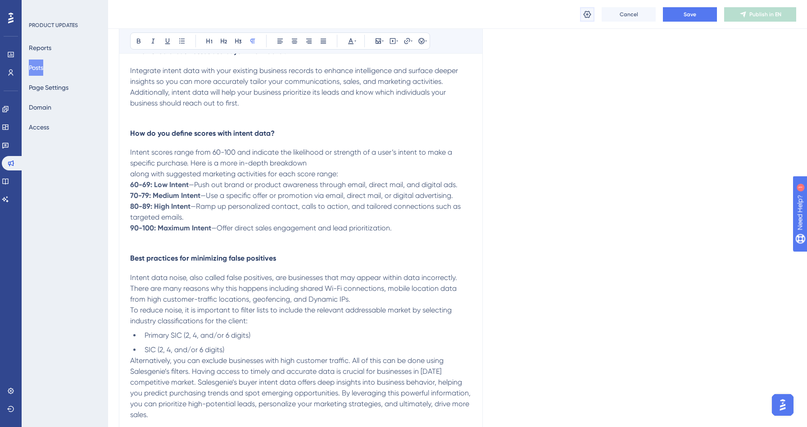
click at [582, 15] on button at bounding box center [587, 14] width 14 height 14
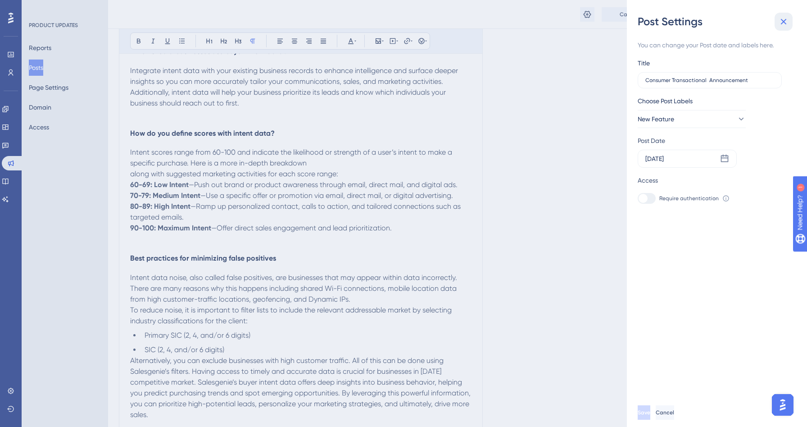
click at [786, 18] on icon at bounding box center [784, 21] width 11 height 11
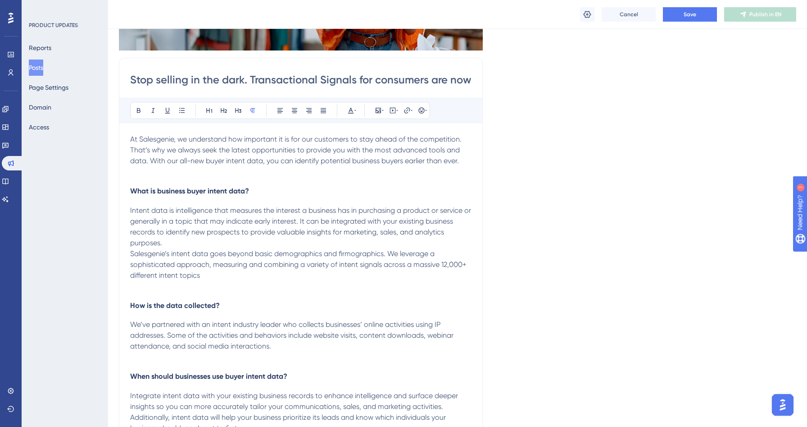
scroll to position [186, 0]
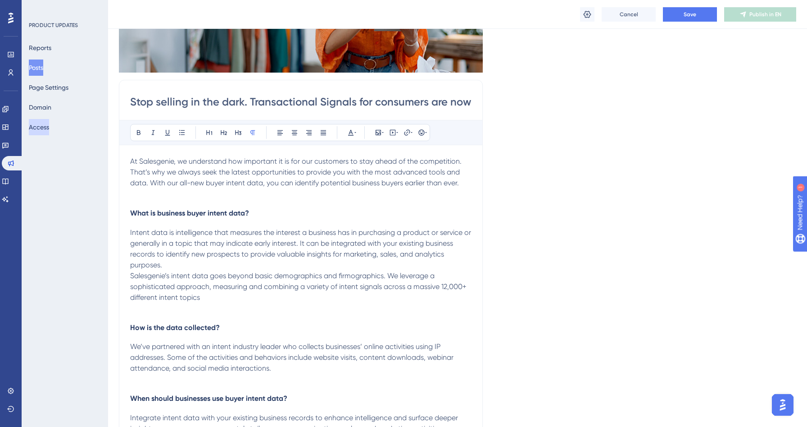
click at [49, 125] on button "Access" at bounding box center [39, 127] width 20 height 16
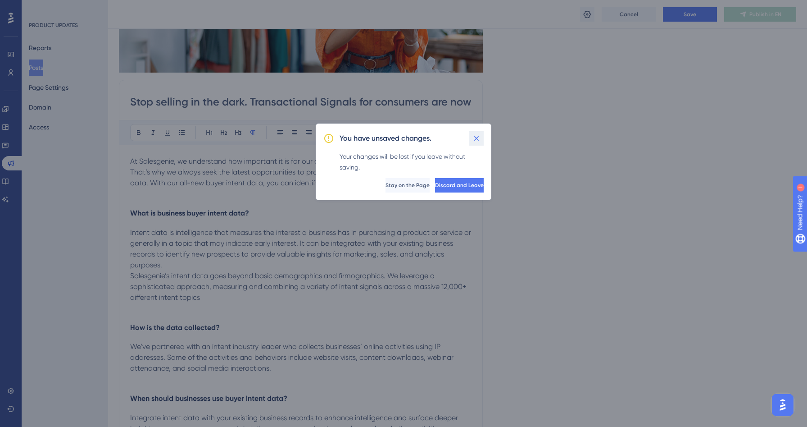
click at [482, 136] on button at bounding box center [476, 138] width 14 height 14
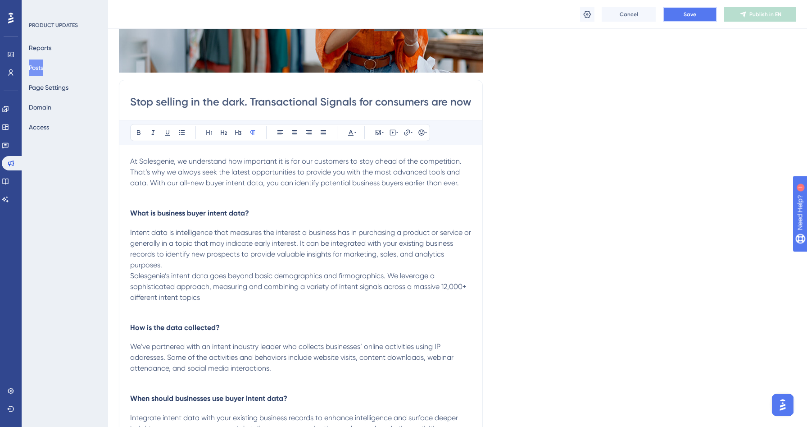
click at [679, 20] on button "Save" at bounding box center [690, 14] width 54 height 14
click at [748, 20] on button "Publish in EN" at bounding box center [760, 14] width 72 height 14
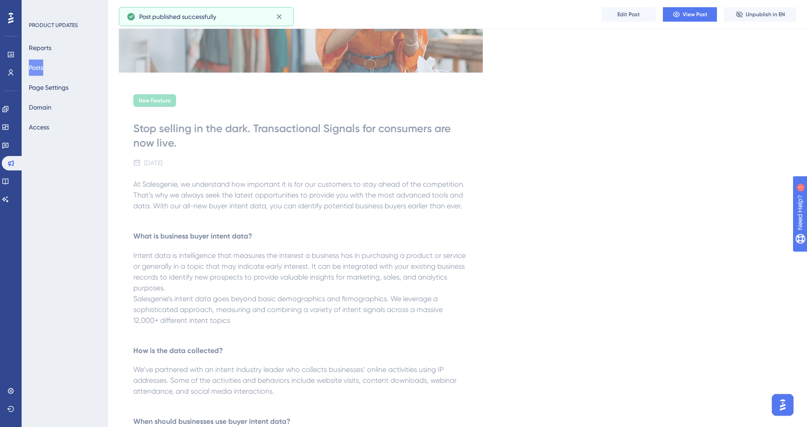
click at [43, 66] on button "Posts" at bounding box center [36, 67] width 14 height 16
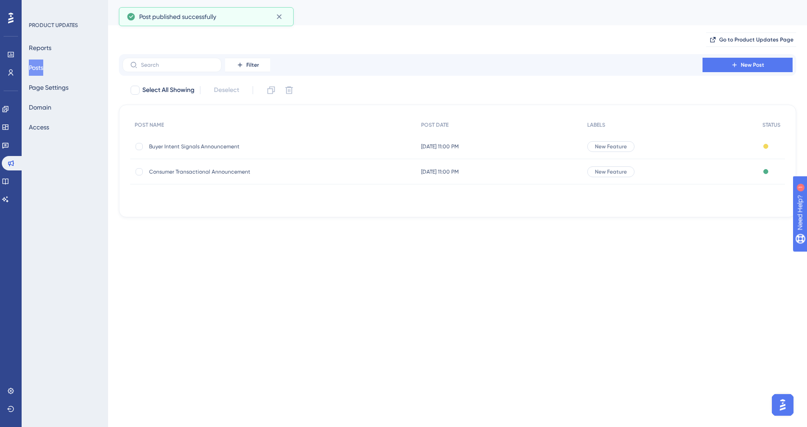
click at [289, 148] on span "Buyer Intent Signals Announcement" at bounding box center [221, 146] width 144 height 7
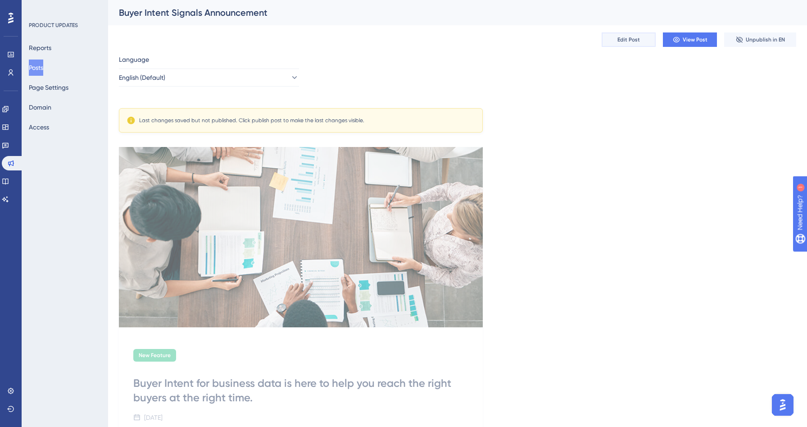
click at [639, 38] on span "Edit Post" at bounding box center [629, 39] width 23 height 7
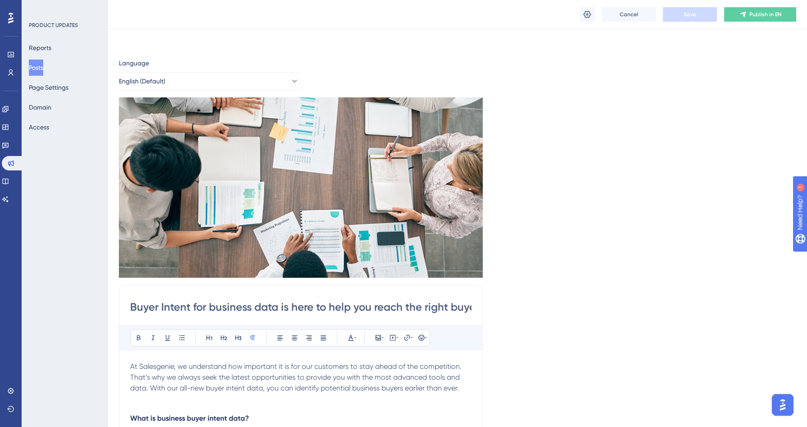
scroll to position [551, 0]
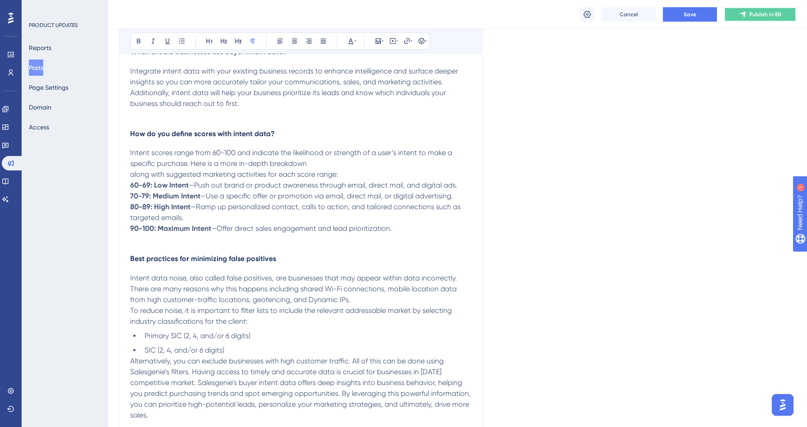
click at [756, 15] on span "Publish in EN" at bounding box center [766, 14] width 32 height 7
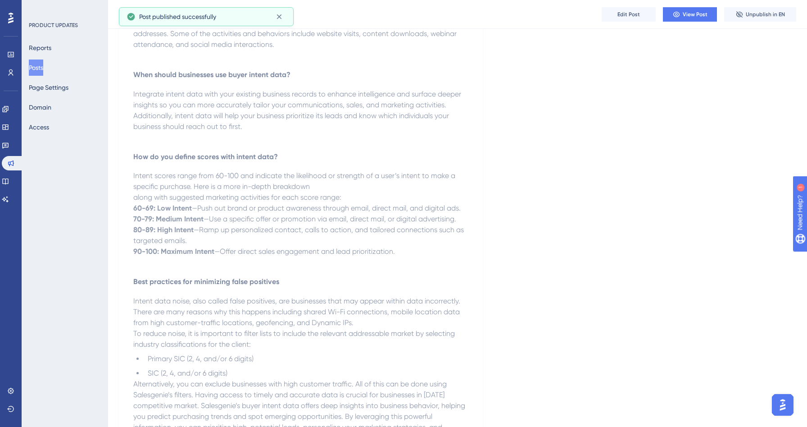
click at [43, 67] on button "Posts" at bounding box center [36, 67] width 14 height 16
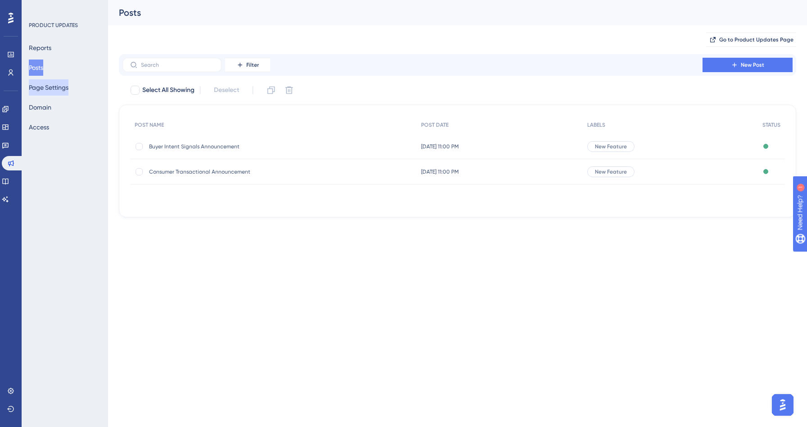
click at [59, 82] on button "Page Settings" at bounding box center [49, 87] width 40 height 16
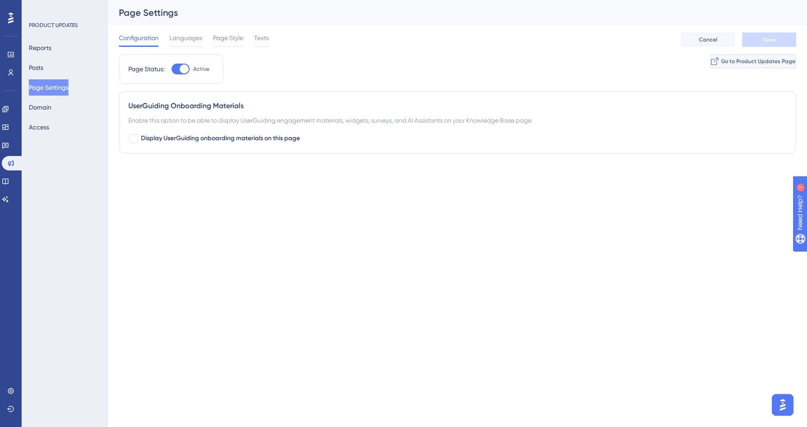
click at [710, 54] on button "Go to Product Updates Page" at bounding box center [753, 61] width 86 height 14
click at [191, 40] on span "Languages" at bounding box center [185, 37] width 33 height 11
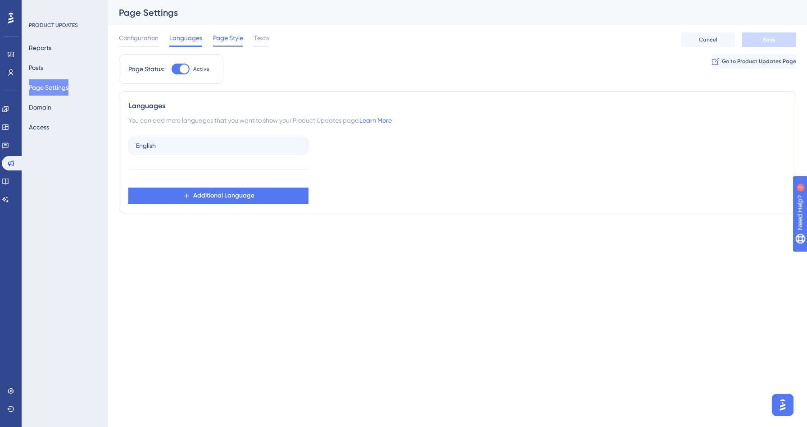
click at [237, 34] on span "Page Style" at bounding box center [228, 37] width 30 height 11
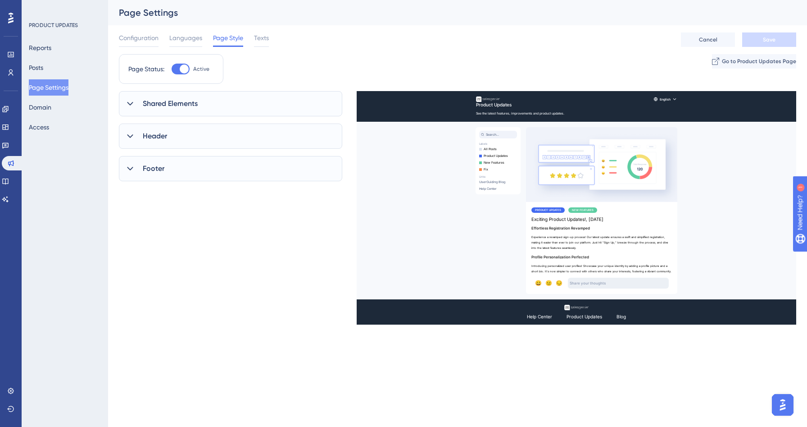
click at [186, 124] on div "Header" at bounding box center [230, 135] width 223 height 25
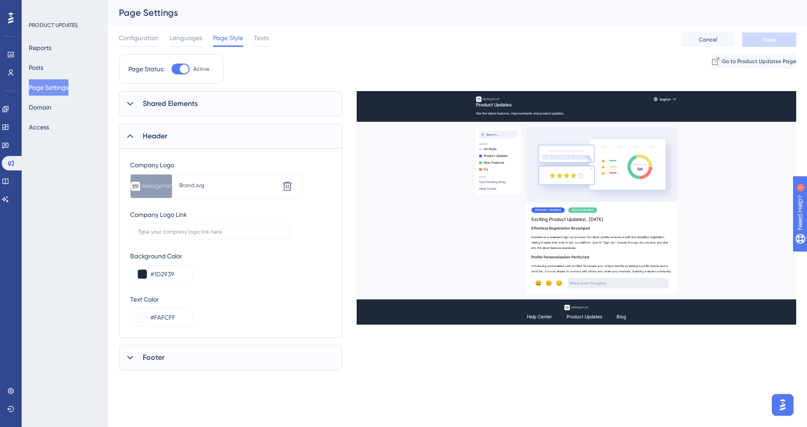
click at [186, 106] on span "Shared Elements" at bounding box center [170, 103] width 55 height 11
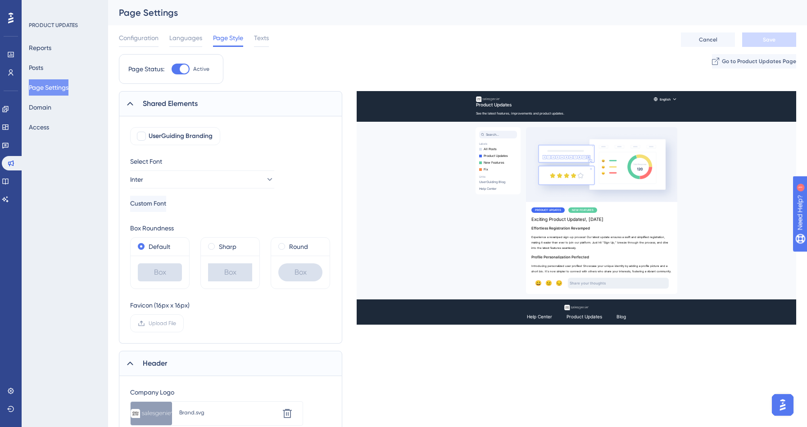
click at [186, 106] on span "Shared Elements" at bounding box center [170, 103] width 55 height 11
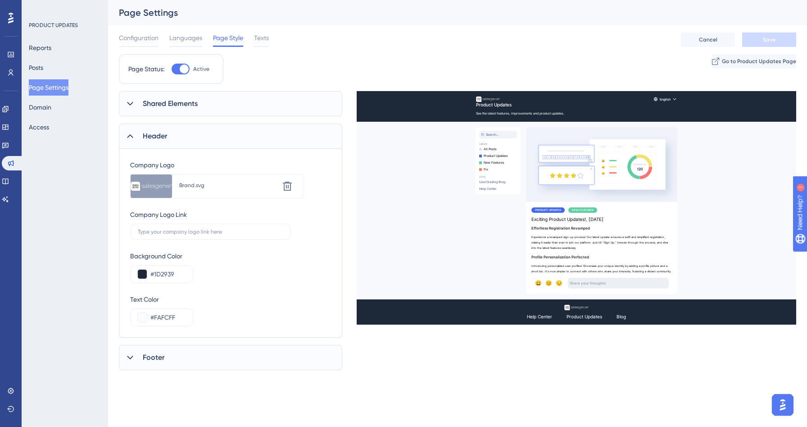
click at [182, 107] on span "Shared Elements" at bounding box center [170, 103] width 55 height 11
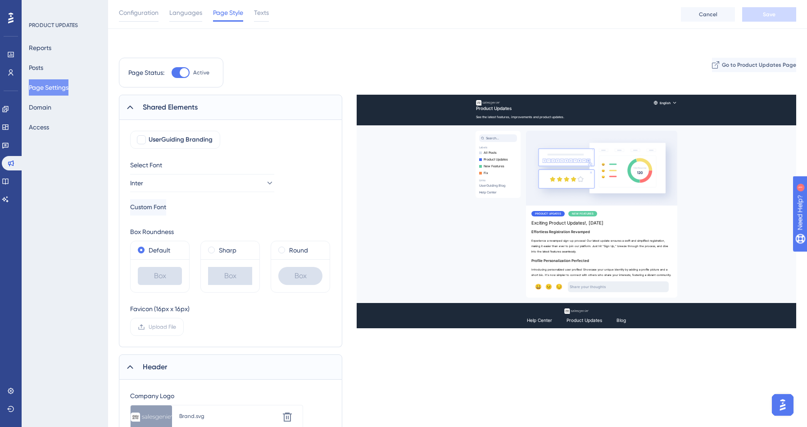
scroll to position [203, 0]
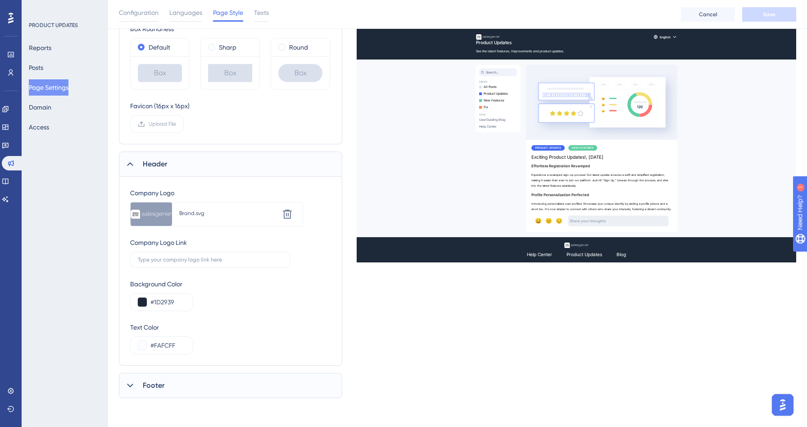
click at [163, 388] on span "Footer" at bounding box center [154, 385] width 22 height 11
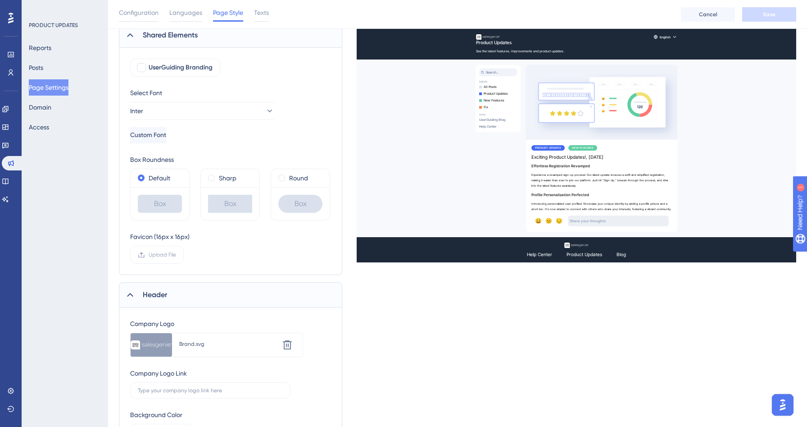
scroll to position [0, 0]
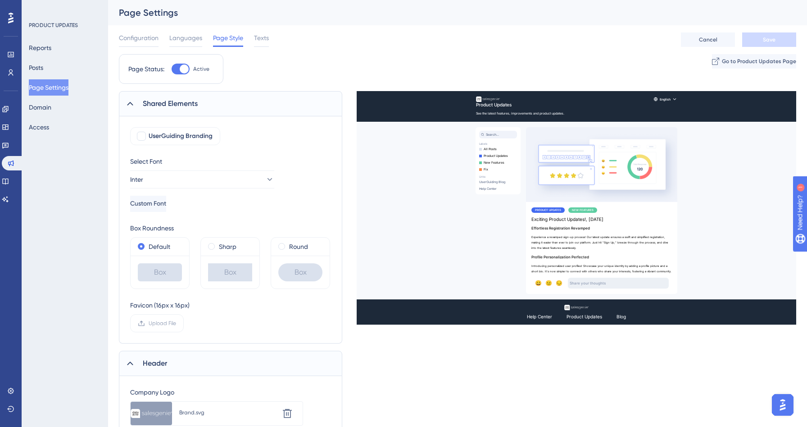
click at [250, 42] on div "Configuration Languages Page Style Texts" at bounding box center [194, 39] width 150 height 14
click at [257, 41] on span "Texts" at bounding box center [261, 37] width 15 height 11
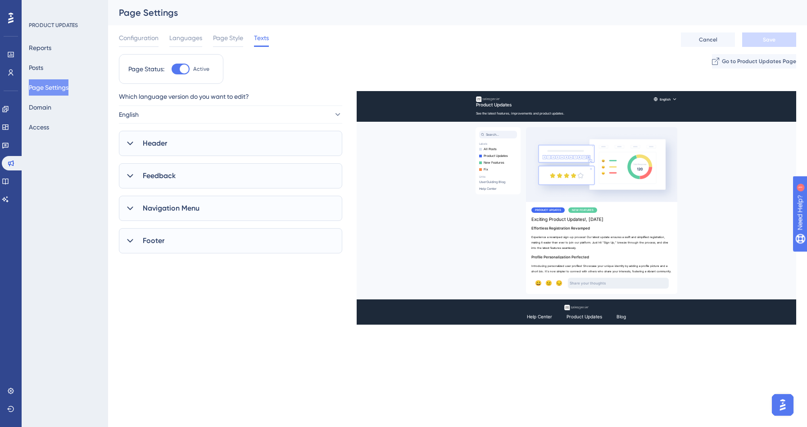
click at [195, 139] on div "Header" at bounding box center [230, 143] width 223 height 25
click at [189, 148] on div "Header" at bounding box center [230, 143] width 223 height 25
click at [137, 143] on div "Header" at bounding box center [230, 143] width 223 height 25
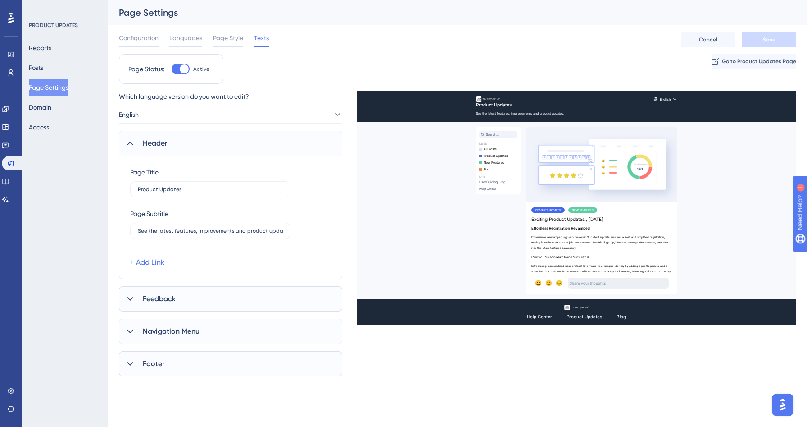
click at [134, 143] on icon at bounding box center [130, 143] width 9 height 9
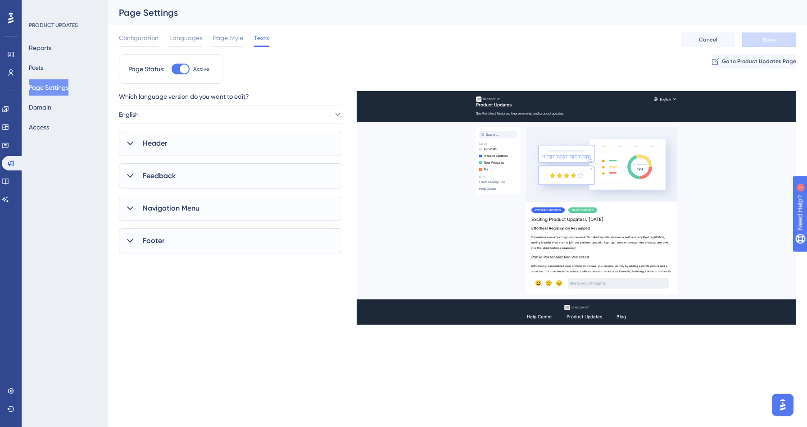
click at [148, 176] on span "Feedback" at bounding box center [159, 175] width 33 height 11
click at [161, 205] on span "Navigation Menu" at bounding box center [171, 208] width 57 height 11
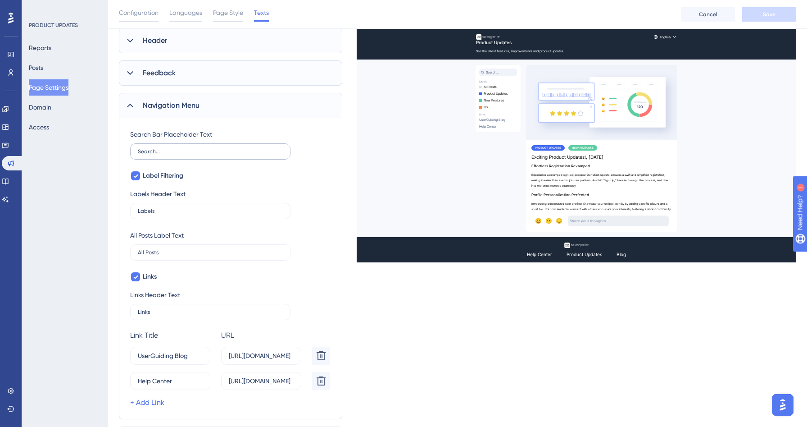
scroll to position [159, 0]
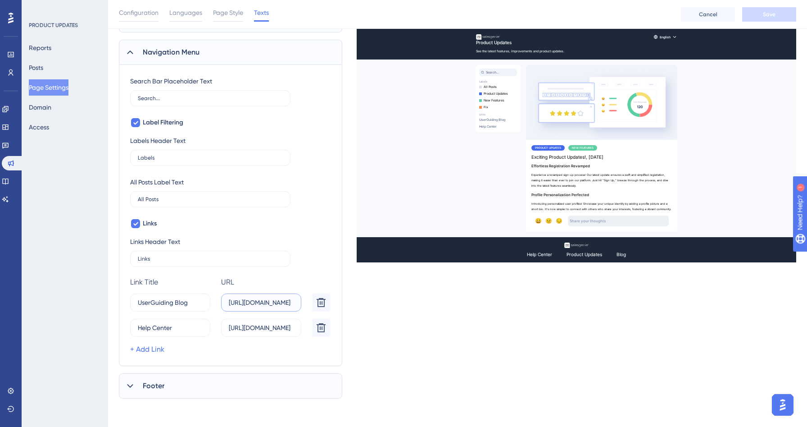
click at [264, 304] on input "https://userguiding.com/blog/" at bounding box center [261, 302] width 65 height 10
paste input "www.salesgenie"
type input "https://www.salesgenie.com/blog/"
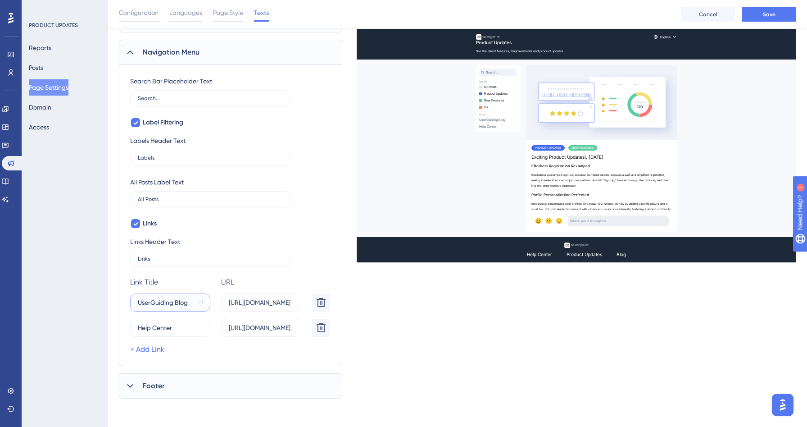
click at [158, 300] on input "UserGuiding Blog" at bounding box center [166, 302] width 57 height 10
type input "Salesgenie Blog"
click at [388, 353] on div "Which language version do you want to edit? English Header Page Title Product U…" at bounding box center [458, 166] width 678 height 463
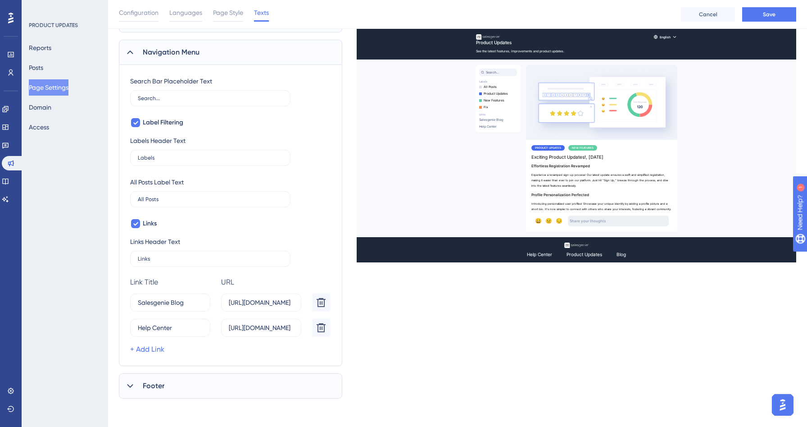
click at [197, 383] on div "Footer" at bounding box center [230, 385] width 223 height 25
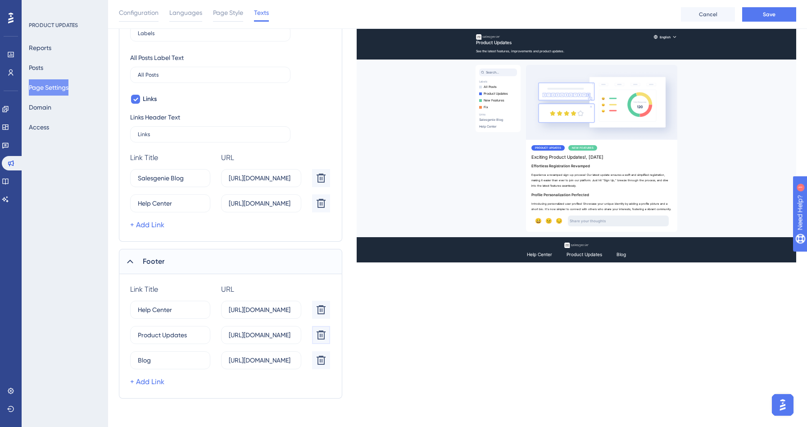
click at [318, 182] on icon at bounding box center [321, 177] width 9 height 9
type input "Blog"
type input "https://userguiding.com/blog/"
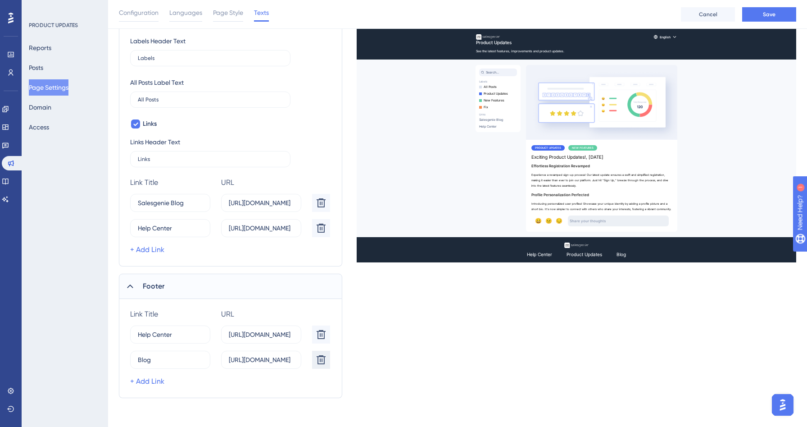
scroll to position [259, 0]
click at [327, 212] on button at bounding box center [321, 203] width 18 height 18
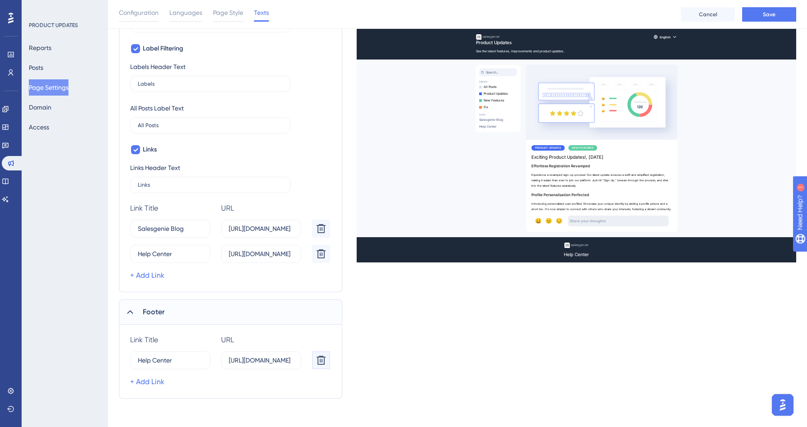
click at [324, 234] on icon at bounding box center [321, 228] width 11 height 11
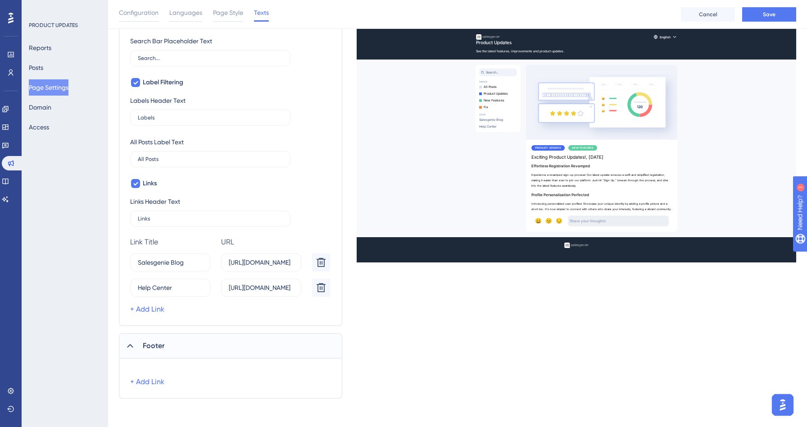
click at [408, 352] on div "Which language version do you want to edit? English Header Page Title Product U…" at bounding box center [458, 146] width 678 height 503
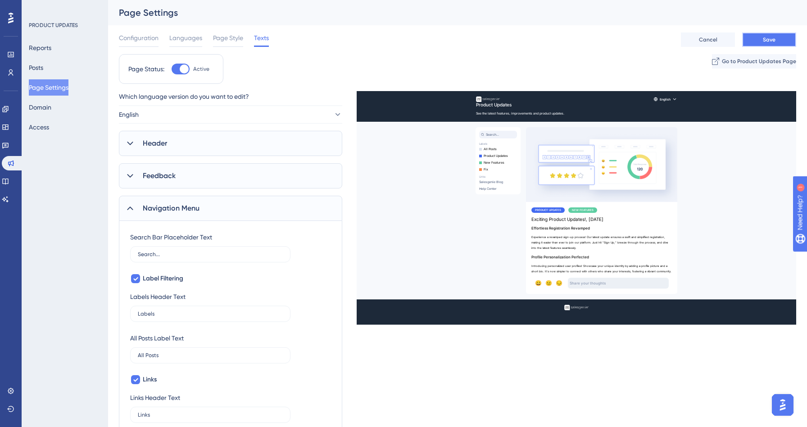
click at [778, 38] on button "Save" at bounding box center [769, 39] width 54 height 14
click at [9, 187] on link at bounding box center [5, 181] width 7 height 14
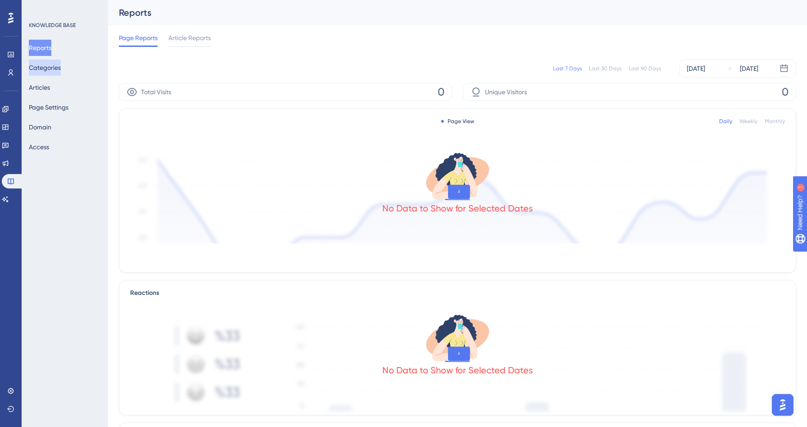
click at [56, 67] on button "Categories" at bounding box center [45, 67] width 32 height 16
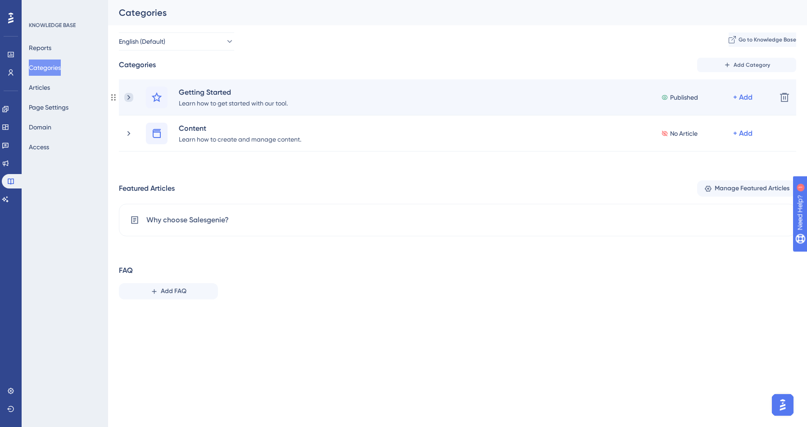
click at [130, 95] on icon at bounding box center [128, 97] width 9 height 9
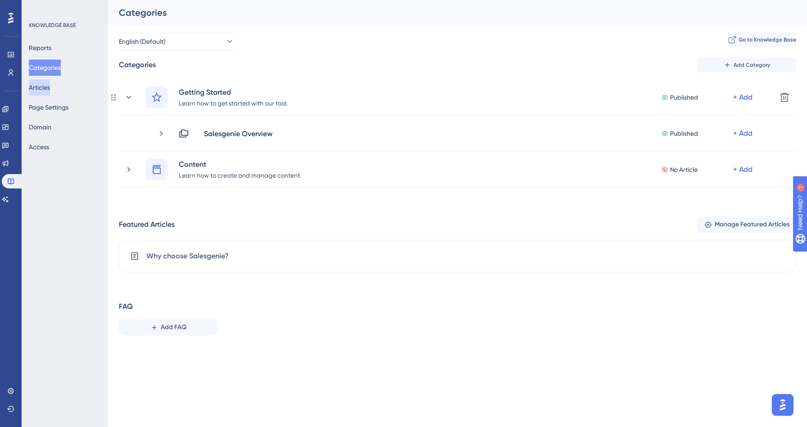
click at [353, 50] on div "English (Default) Go to Knowledge Base Categories Add Category Getting Started …" at bounding box center [458, 187] width 678 height 310
click at [65, 86] on div "Reports Categories Articles Page Settings Domain Access" at bounding box center [65, 97] width 73 height 115
click at [44, 84] on button "Articles" at bounding box center [39, 87] width 21 height 16
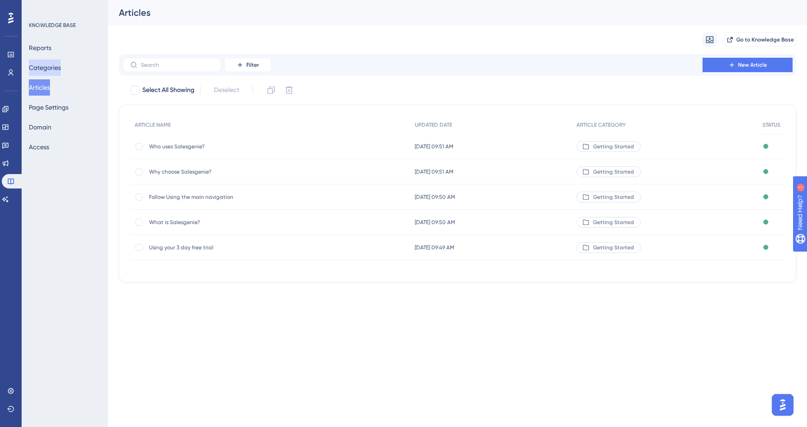
click at [50, 72] on button "Categories" at bounding box center [45, 67] width 32 height 16
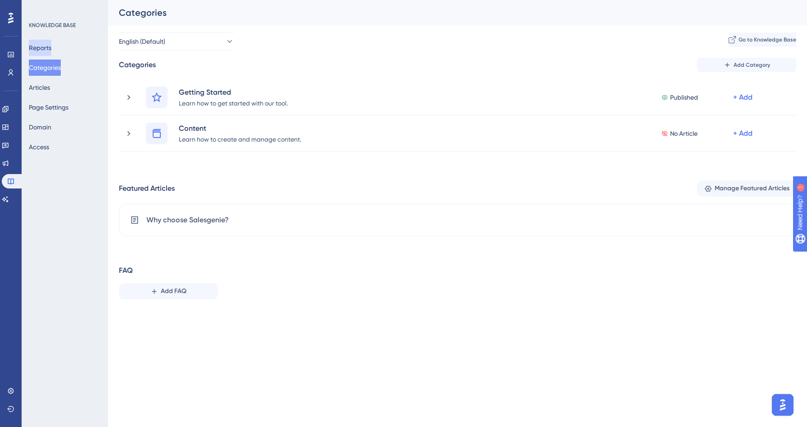
click at [44, 45] on button "Reports" at bounding box center [40, 48] width 23 height 16
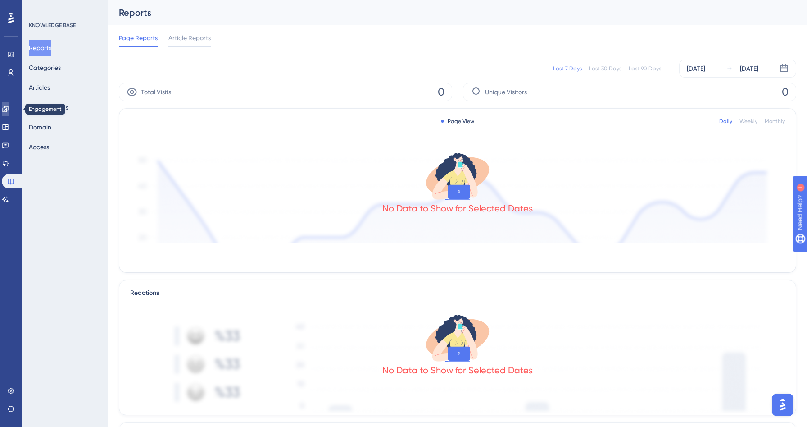
click at [5, 114] on link at bounding box center [5, 109] width 7 height 14
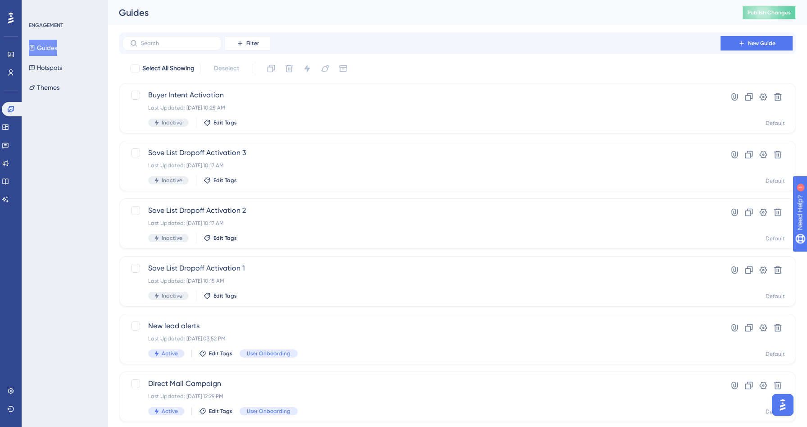
click at [770, 12] on span "Publish Changes" at bounding box center [769, 12] width 43 height 7
